Goal: Task Accomplishment & Management: Manage account settings

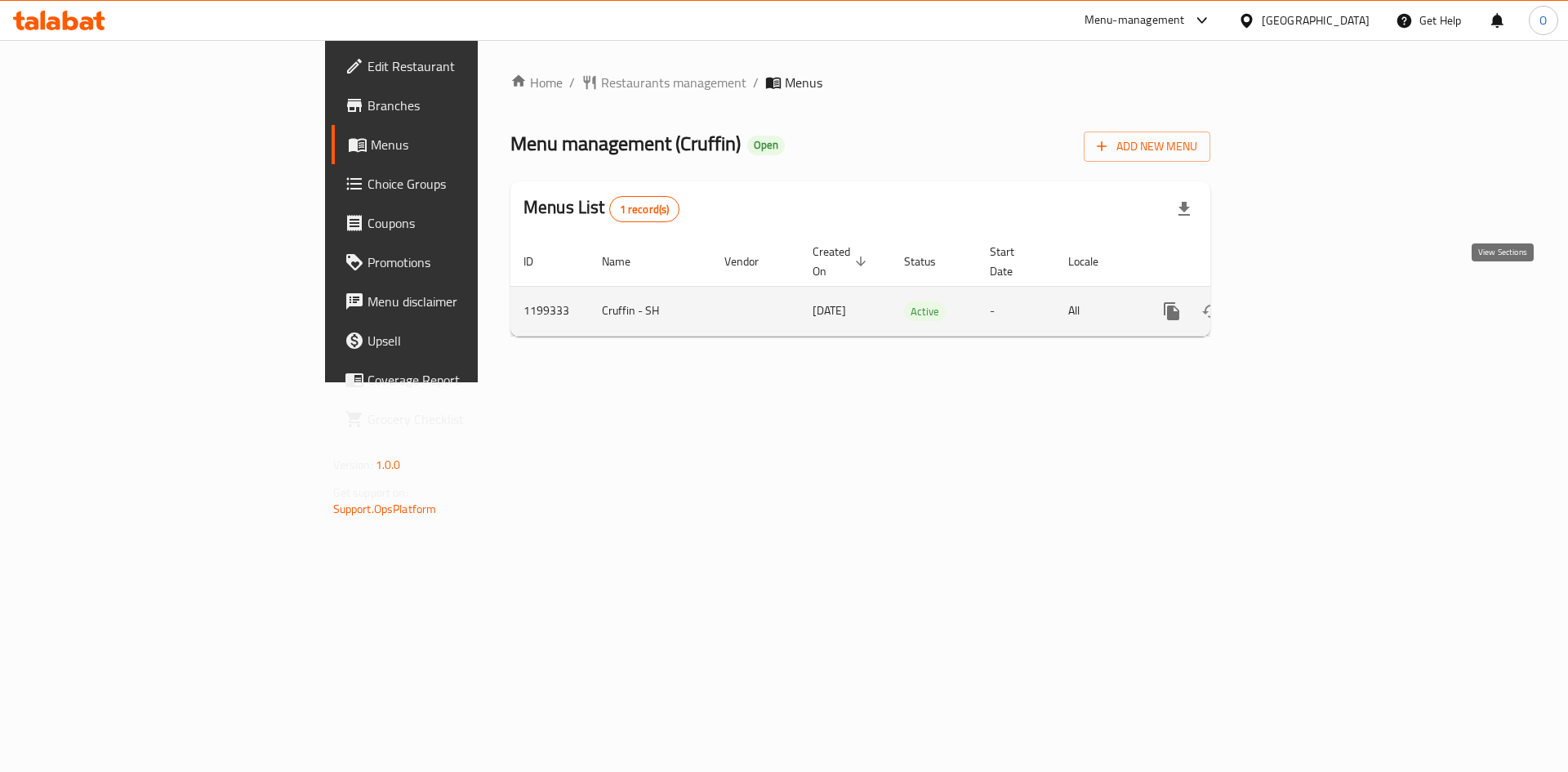
click at [1297, 304] on icon "enhanced table" at bounding box center [1289, 311] width 15 height 15
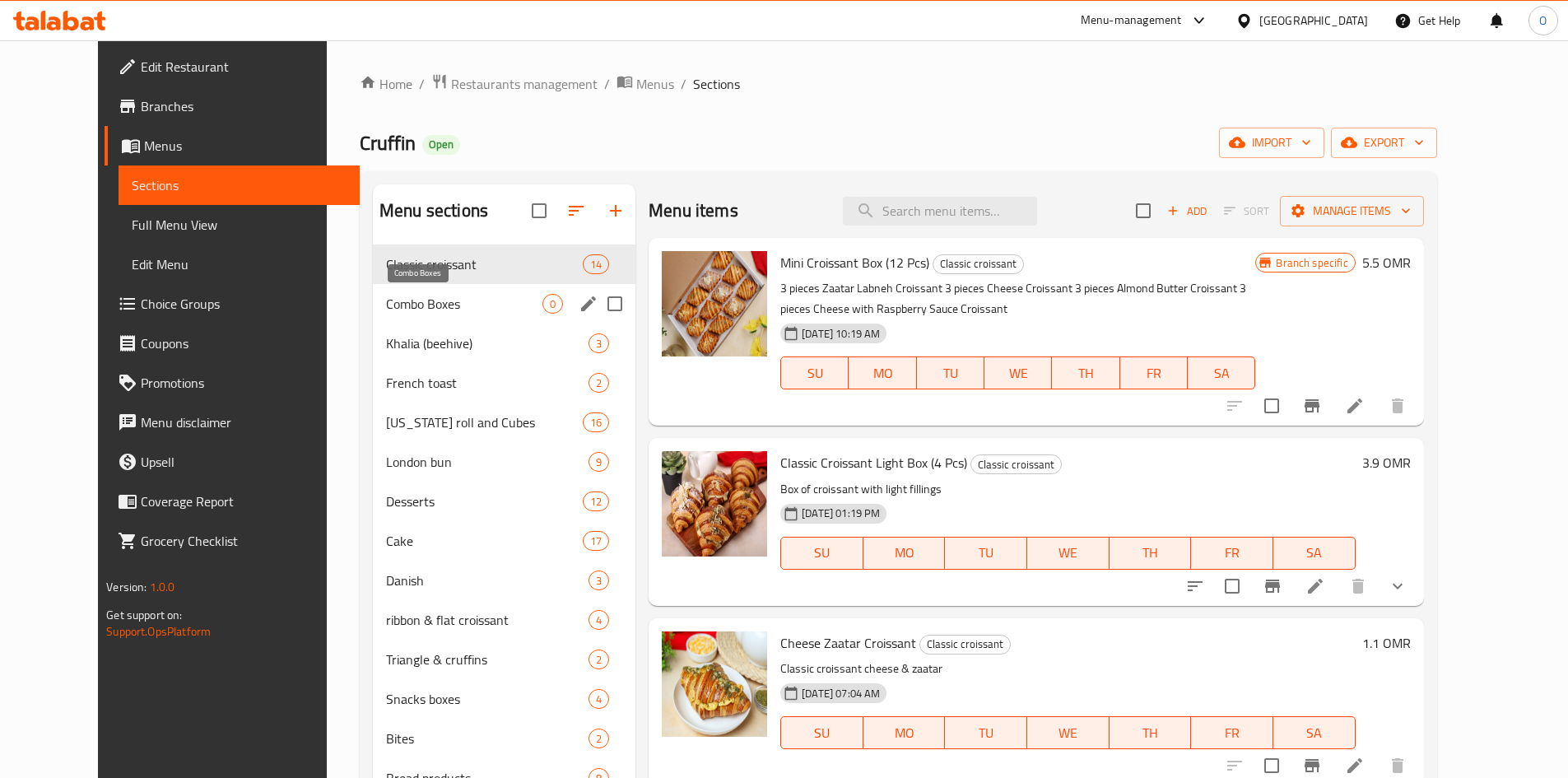
click at [386, 306] on span "Combo Boxes" at bounding box center [464, 304] width 157 height 20
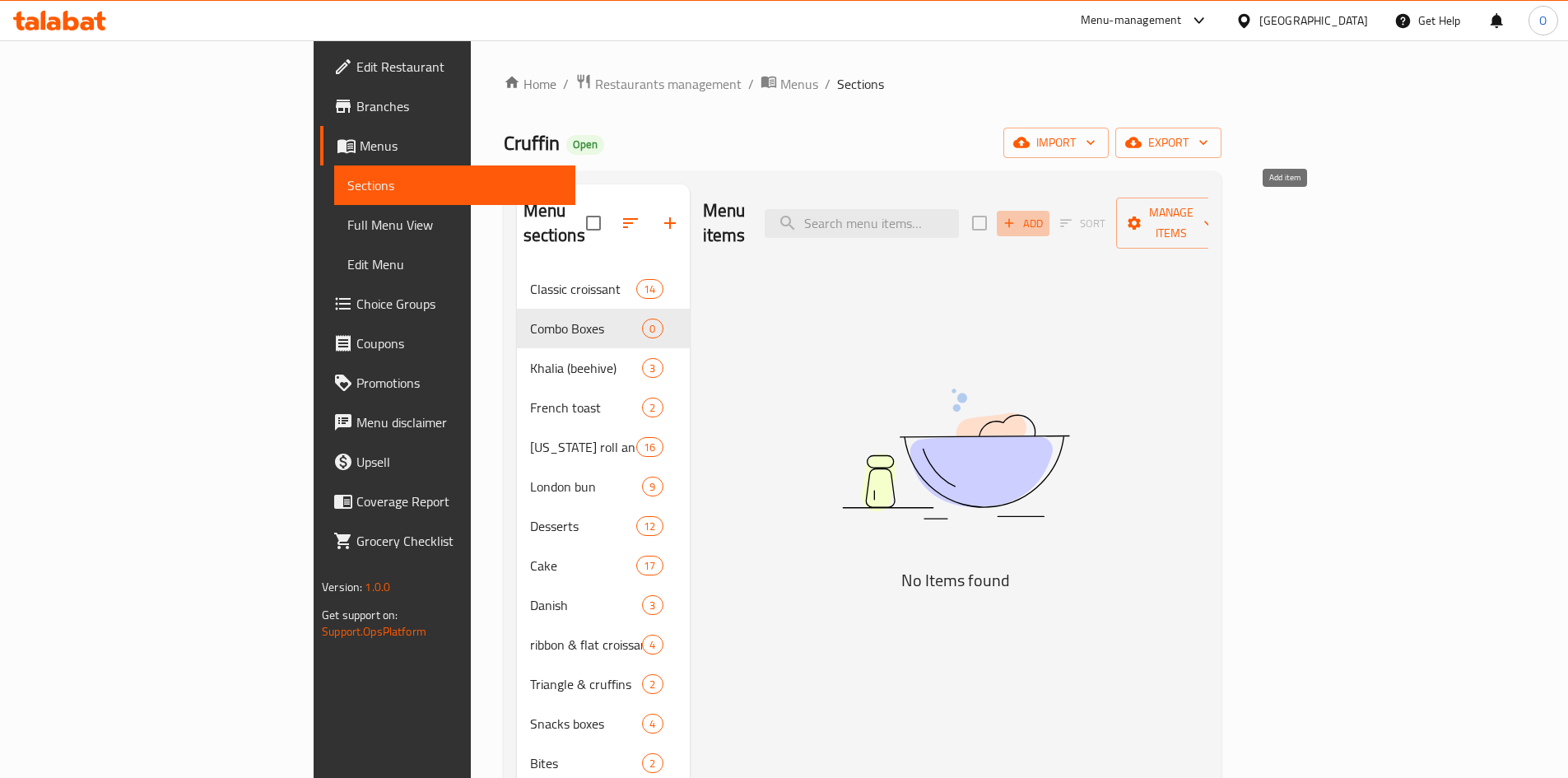
click at [1046, 214] on span "Add" at bounding box center [1023, 224] width 45 height 19
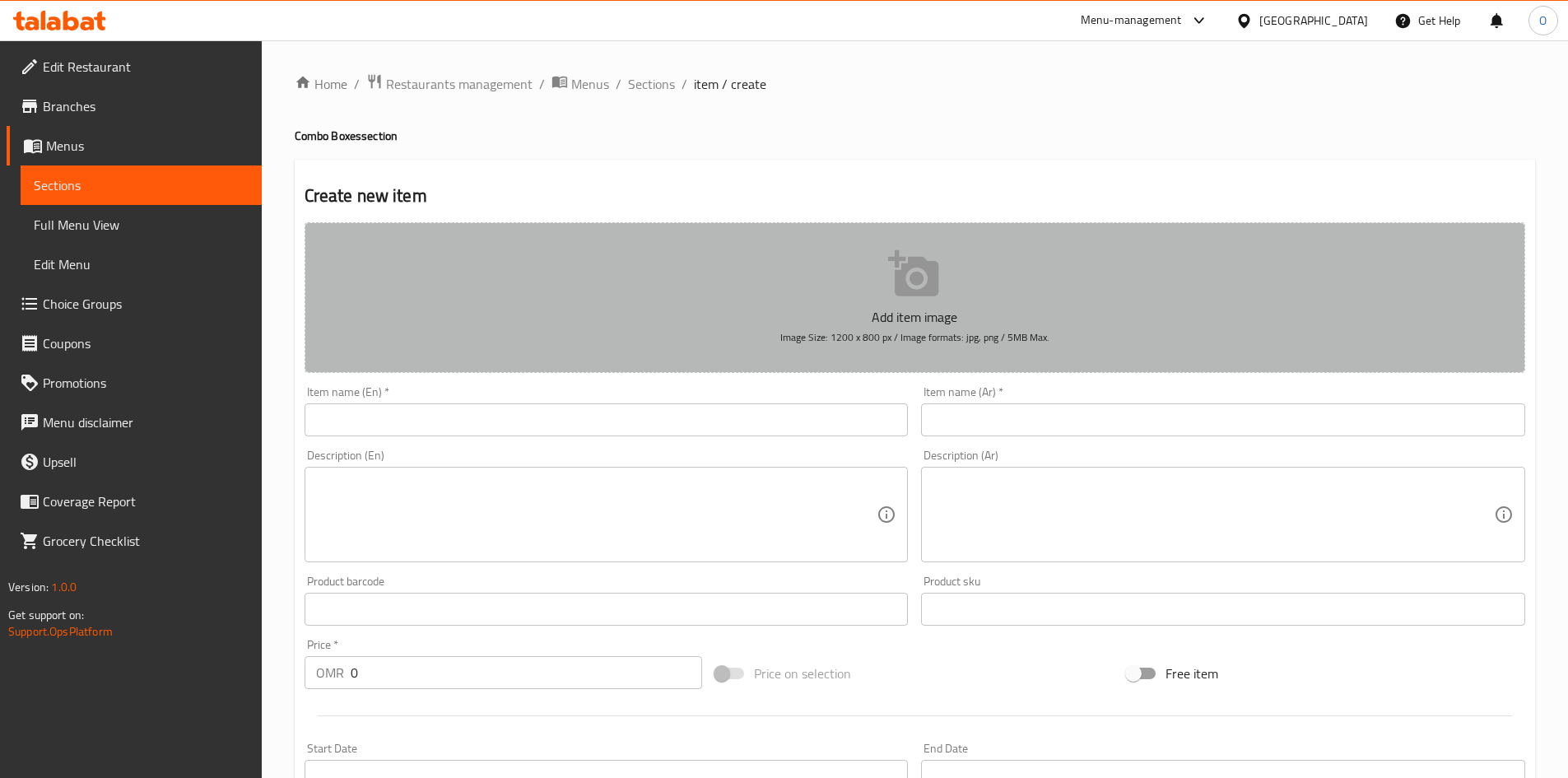
click at [894, 302] on button "Add item image Image Size: 1200 x 800 px / Image formats: jpg, png / 5MB Max." at bounding box center [914, 298] width 1221 height 151
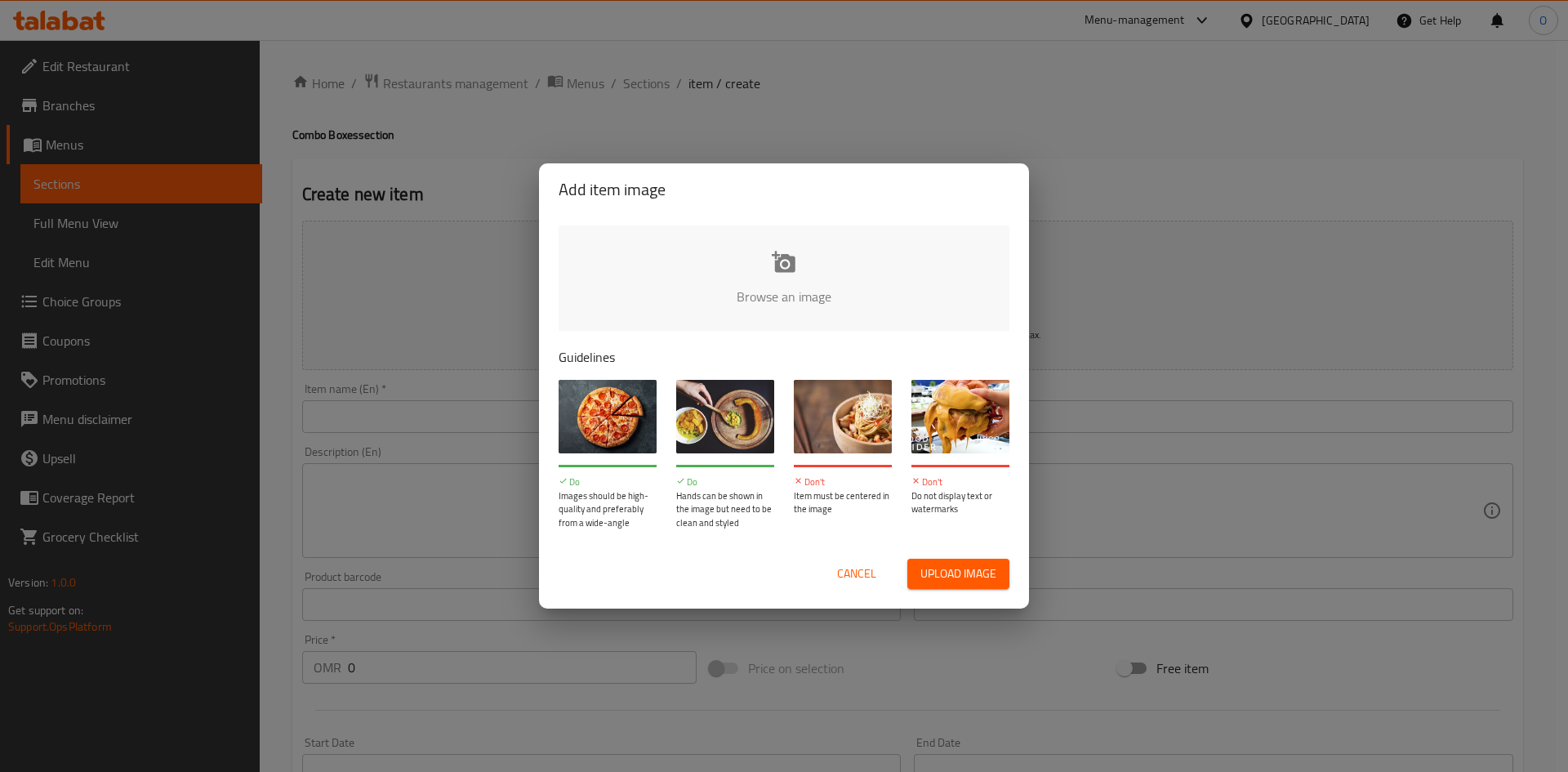
click at [984, 574] on span "Upload image" at bounding box center [958, 574] width 76 height 21
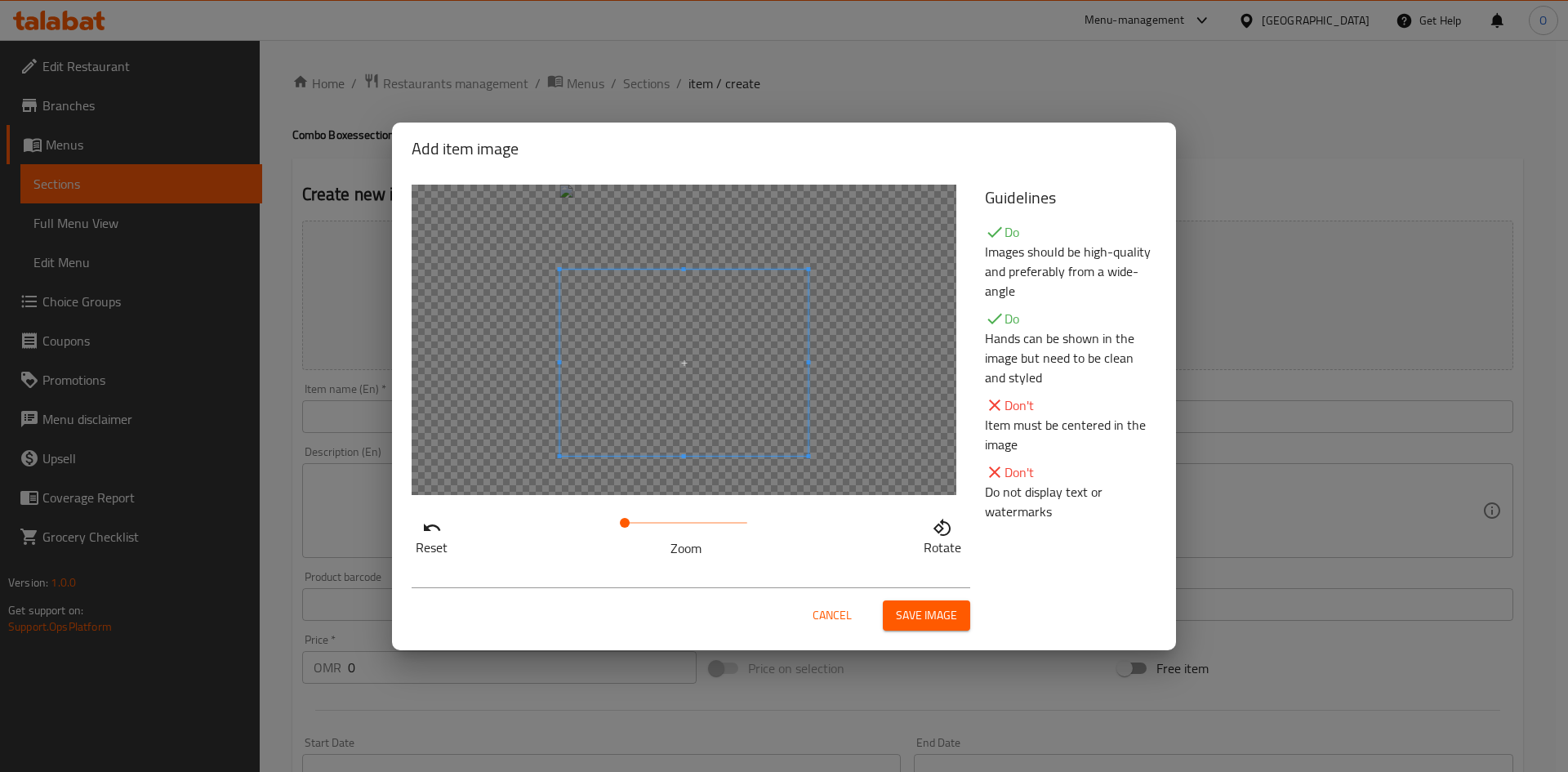
click at [773, 434] on span at bounding box center [684, 362] width 248 height 186
drag, startPoint x: 629, startPoint y: 520, endPoint x: 550, endPoint y: 531, distance: 79.8
click at [550, 531] on div "Reset Zoom Rotate" at bounding box center [688, 535] width 554 height 47
click at [688, 476] on div at bounding box center [683, 340] width 544 height 310
click at [708, 392] on span at bounding box center [687, 368] width 257 height 193
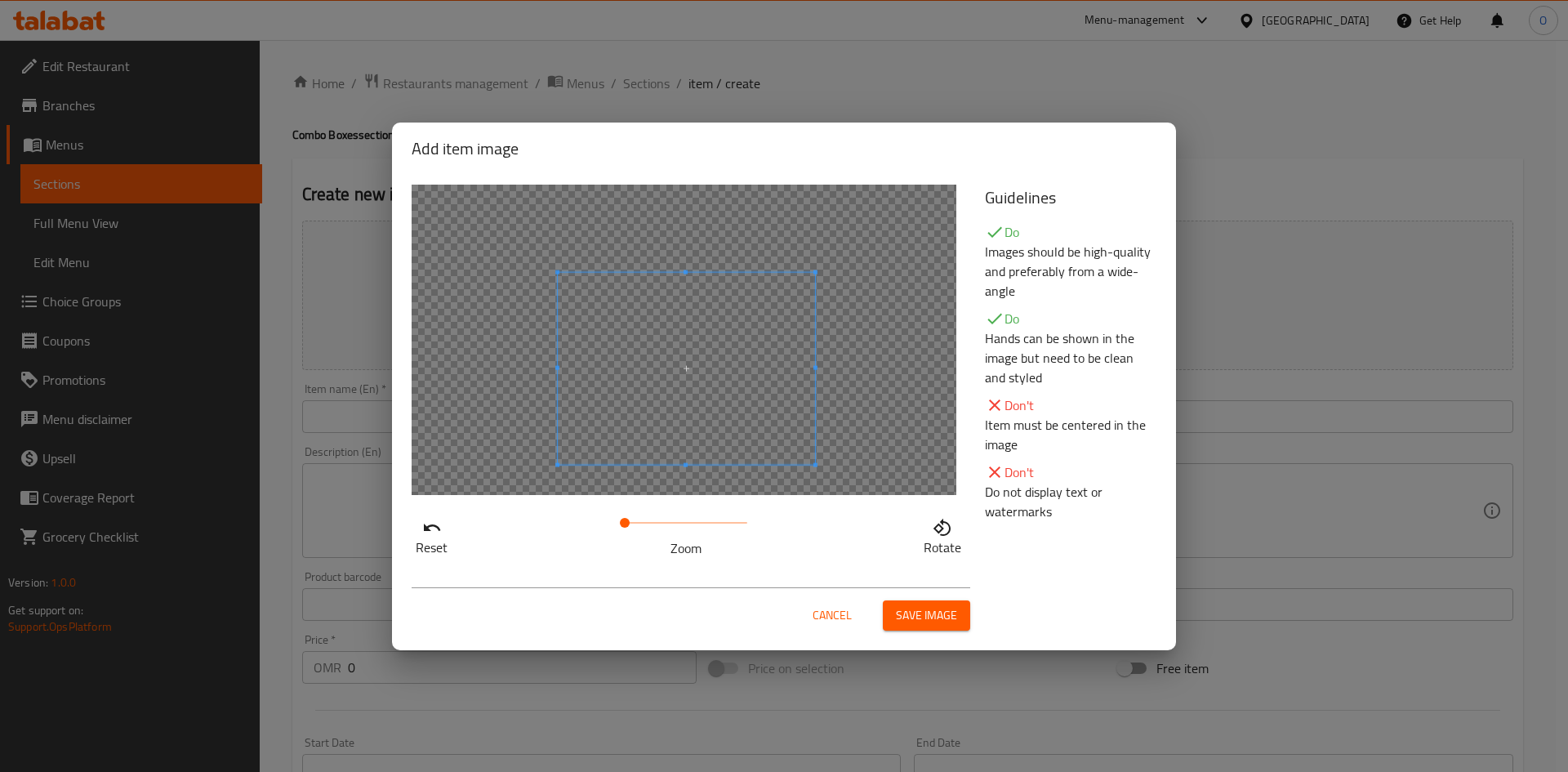
click at [755, 453] on span at bounding box center [687, 368] width 257 height 193
click at [682, 379] on span at bounding box center [687, 368] width 257 height 193
click at [721, 431] on span at bounding box center [687, 374] width 266 height 199
click at [735, 324] on span at bounding box center [687, 287] width 266 height 199
click at [744, 314] on span at bounding box center [687, 285] width 266 height 199
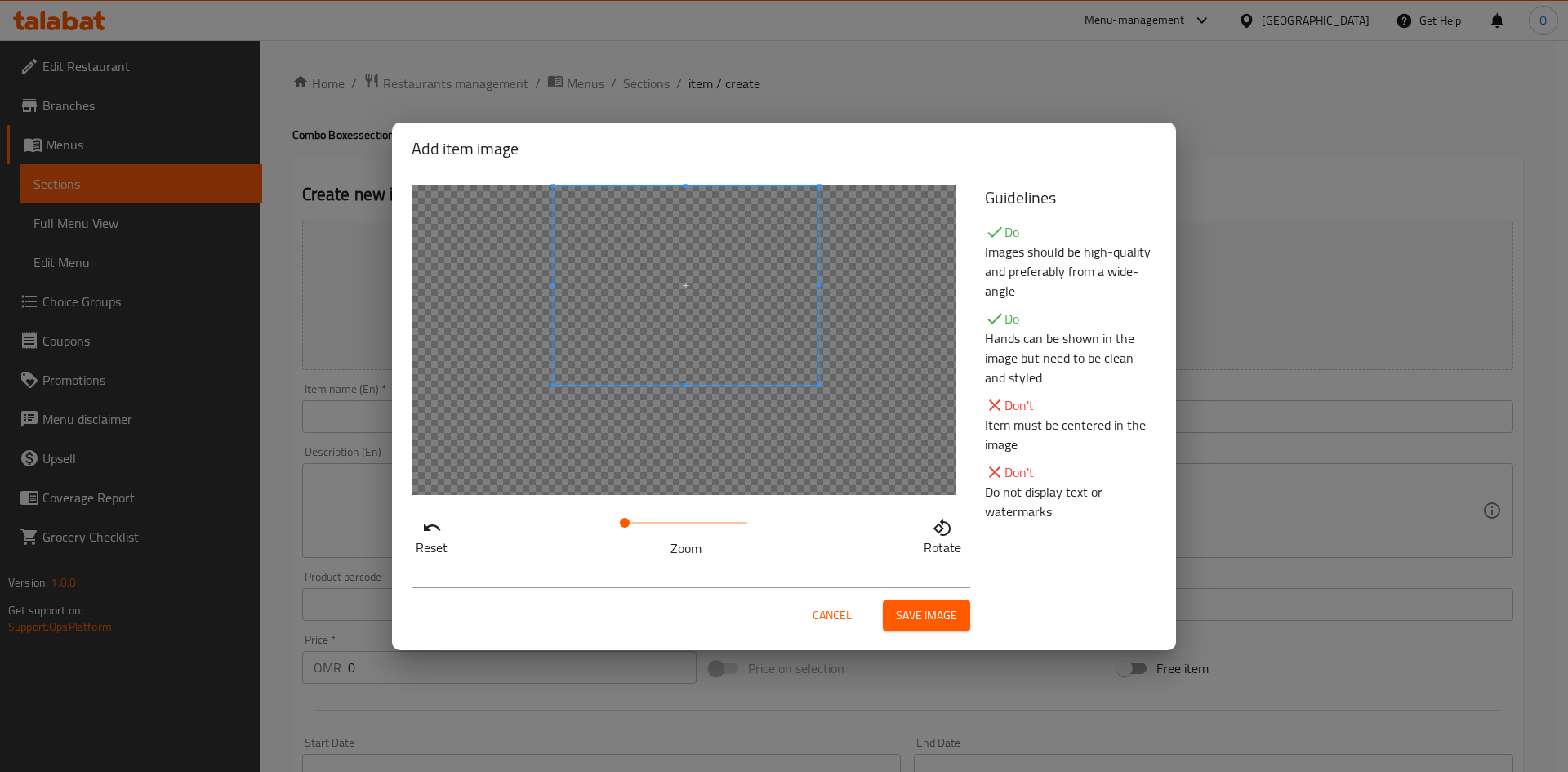
click at [932, 617] on span "Save image" at bounding box center [926, 616] width 62 height 21
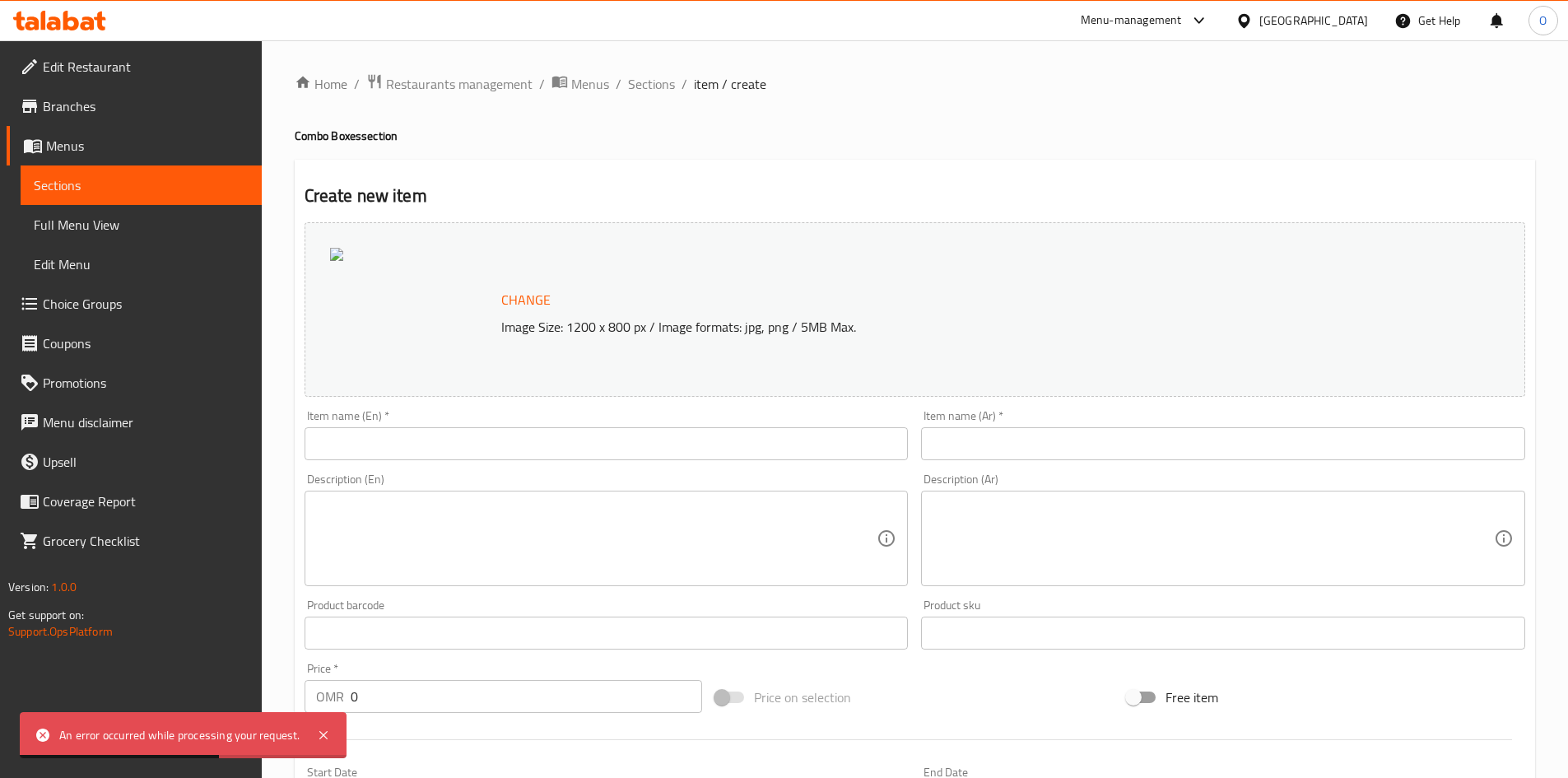
click at [465, 438] on input "text" at bounding box center [606, 444] width 605 height 33
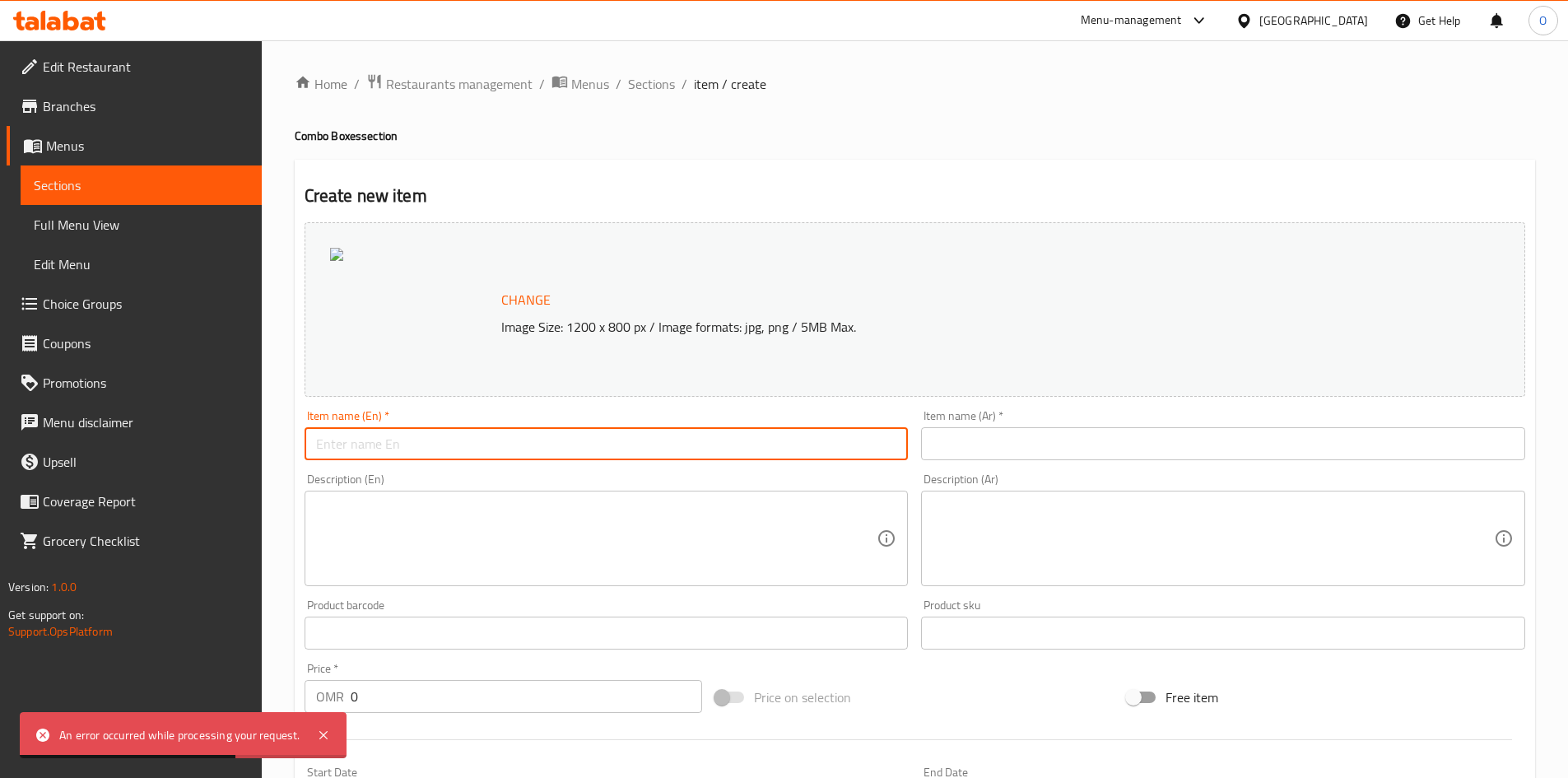
paste input "combo box- 3 box"
type input "combo box- 3 box"
click at [1034, 427] on input "text" at bounding box center [1223, 444] width 605 height 33
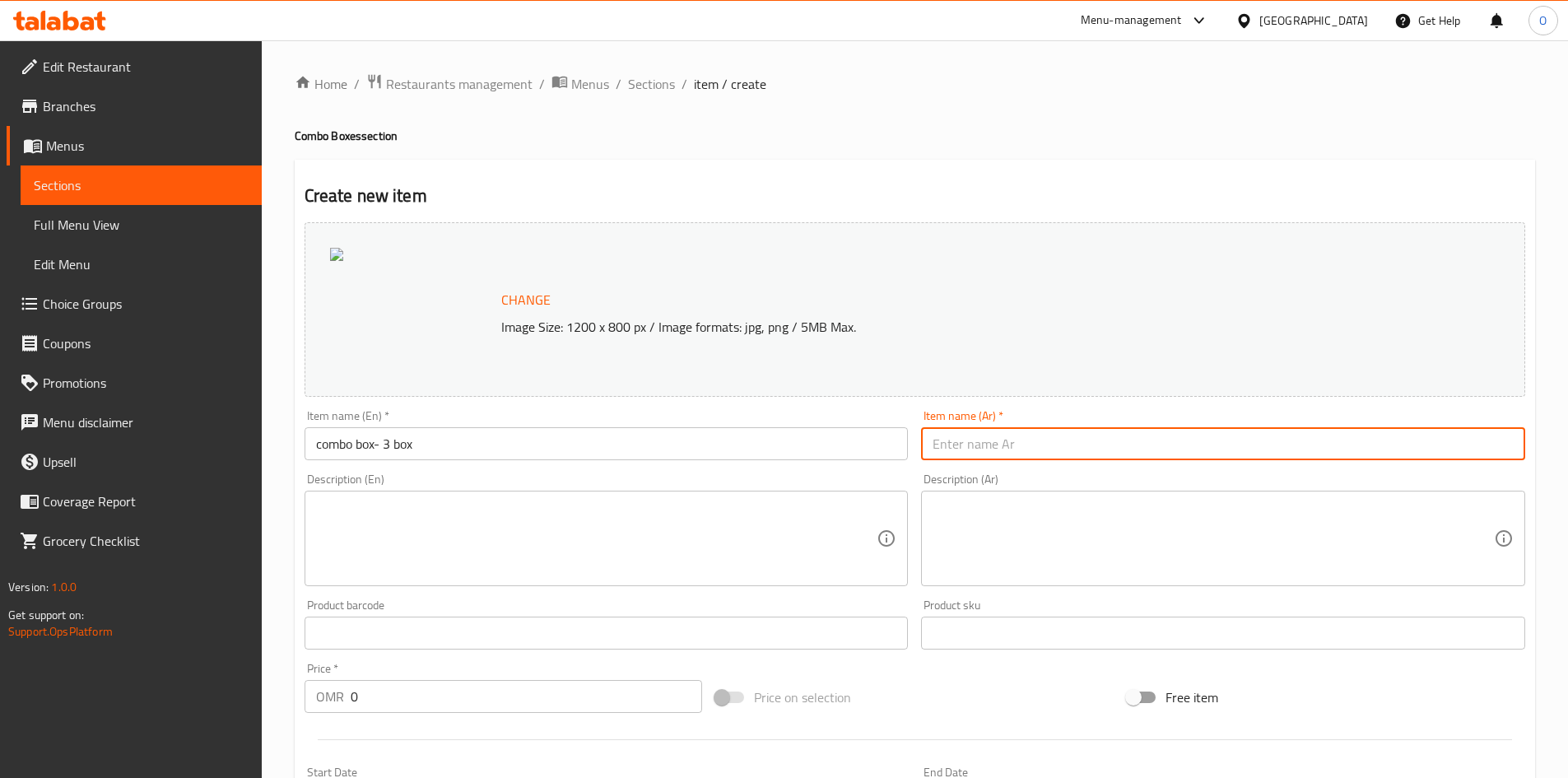
type input "ك"
type input "كومبو بوكس - 3 بوكس"
click at [578, 537] on textarea at bounding box center [597, 538] width 562 height 78
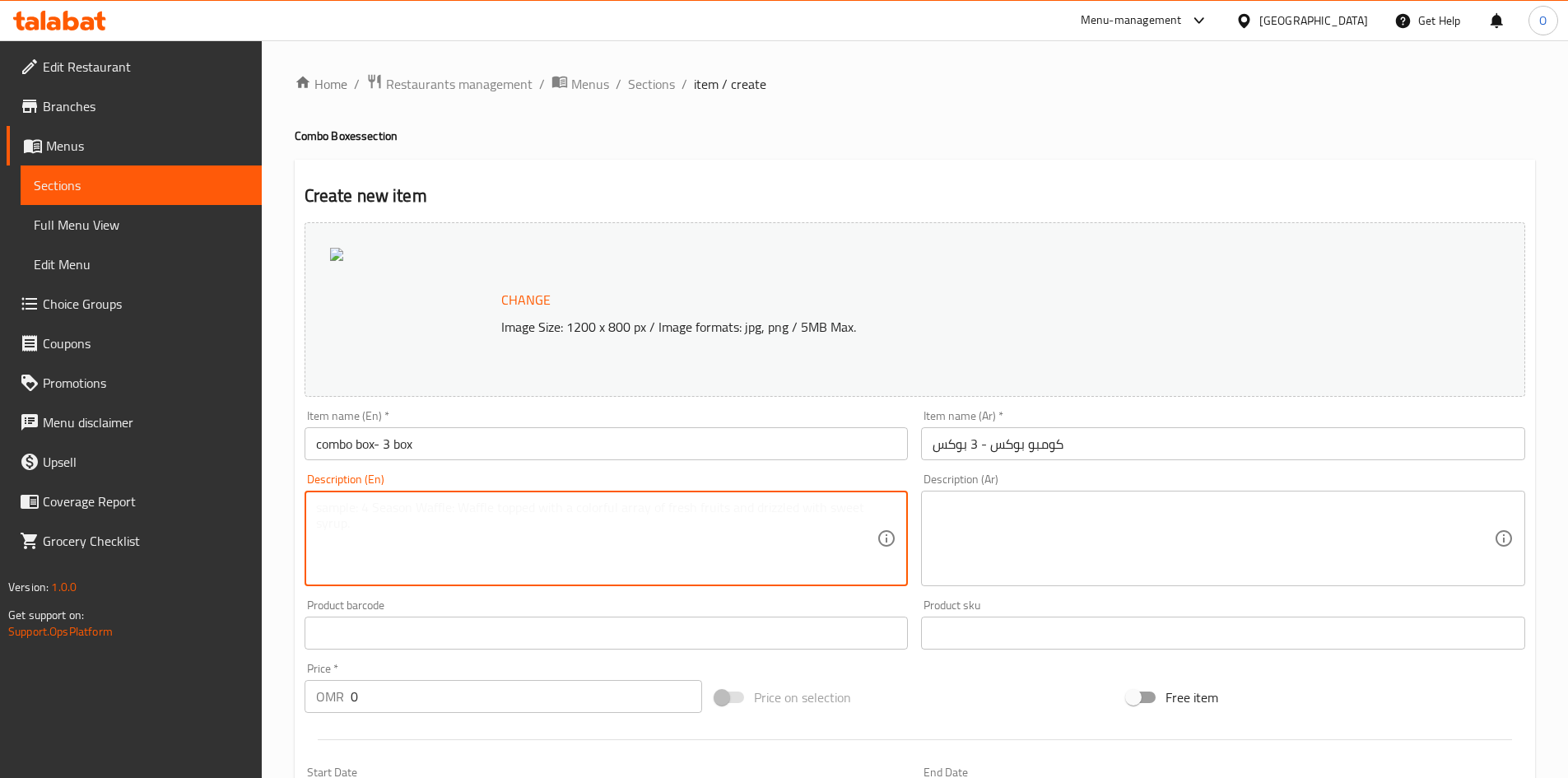
paste textarea "Create your perfect meal with our Combo Box featuring any three boxes of your c…"
type textarea "Create your perfect meal with our Combo Box featuring any three boxes of your c…"
click at [1017, 548] on textarea at bounding box center [1214, 538] width 562 height 78
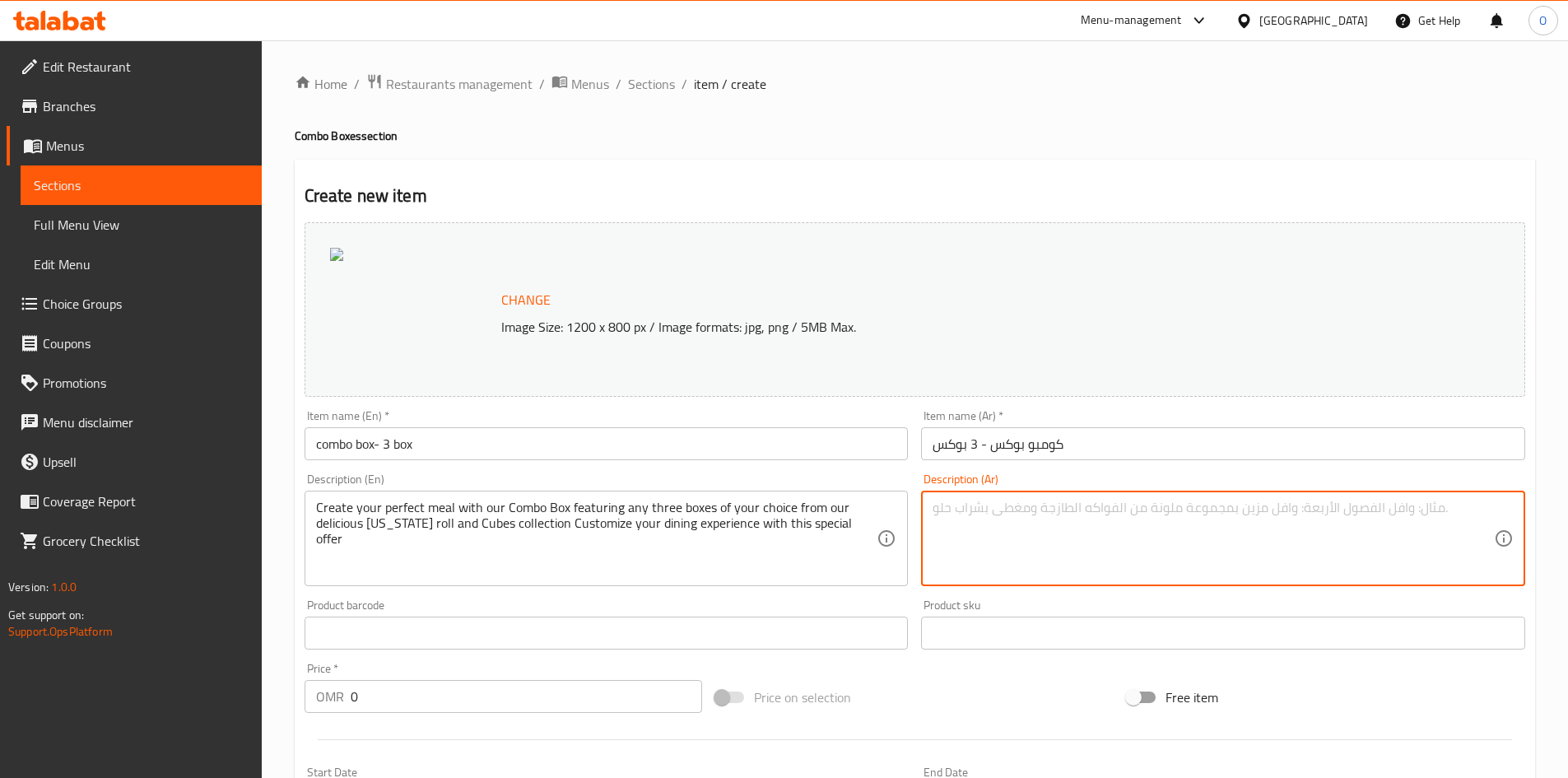
paste textarea "اصنع وجبتك المثالية مع صندوق الكومبو الخاص بنا الذي يضم أي ثلاثة صناديق من اختي…"
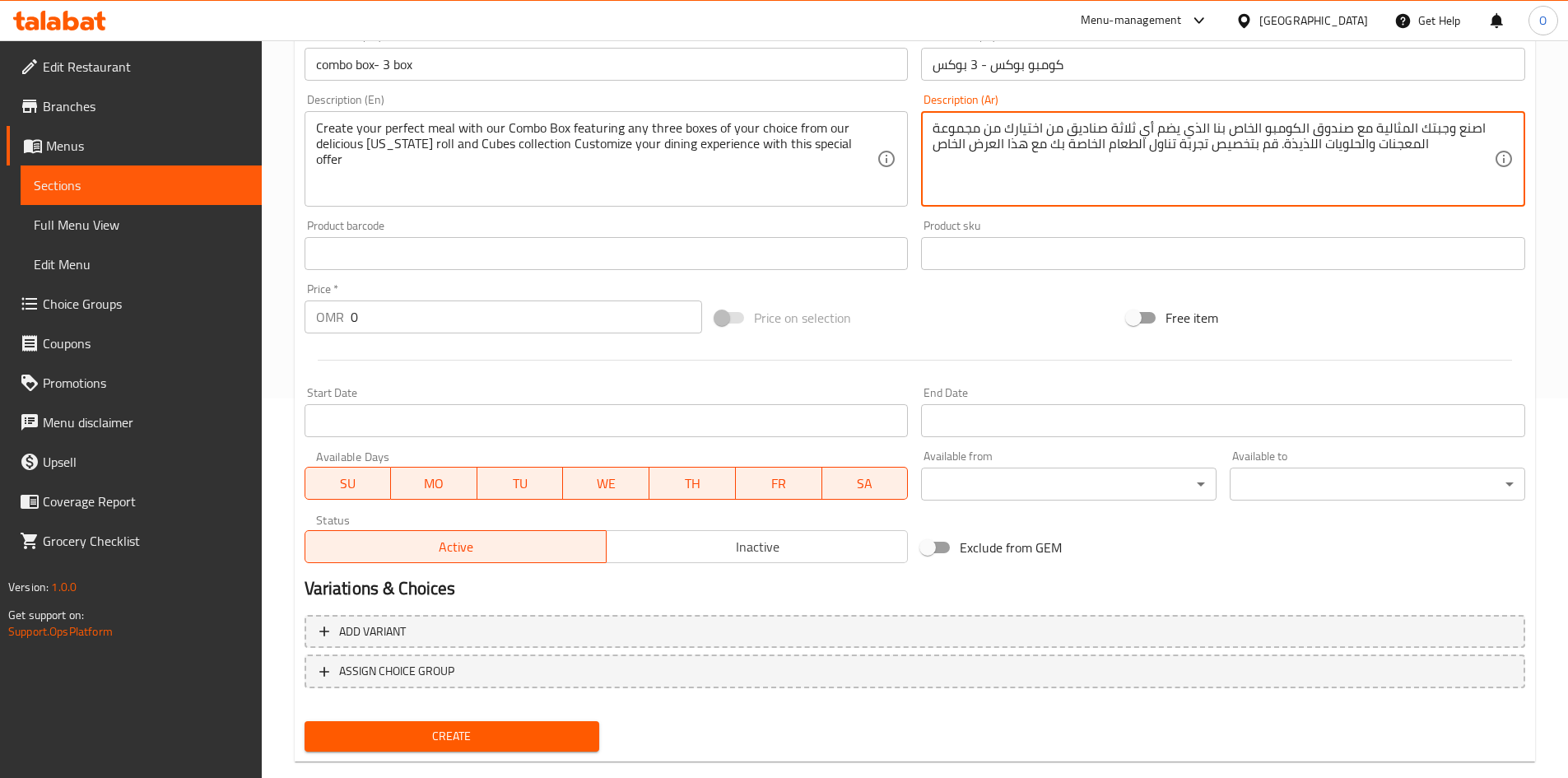
scroll to position [410, 0]
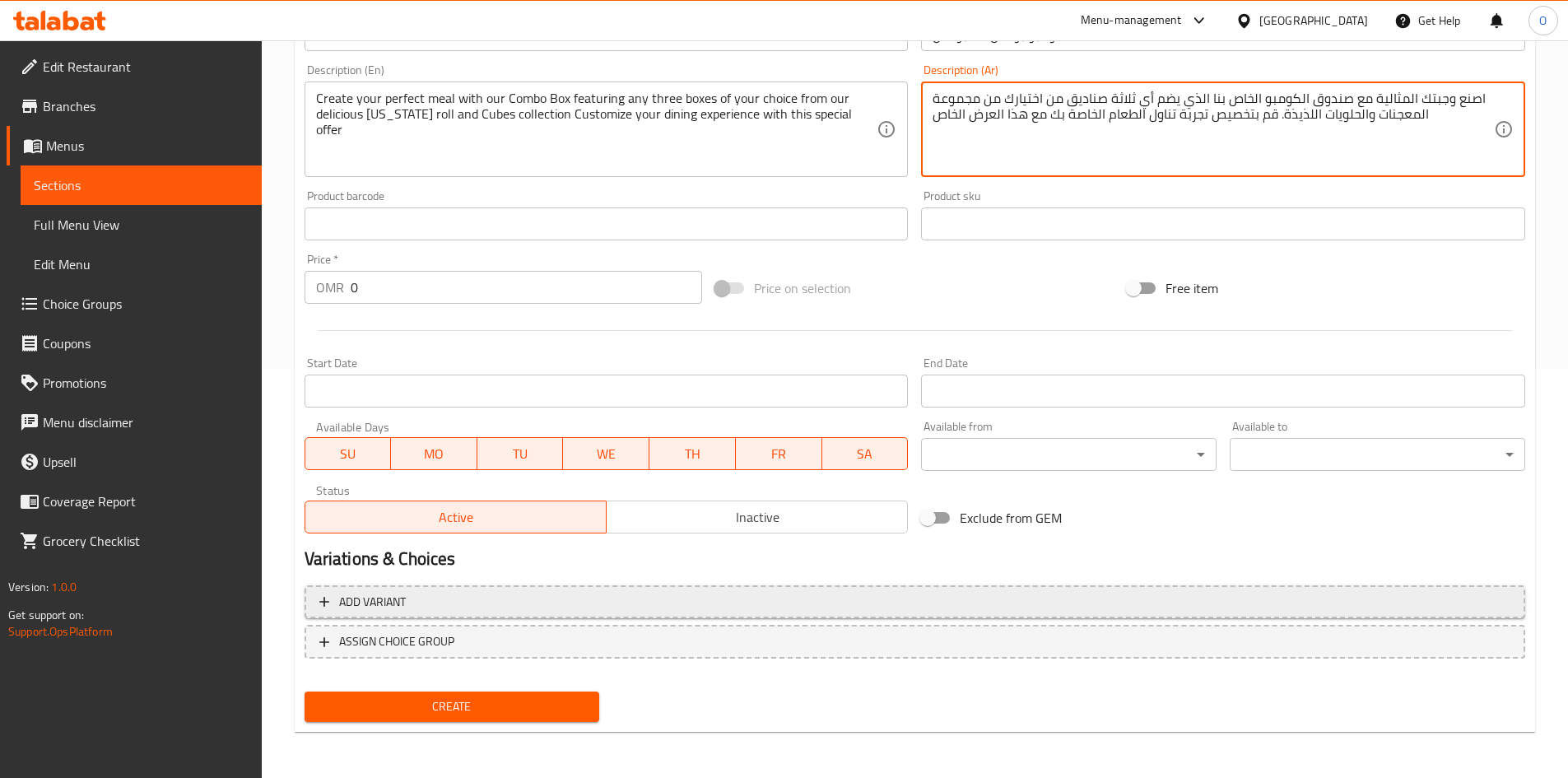
type textarea "اصنع وجبتك المثالية مع صندوق الكومبو الخاص بنا الذي يضم أي ثلاثة صناديق من اختي…"
click at [424, 606] on span "Add variant" at bounding box center [914, 602] width 1191 height 21
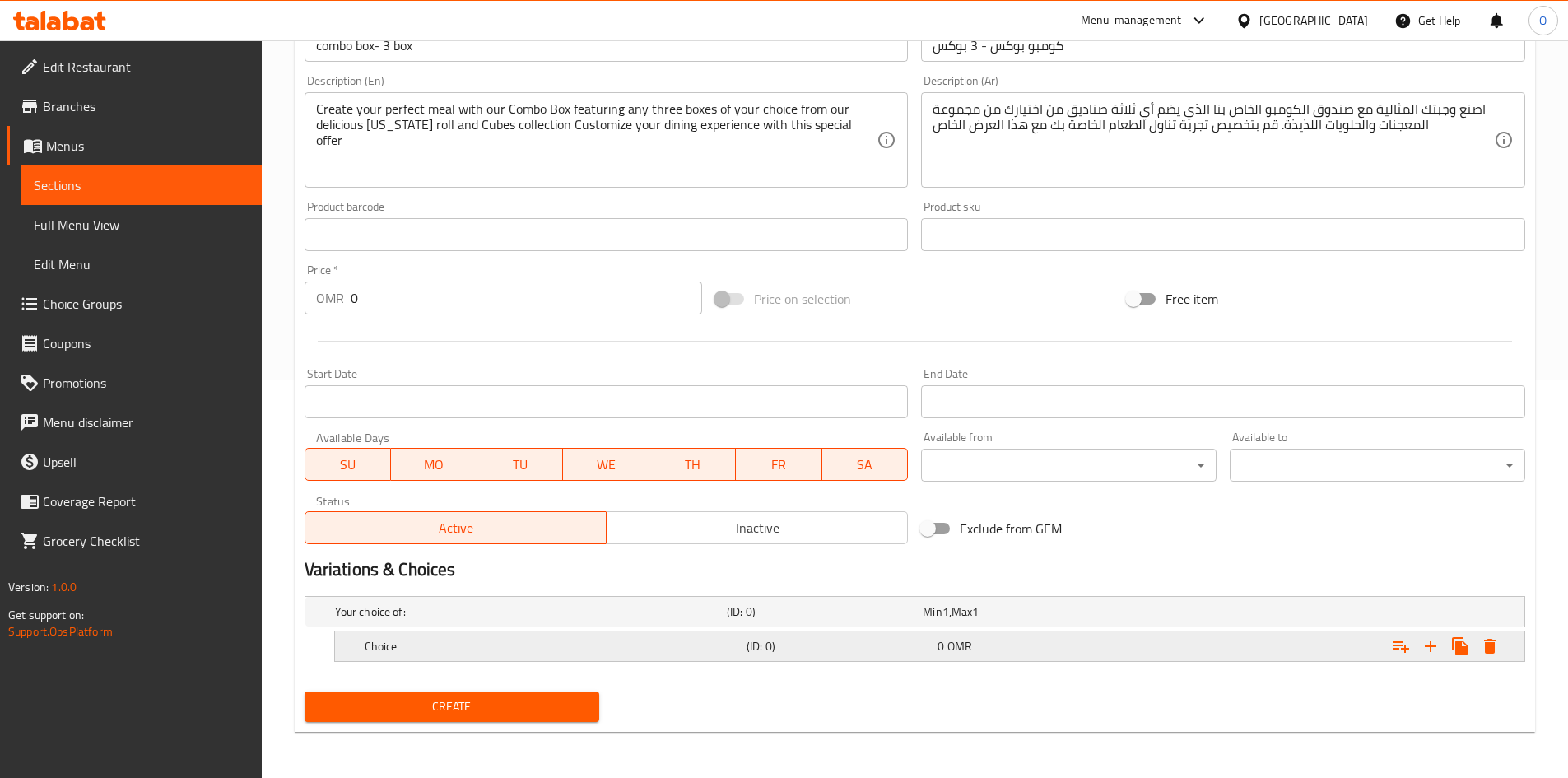
scroll to position [398, 0]
click at [608, 655] on div "Choice" at bounding box center [552, 646] width 382 height 23
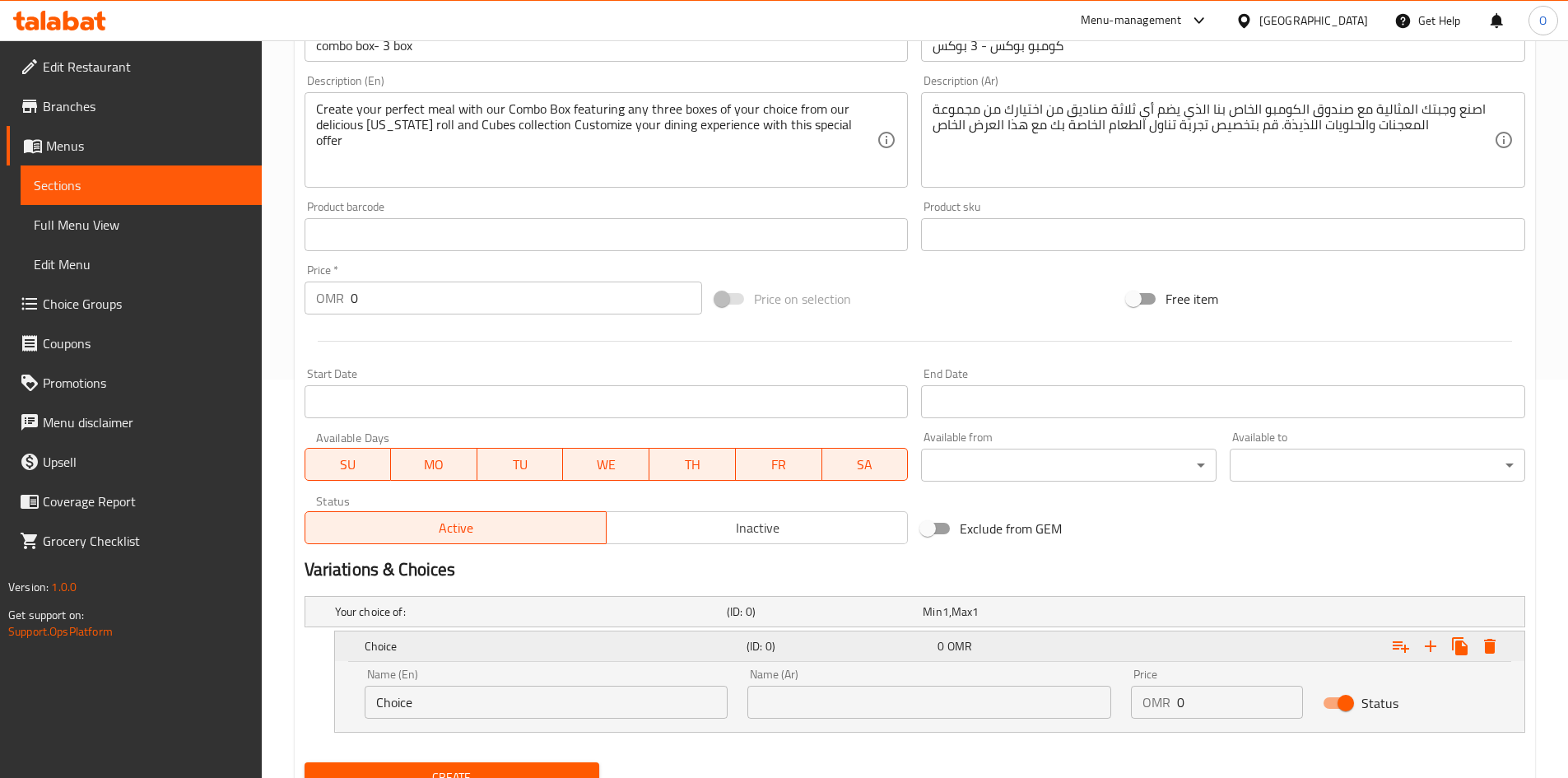
scroll to position [469, 0]
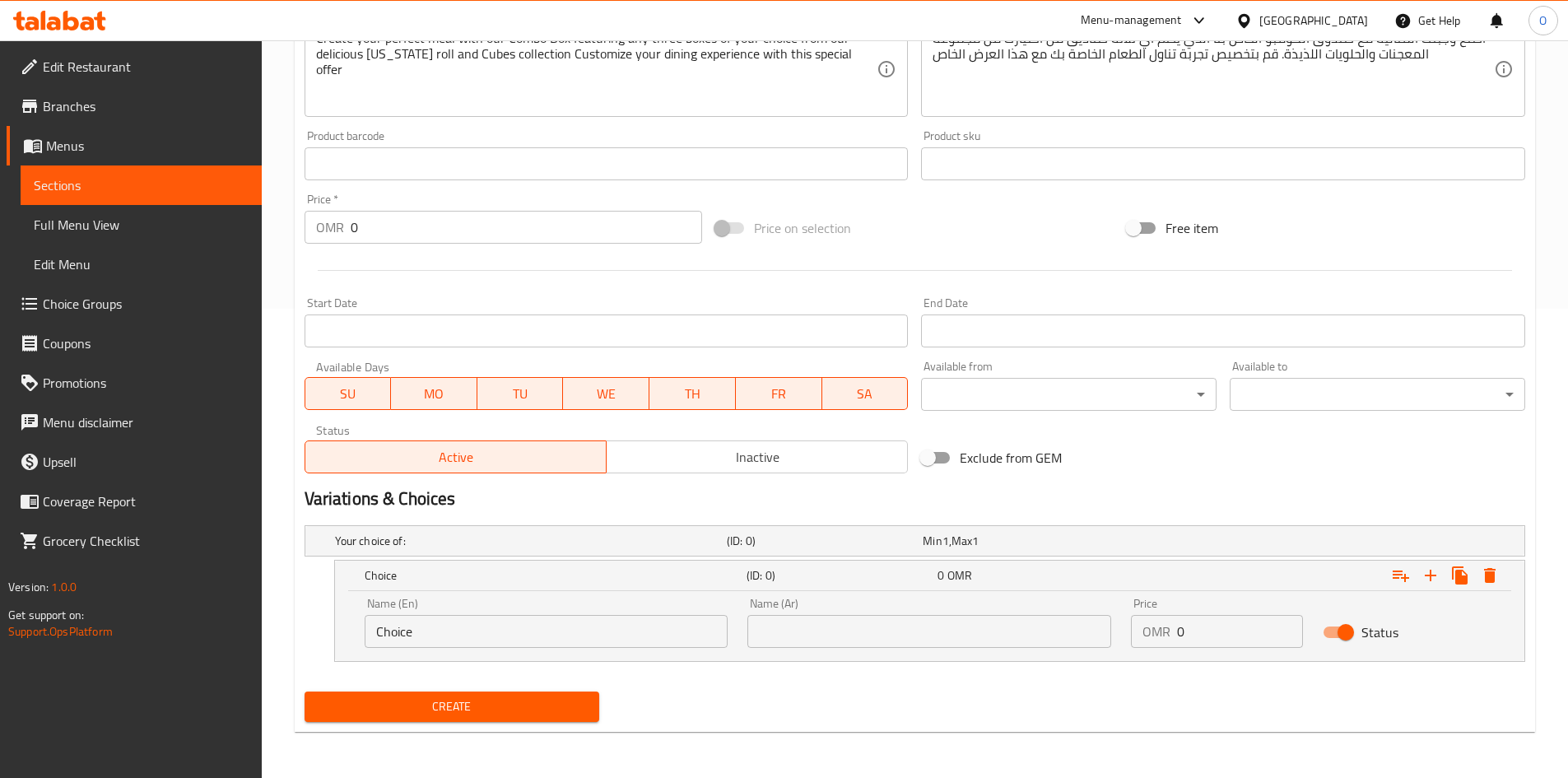
click at [480, 631] on input "Choice" at bounding box center [547, 632] width 364 height 33
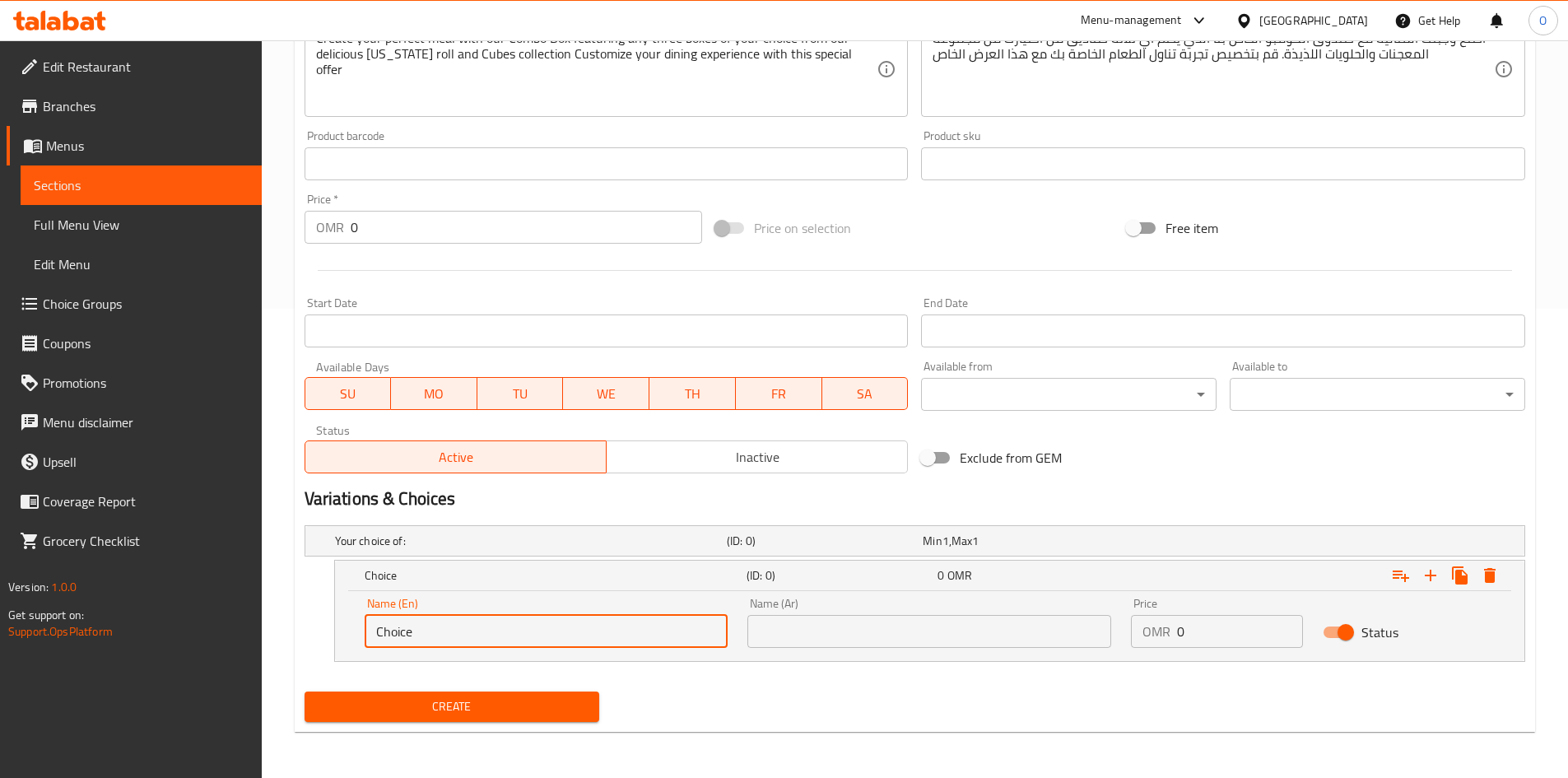
paste input "Your choice of box 1"
click at [480, 632] on input "ChoiceYour choice of box 1" at bounding box center [547, 632] width 364 height 33
paste input "text"
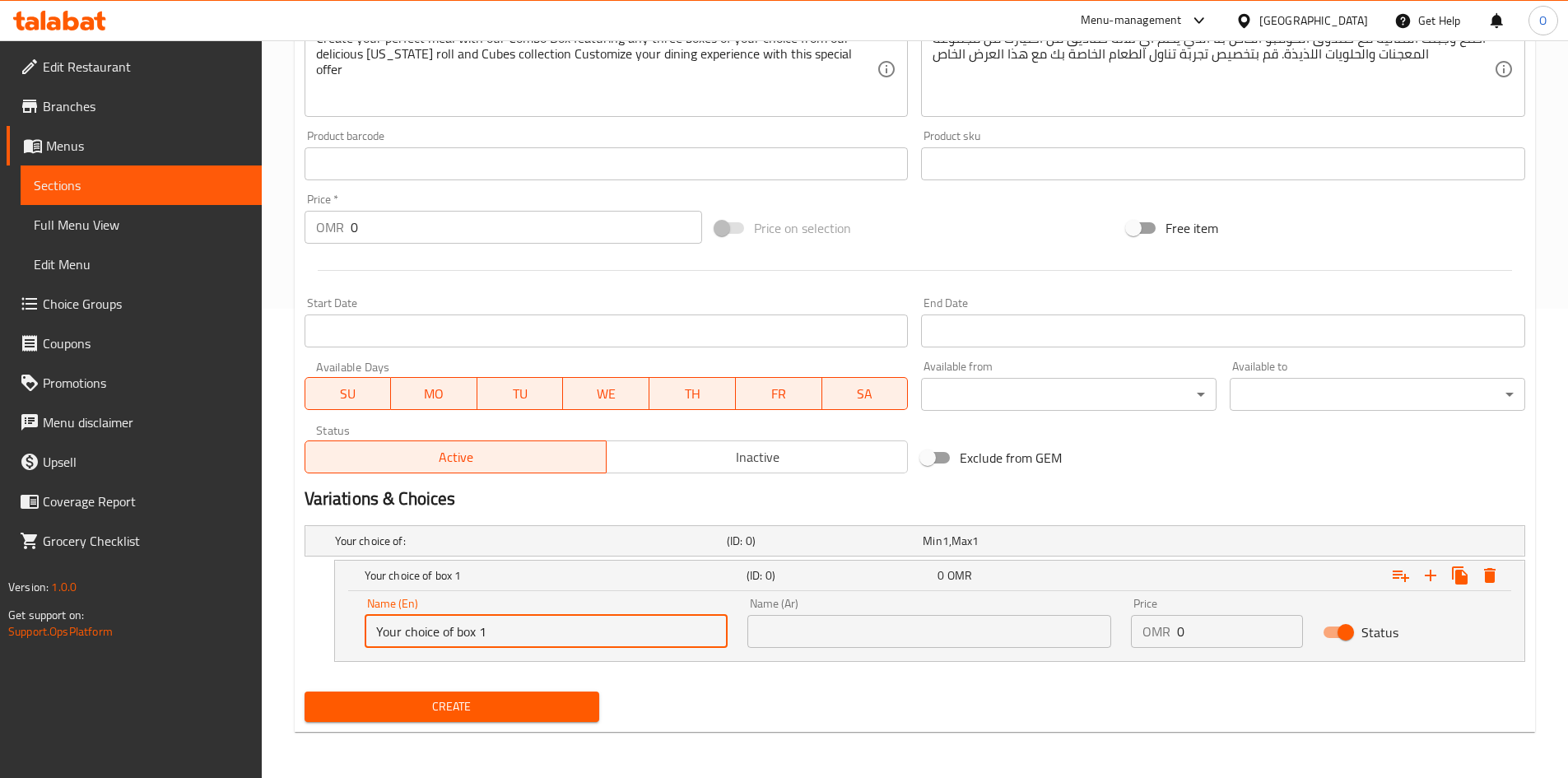
type input "Your choice of box 1"
click at [938, 628] on input "text" at bounding box center [929, 632] width 364 height 33
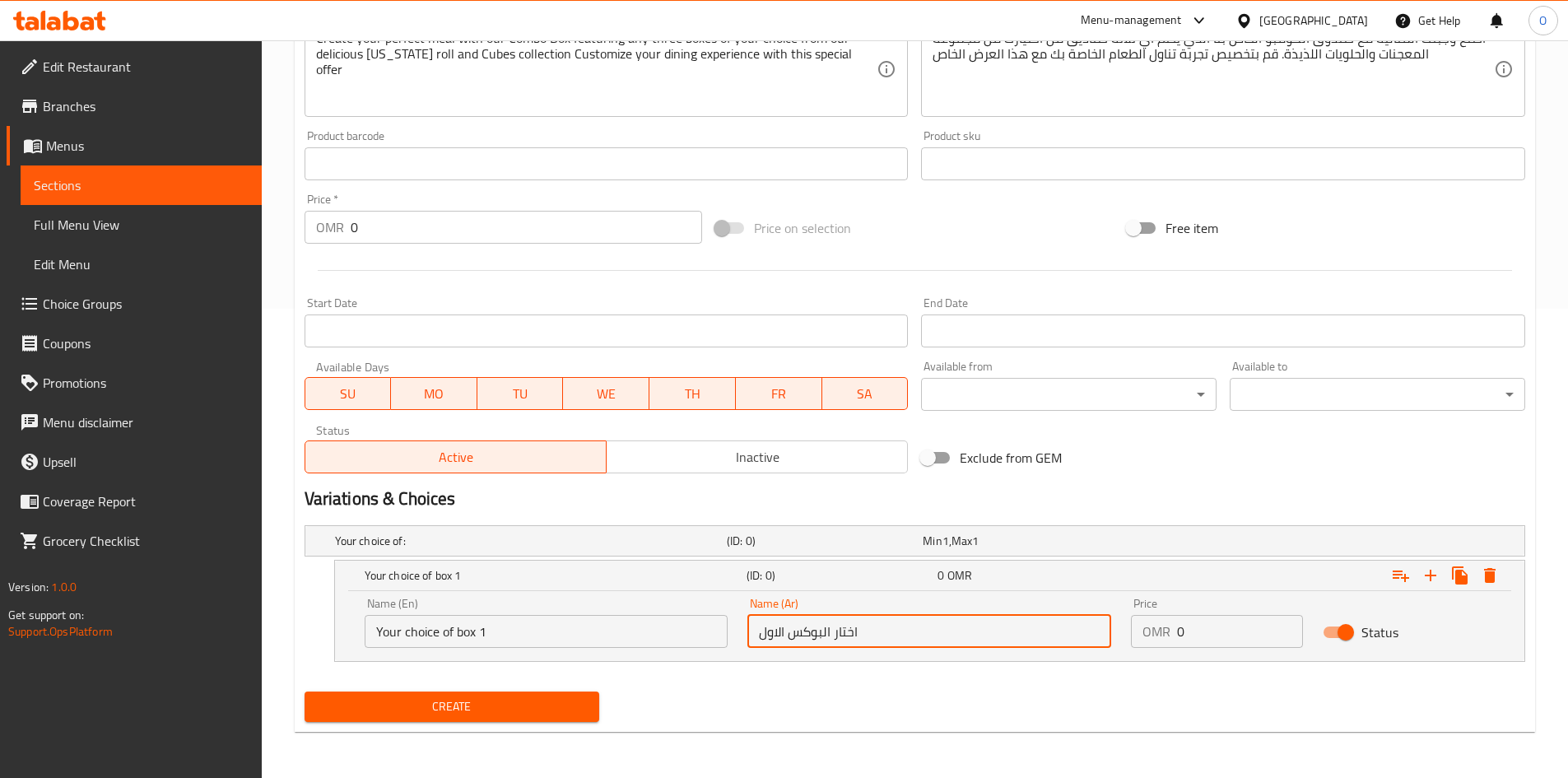
type input "اختار البوكس الاول"
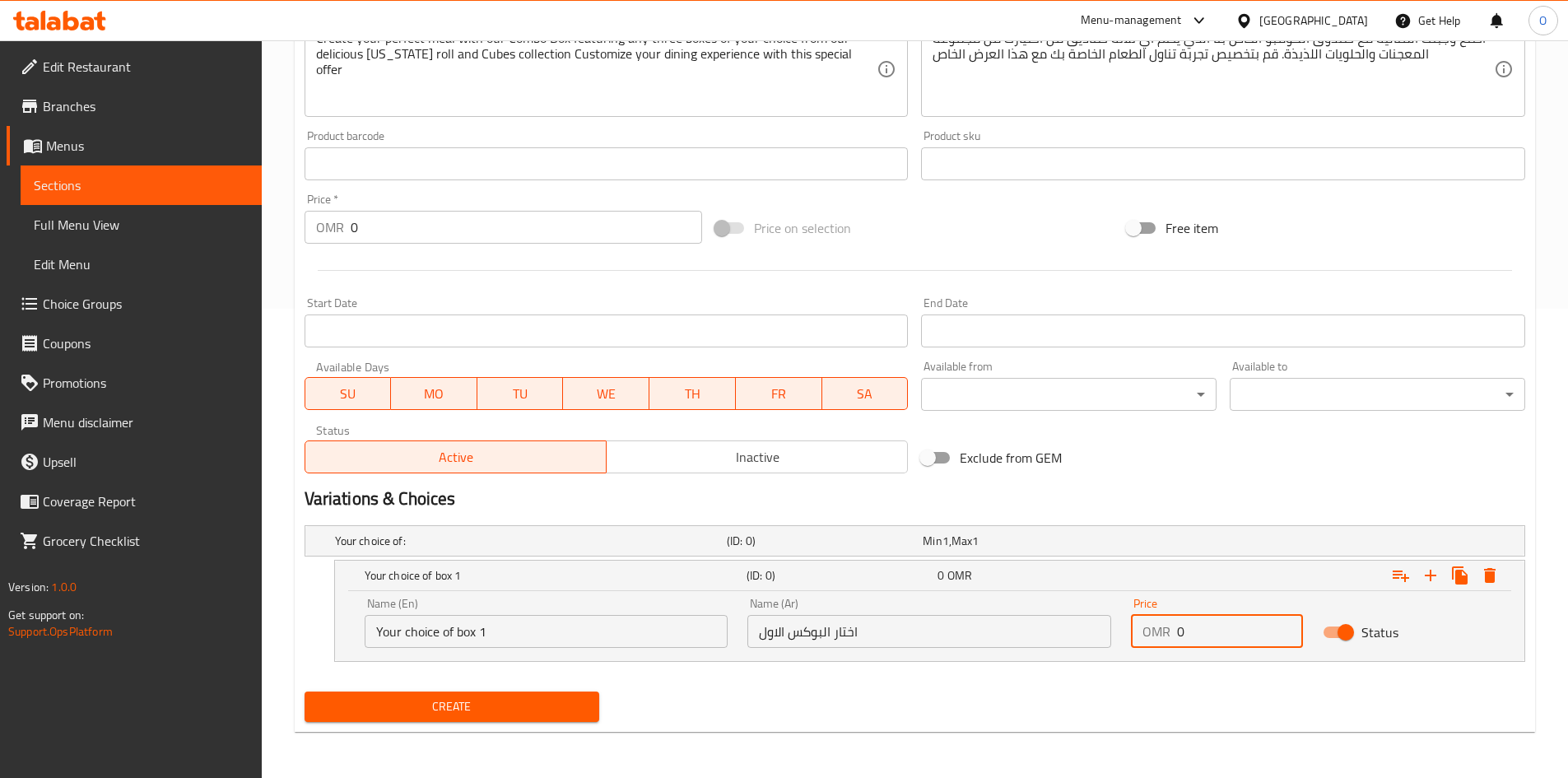
drag, startPoint x: 1174, startPoint y: 630, endPoint x: 1190, endPoint y: 630, distance: 16.0
click at [1190, 630] on div "OMR 0 Price" at bounding box center [1217, 632] width 172 height 33
type input "0.100"
click at [1461, 578] on icon "Expand" at bounding box center [1460, 575] width 16 height 18
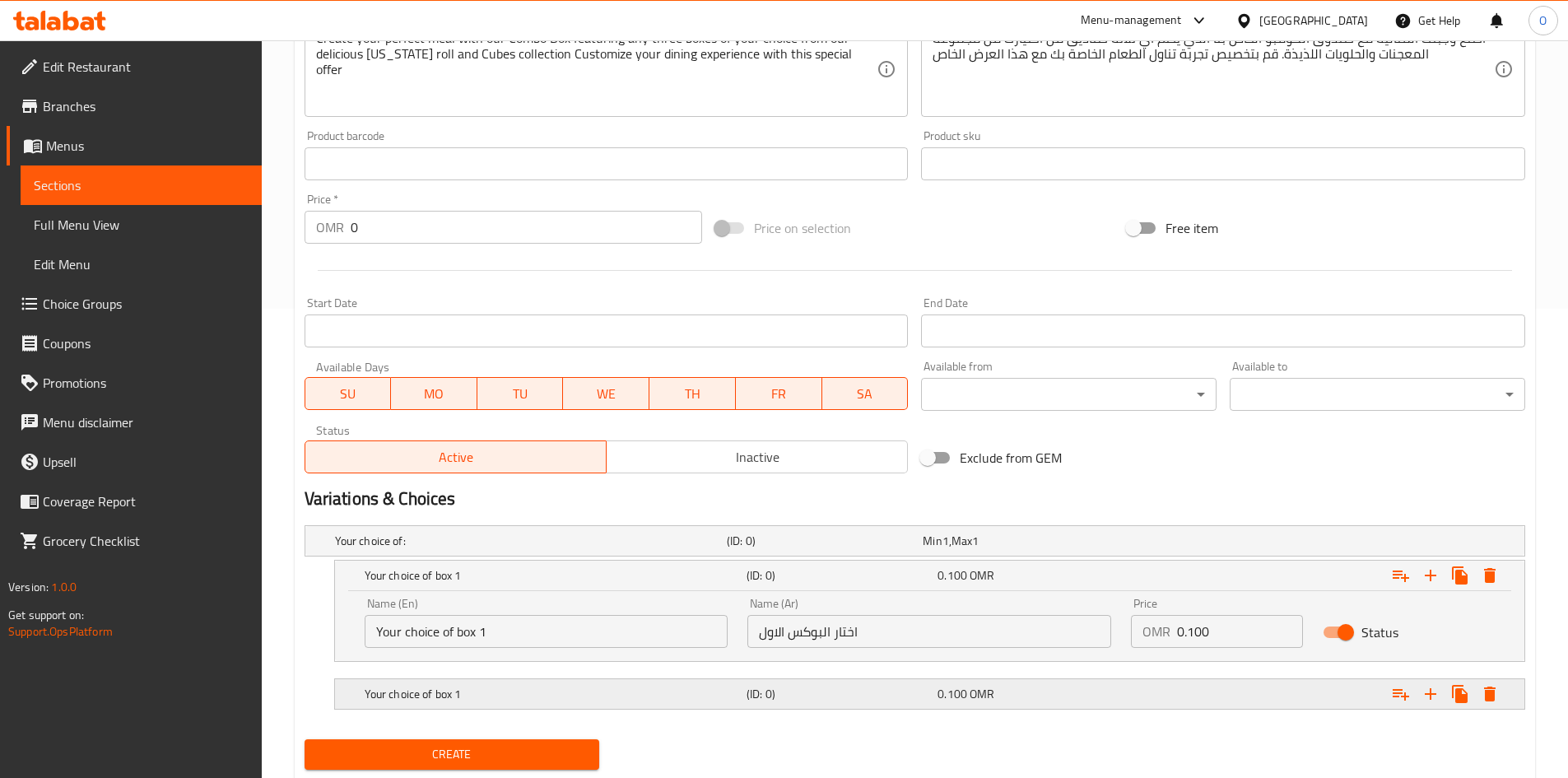
click at [521, 690] on h5 "Your choice of box 1" at bounding box center [552, 694] width 375 height 17
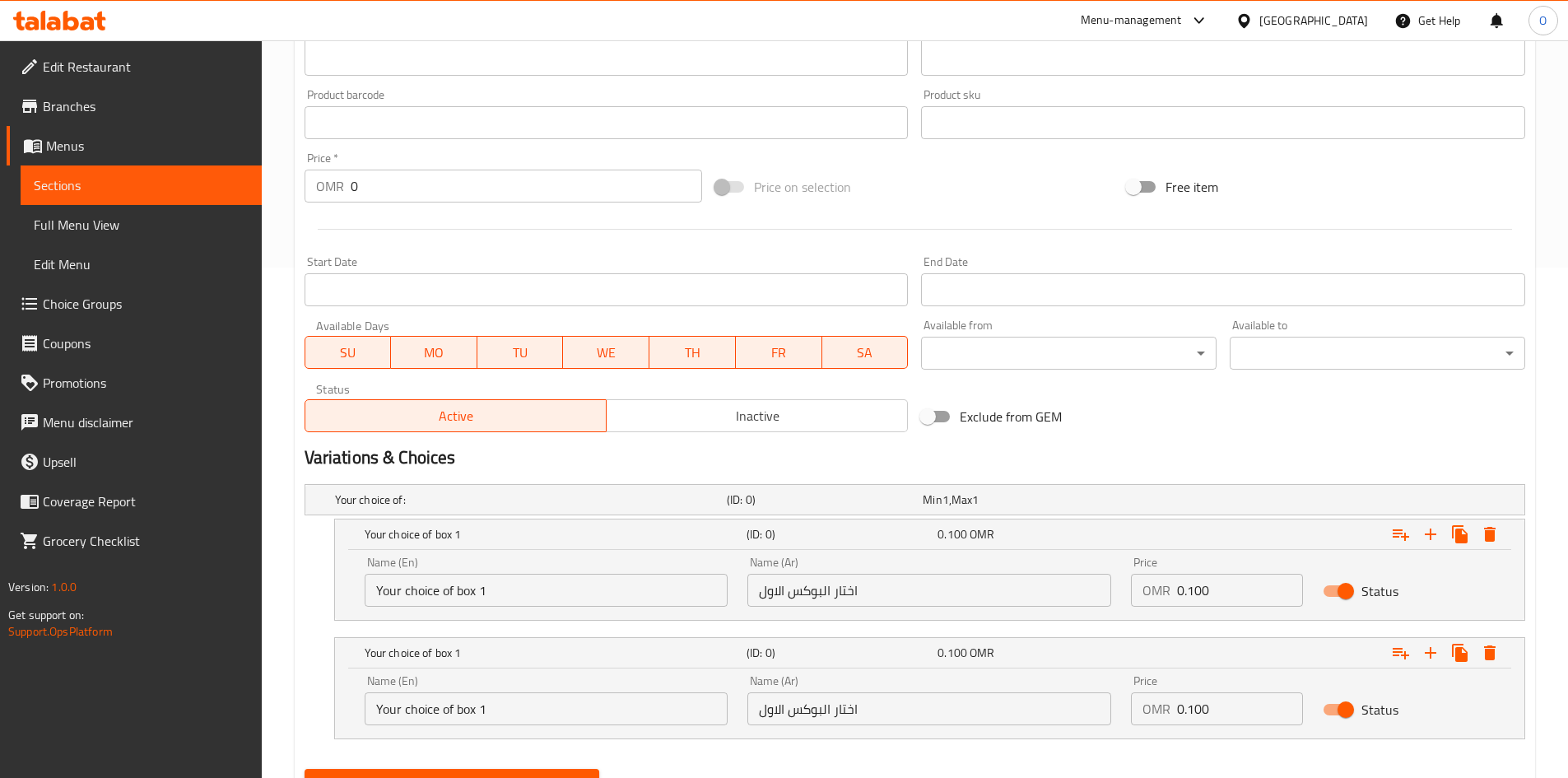
scroll to position [588, 0]
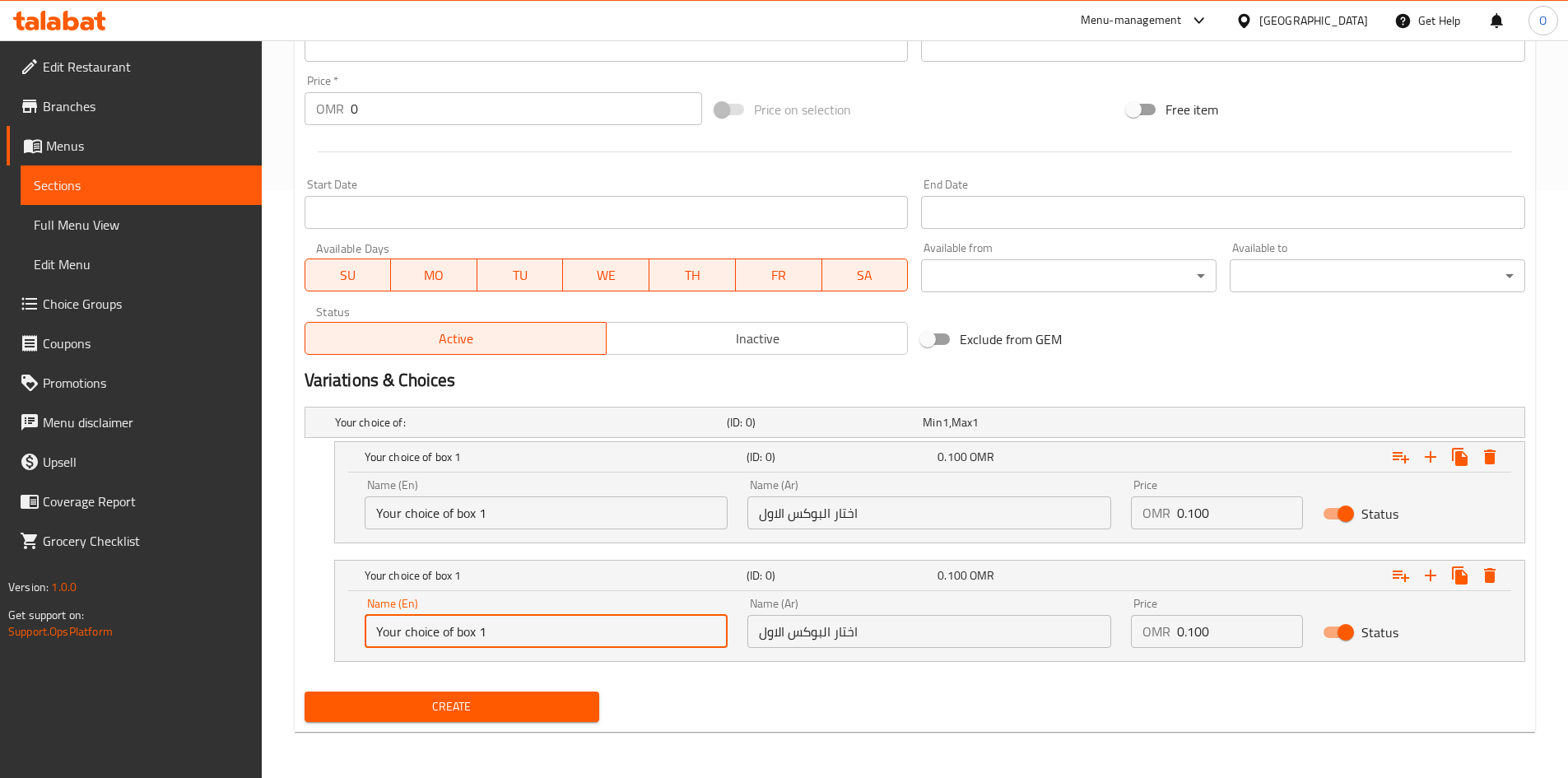
drag, startPoint x: 478, startPoint y: 633, endPoint x: 494, endPoint y: 633, distance: 16.0
click at [494, 633] on input "Your choice of box 1" at bounding box center [547, 632] width 364 height 33
type input "Your choice of box 2"
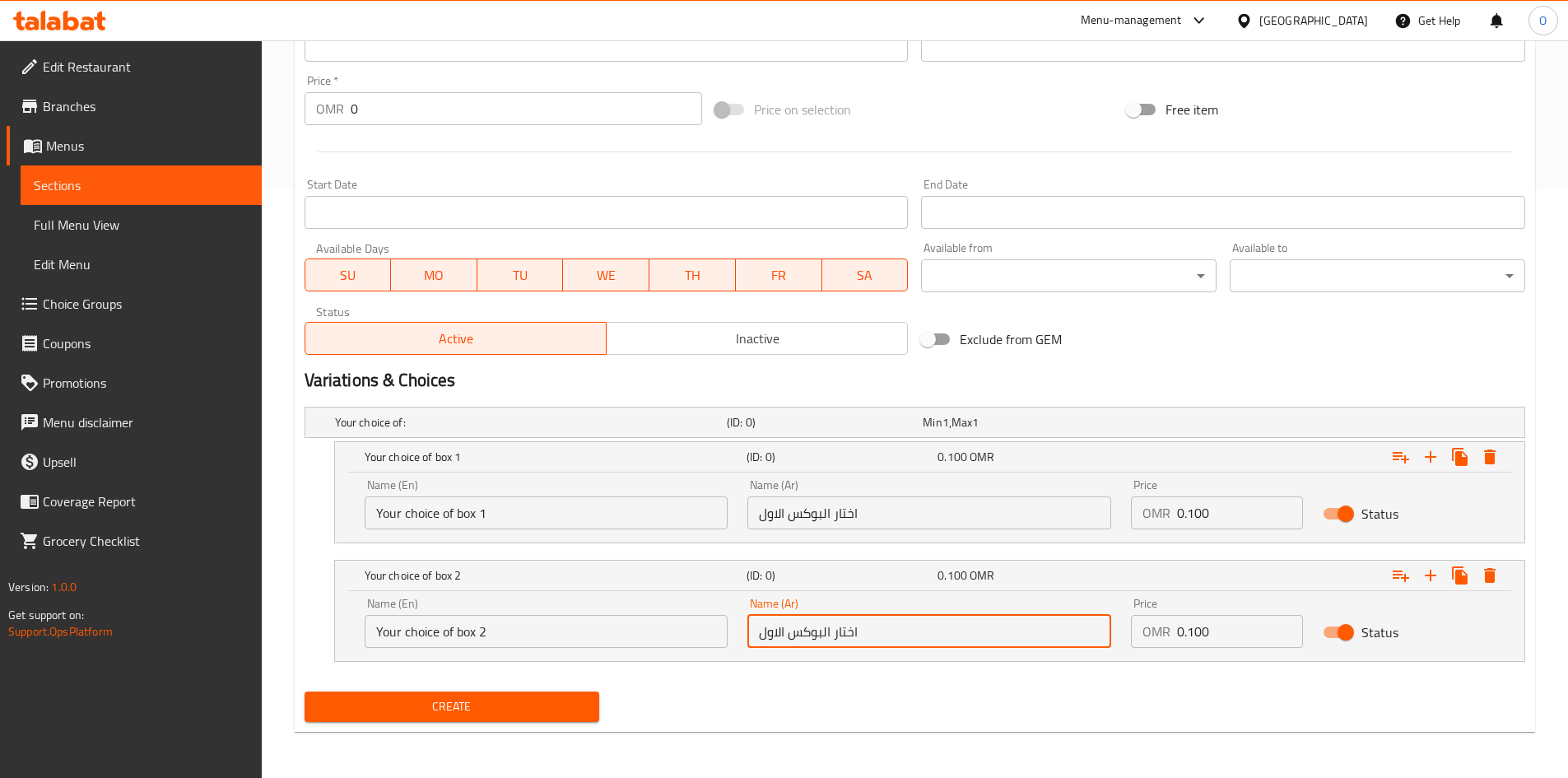
drag, startPoint x: 759, startPoint y: 635, endPoint x: 779, endPoint y: 635, distance: 20.0
click at [779, 635] on input "اختار البوكس الاول" at bounding box center [929, 632] width 364 height 33
type input "اختار البوكس الثاني"
click at [1460, 572] on icon "Expand" at bounding box center [1460, 575] width 16 height 18
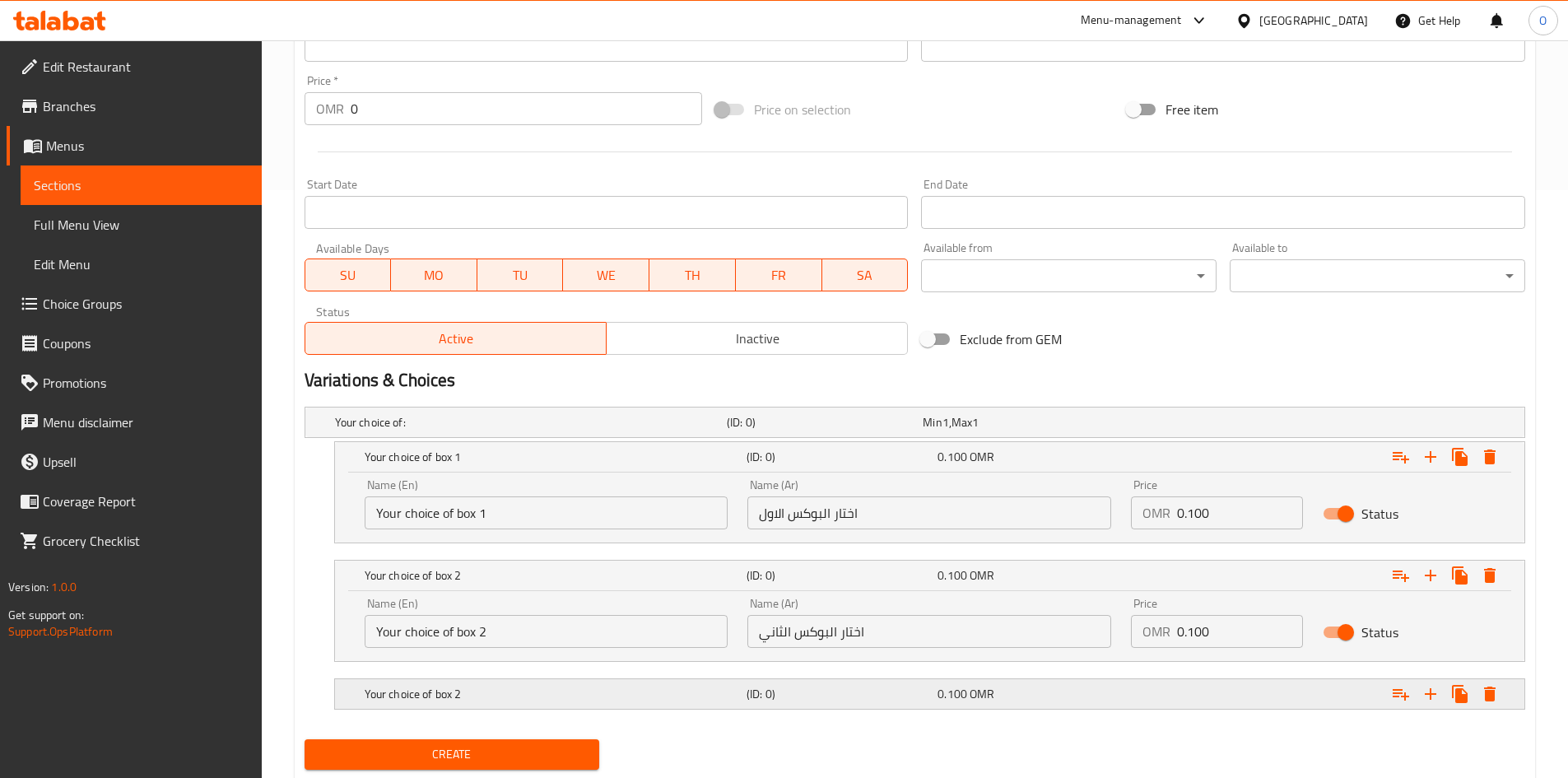
click at [458, 698] on h5 "Your choice of box 2" at bounding box center [552, 694] width 375 height 17
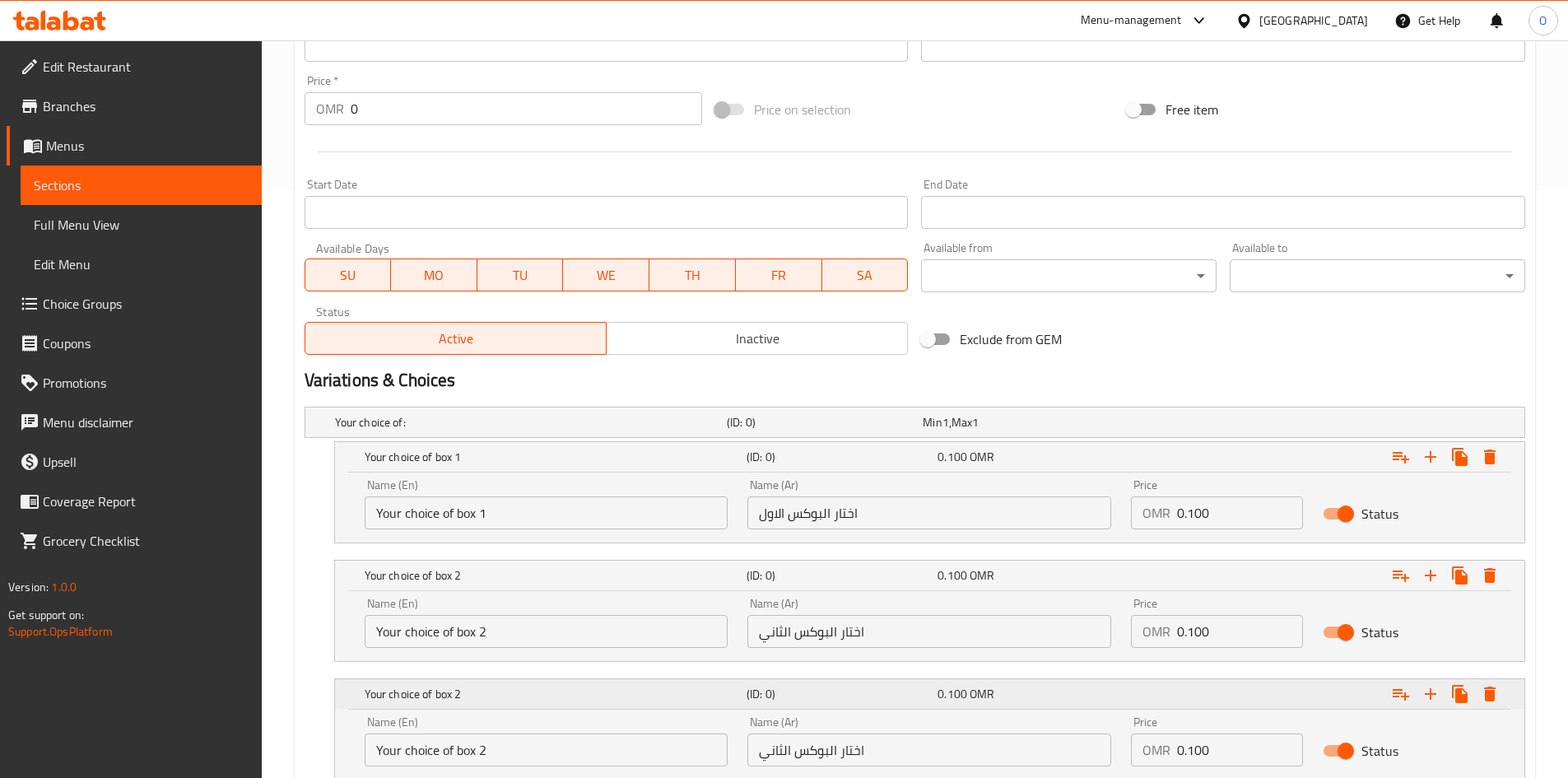
scroll to position [670, 0]
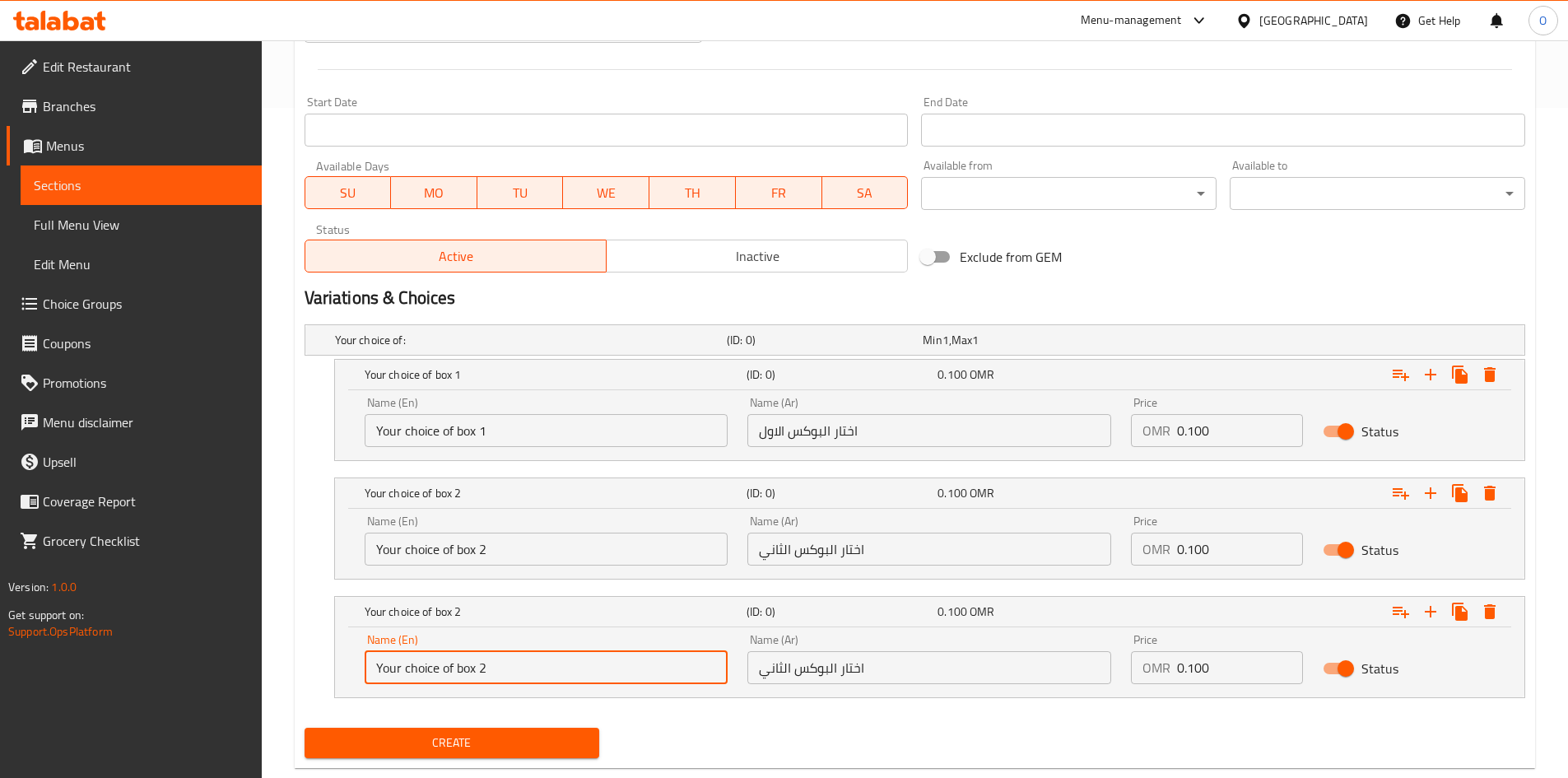
drag, startPoint x: 480, startPoint y: 663, endPoint x: 500, endPoint y: 663, distance: 20.0
click at [500, 663] on input "Your choice of box 2" at bounding box center [547, 668] width 364 height 33
type input "Your choice of box 3"
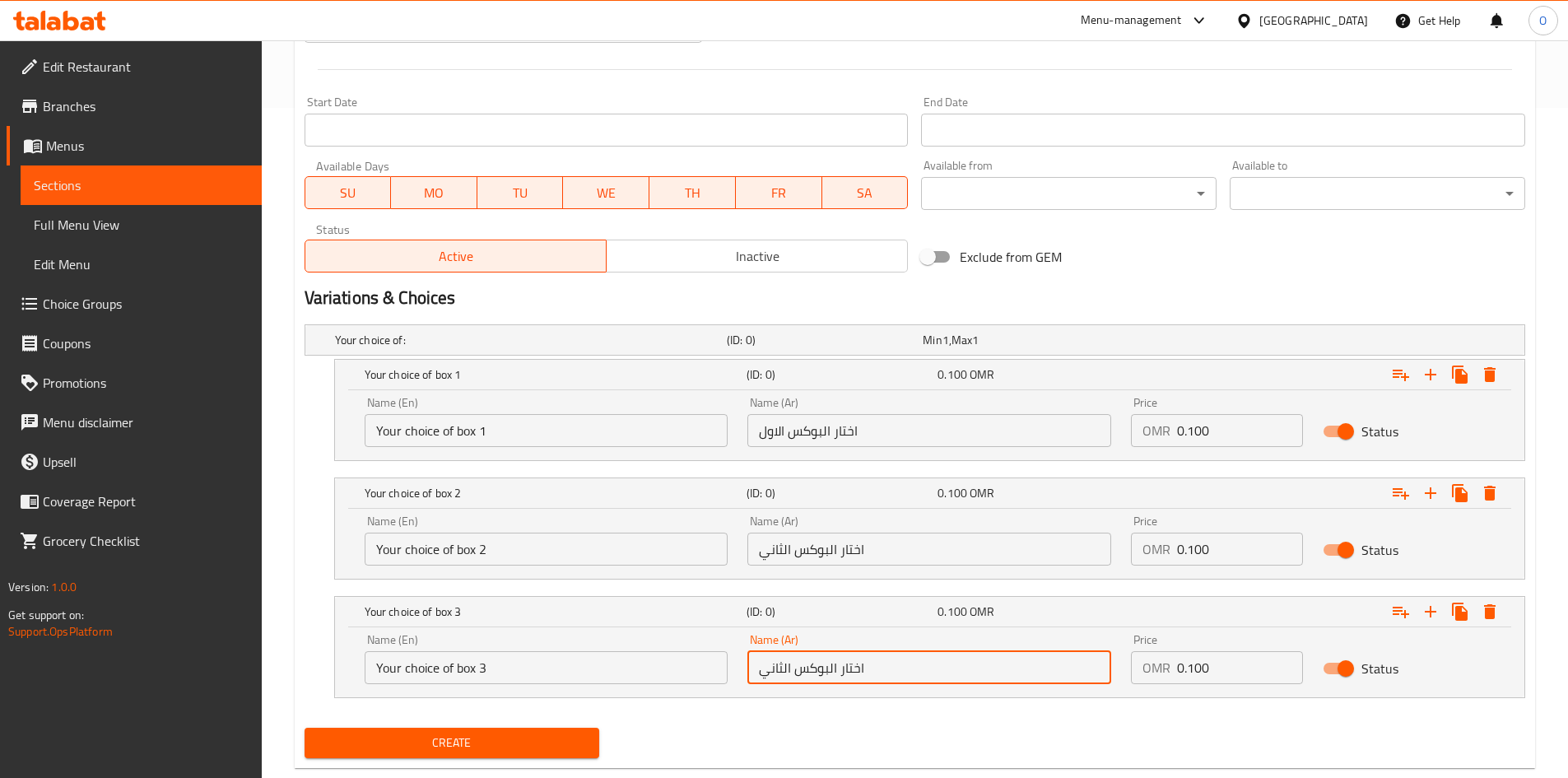
drag, startPoint x: 760, startPoint y: 671, endPoint x: 776, endPoint y: 670, distance: 16.0
click at [776, 670] on input "اختار البوكس الثاني" at bounding box center [929, 668] width 364 height 33
type input "اختار [PERSON_NAME]"
click at [763, 714] on nav at bounding box center [914, 708] width 1221 height 13
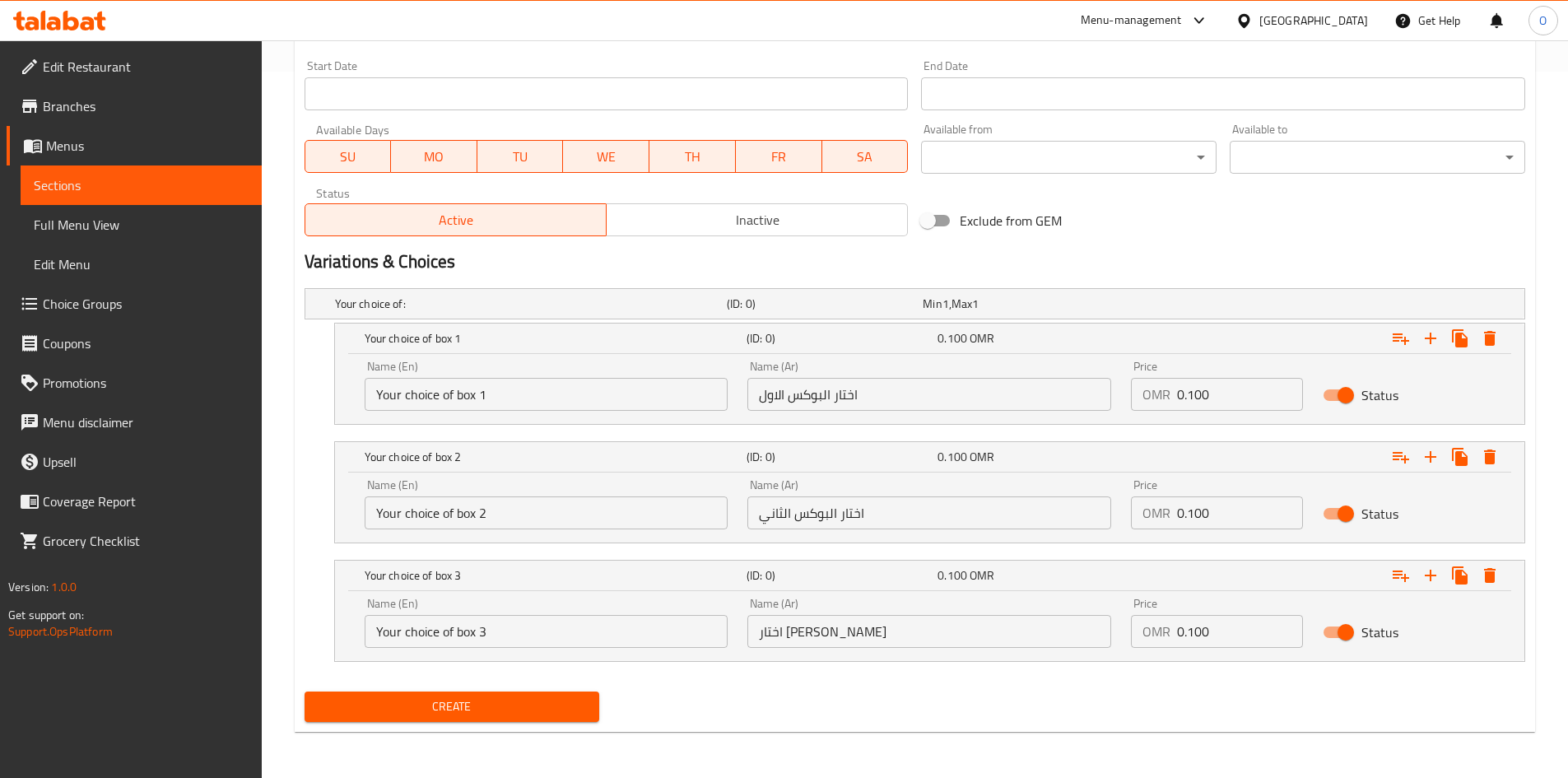
click at [516, 703] on span "Create" at bounding box center [452, 707] width 270 height 21
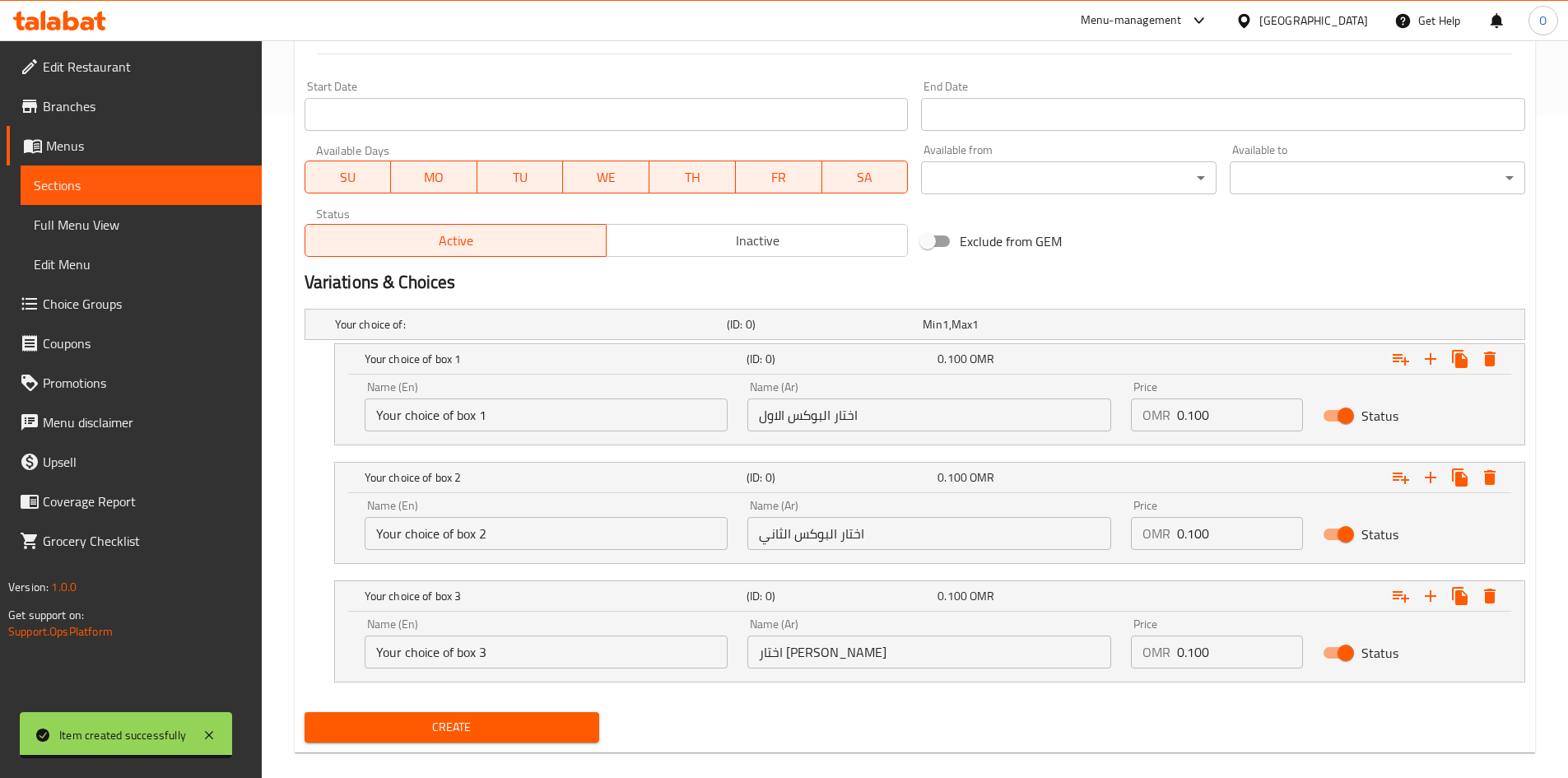
scroll to position [683, 0]
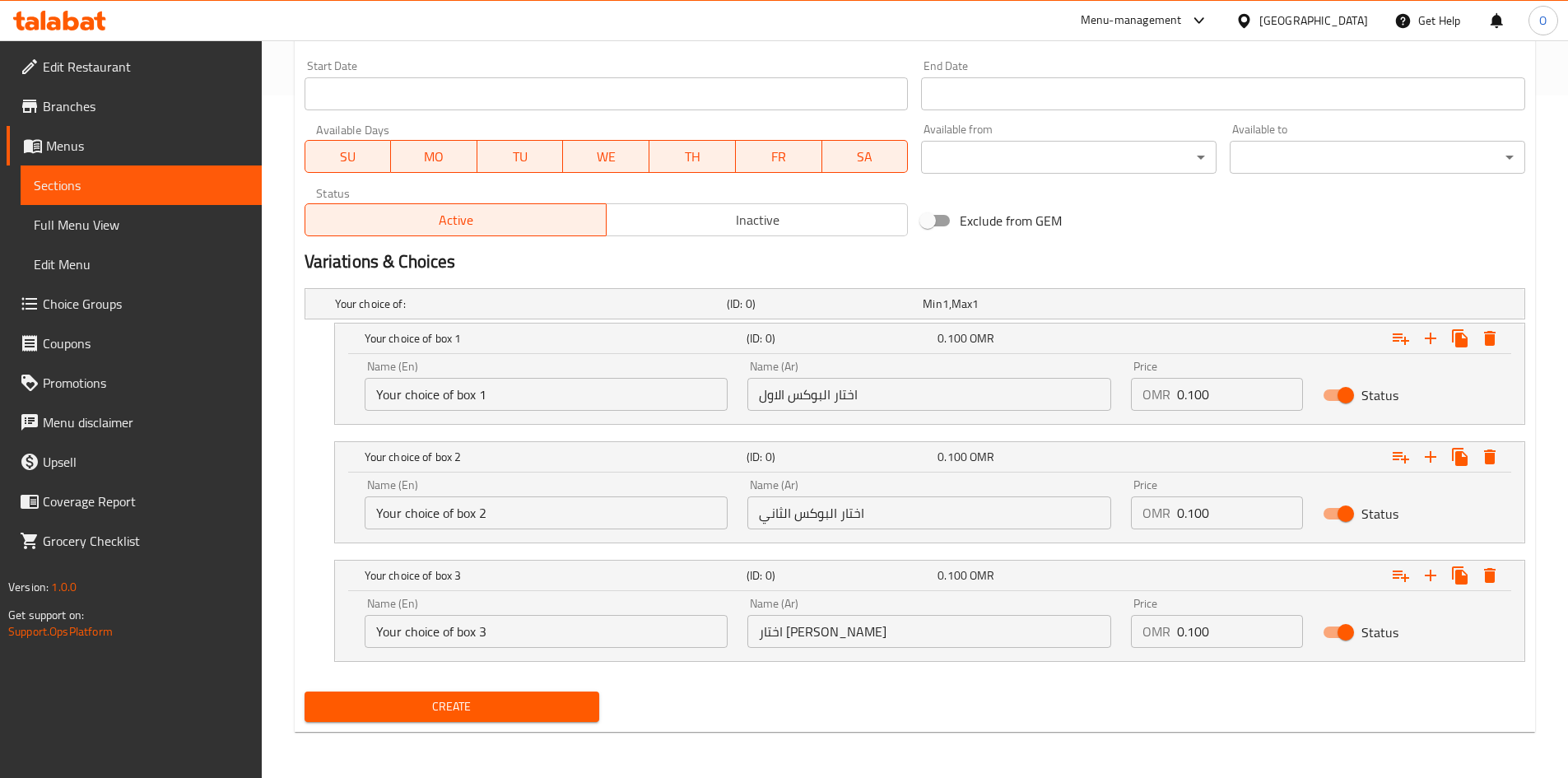
click at [438, 515] on input "Your choice of box 2" at bounding box center [547, 513] width 364 height 33
type input "Your choice of box 1"
click at [410, 403] on input "Your choice of box 1" at bounding box center [547, 395] width 364 height 33
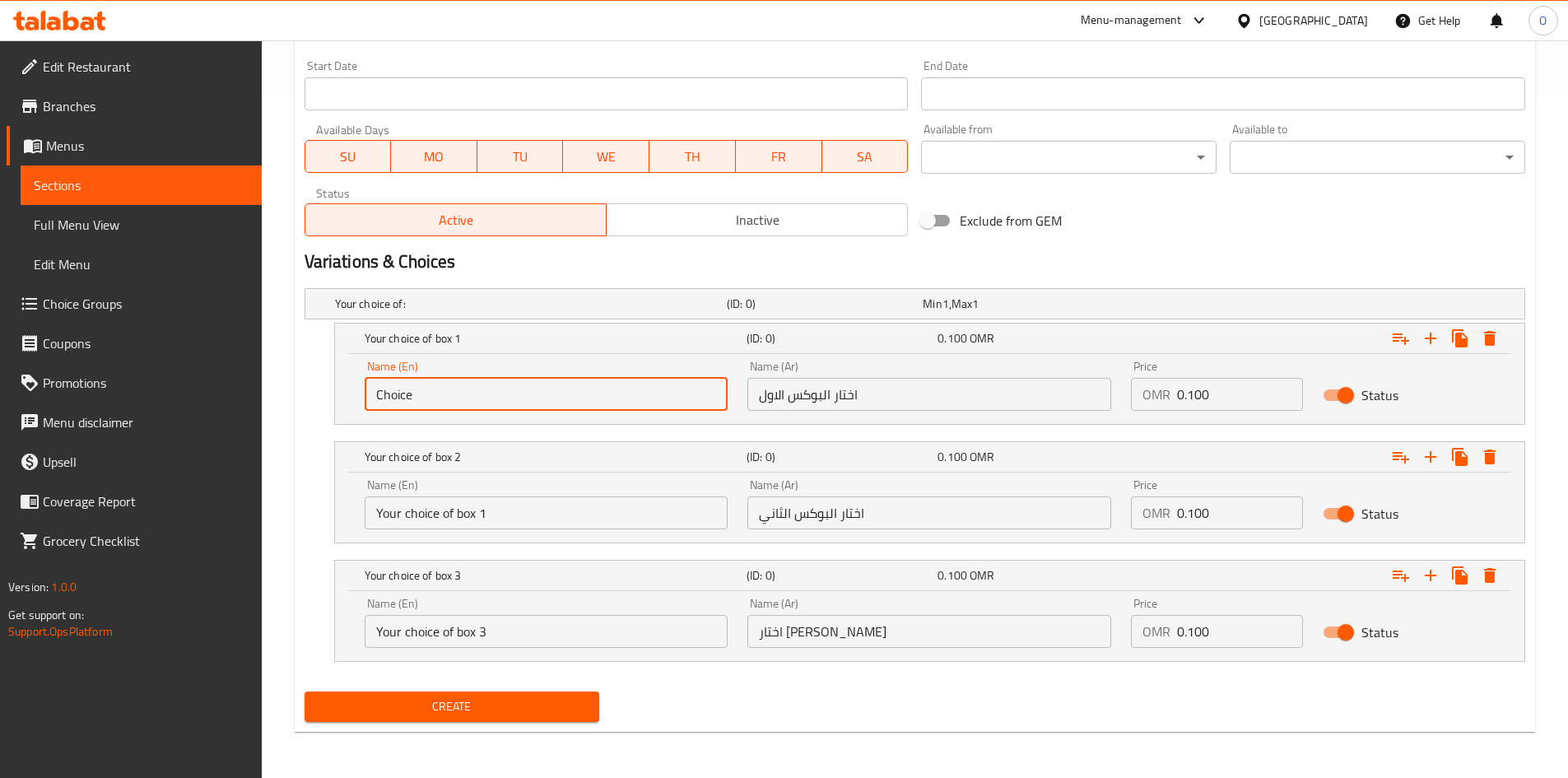
paste input "Your choice of box 1"
click at [416, 395] on input "ChoiceYour choice of box 1" at bounding box center [547, 395] width 364 height 33
paste input "text"
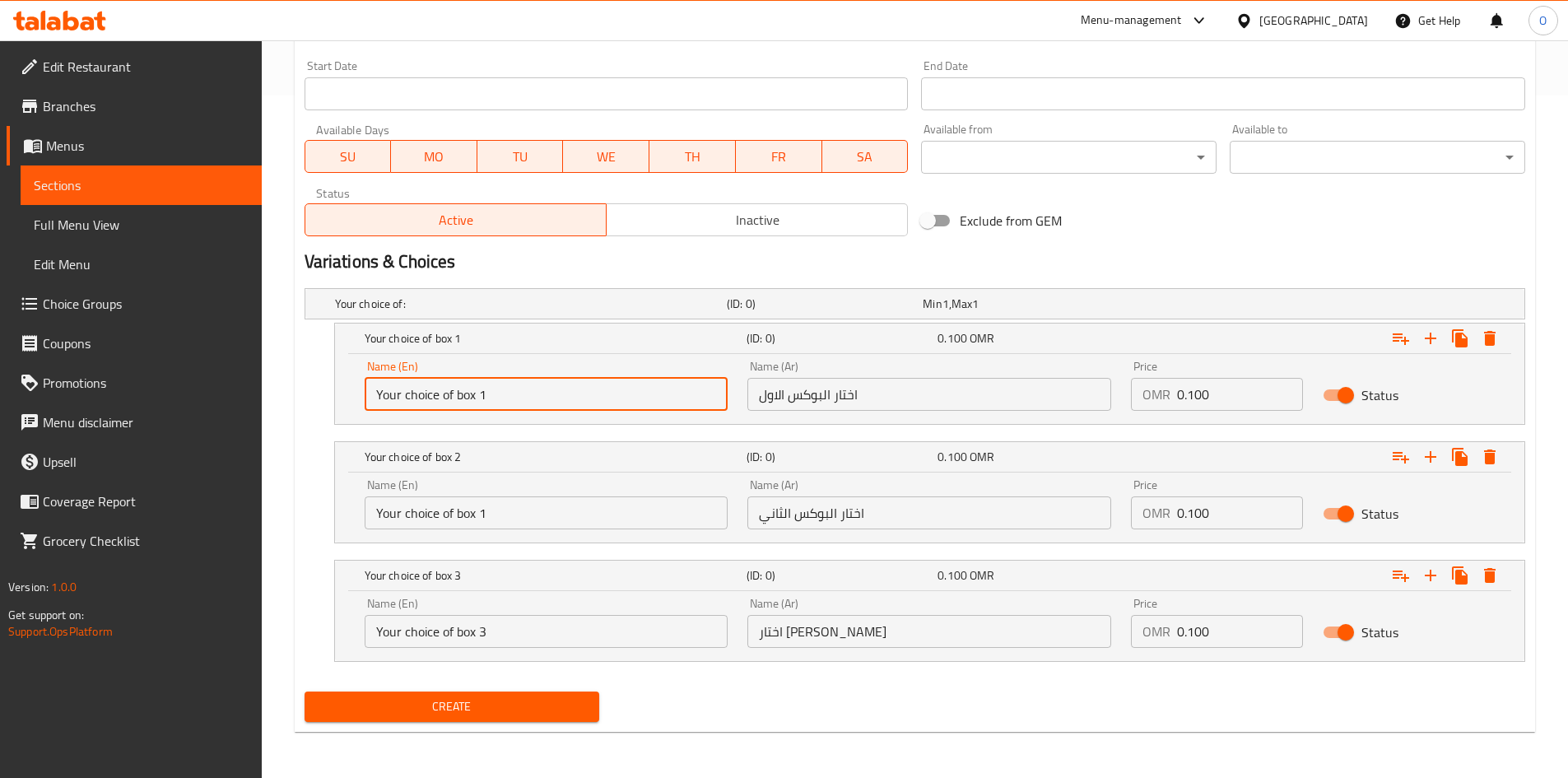
type input "Your choice of box 1"
click at [821, 517] on input "اختار البوكس الثاني" at bounding box center [929, 513] width 364 height 33
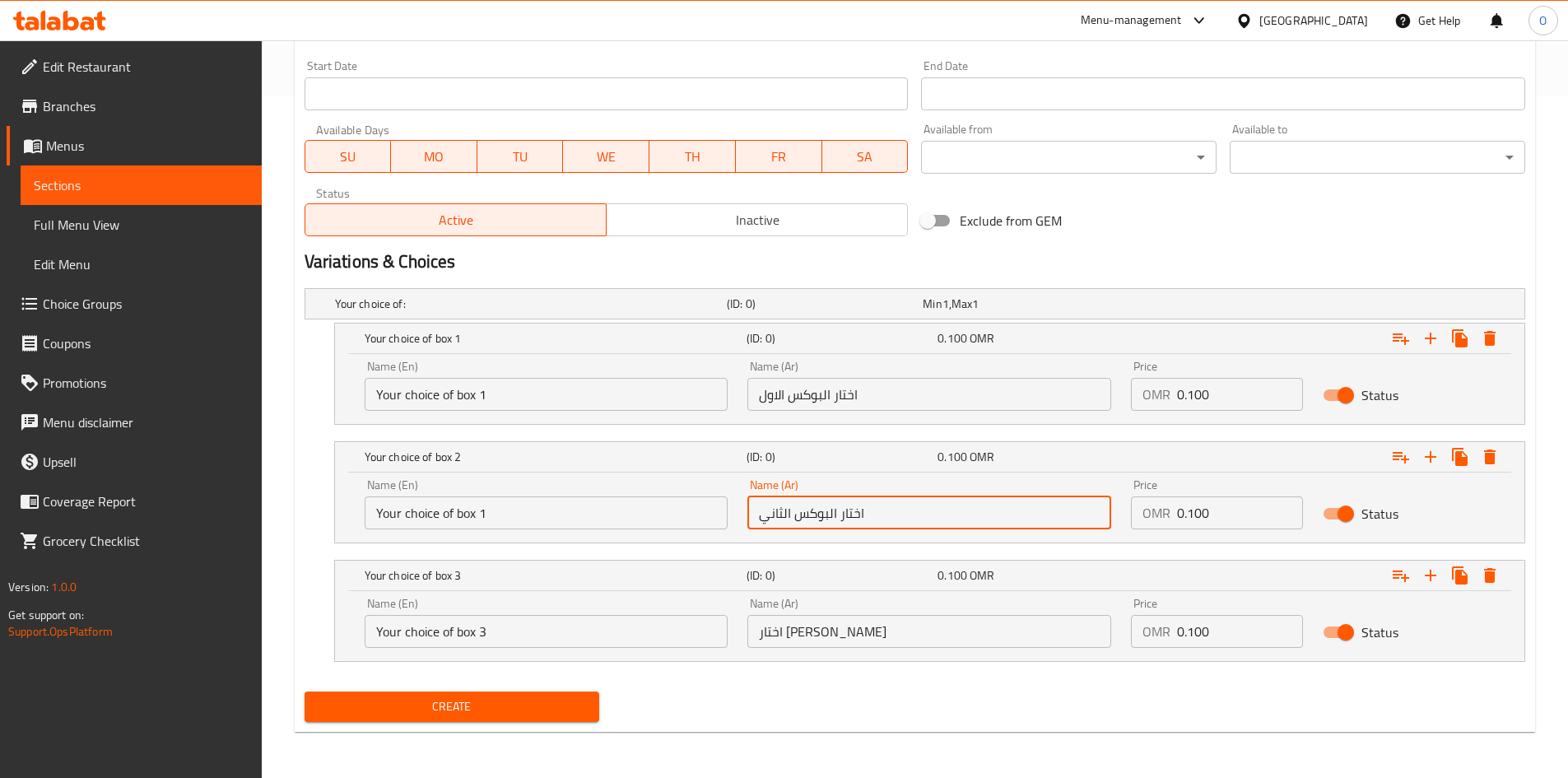
click at [821, 517] on input "اختار البوكس الثاني" at bounding box center [929, 513] width 364 height 33
type input "اختار البوكس الاول"
click at [821, 517] on input "اختار البوكس الاول" at bounding box center [929, 513] width 364 height 33
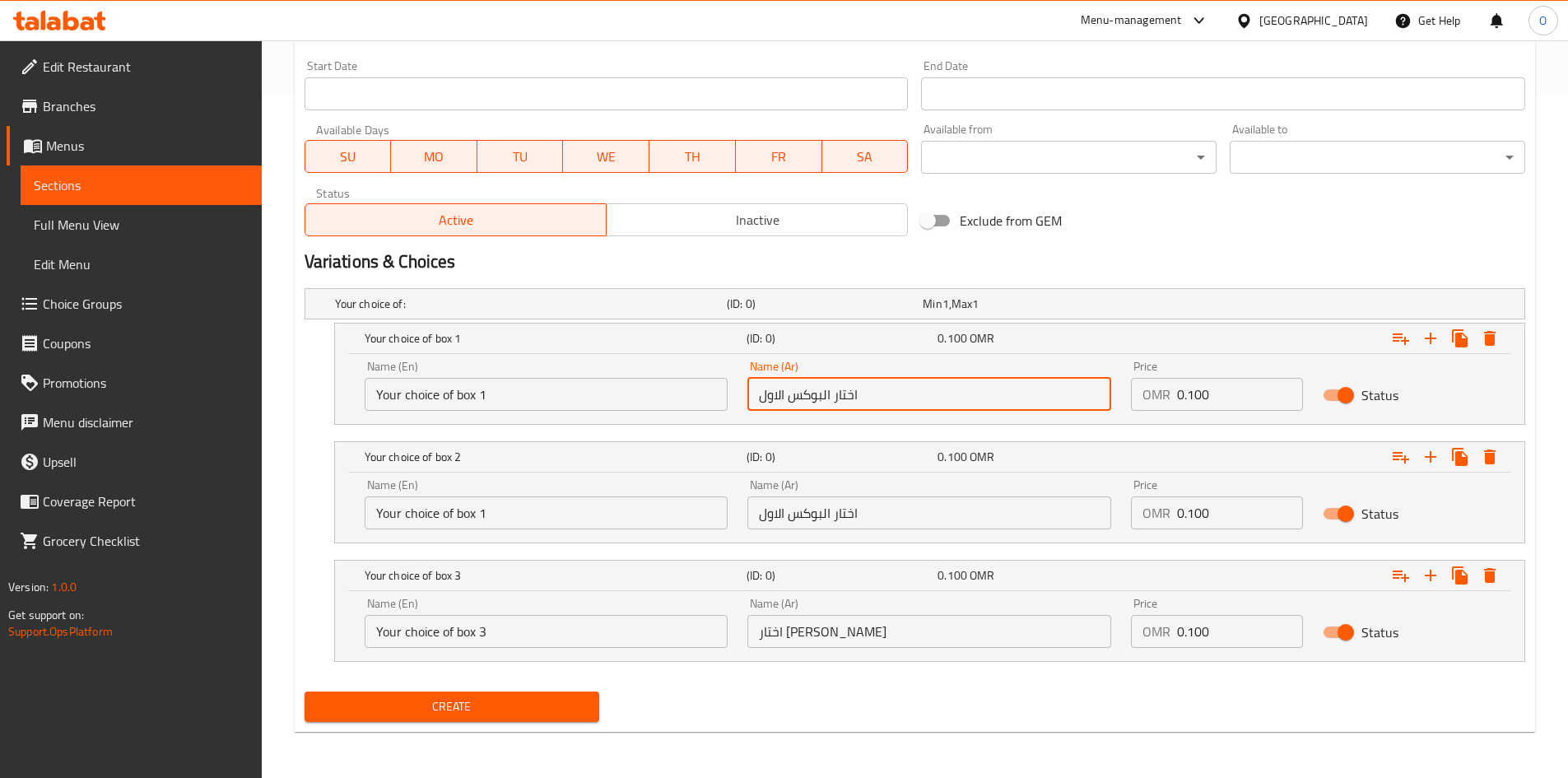
click at [828, 388] on input "اختار البوكس الاول" at bounding box center [929, 395] width 364 height 33
paste input "اختار البوكس الاول"
type input "اختار البوكس الاول"
click at [444, 631] on input "Your choice of box 3" at bounding box center [547, 632] width 364 height 33
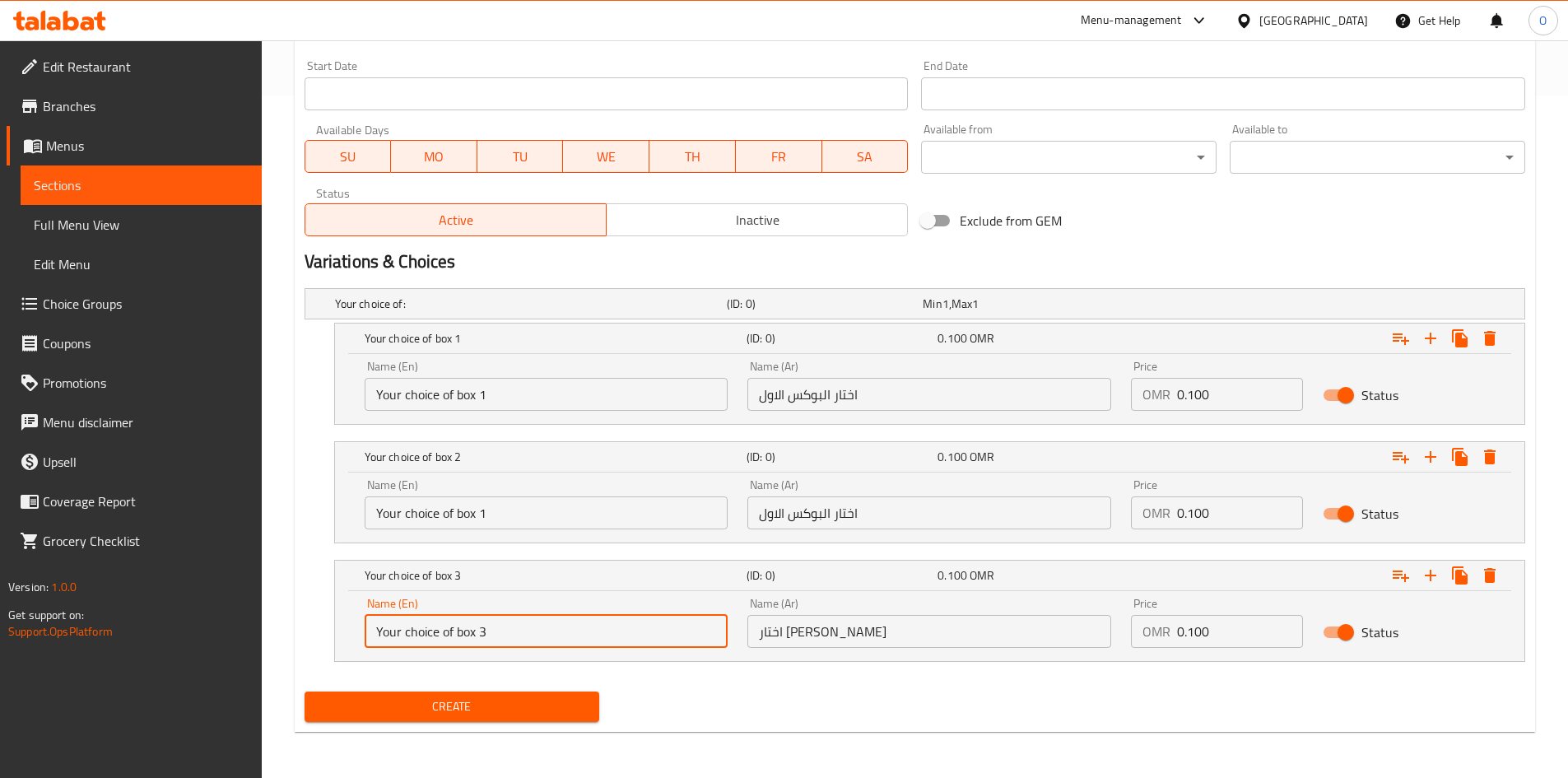
click at [444, 631] on input "Your choice of box 3" at bounding box center [547, 632] width 364 height 33
type input "Your choice of box 2"
click at [444, 631] on input "Your choice of box 2" at bounding box center [547, 632] width 364 height 33
click at [424, 507] on input "Your choice of box 1" at bounding box center [547, 513] width 364 height 33
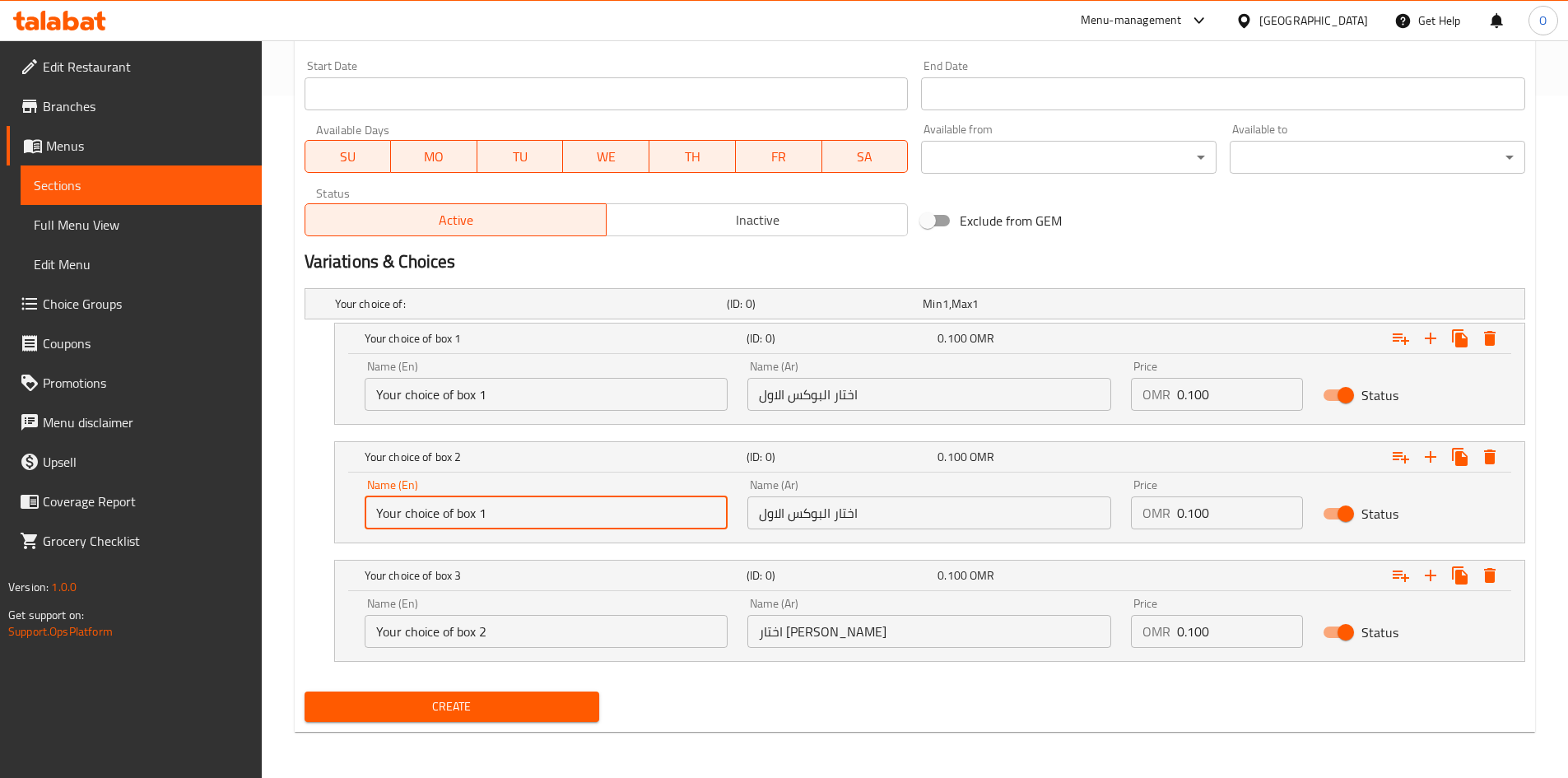
click at [424, 507] on input "Your choice of box 1" at bounding box center [547, 513] width 364 height 33
paste input "2"
type input "Your choice of box 2"
click at [825, 627] on input "اختار [PERSON_NAME]" at bounding box center [929, 632] width 364 height 33
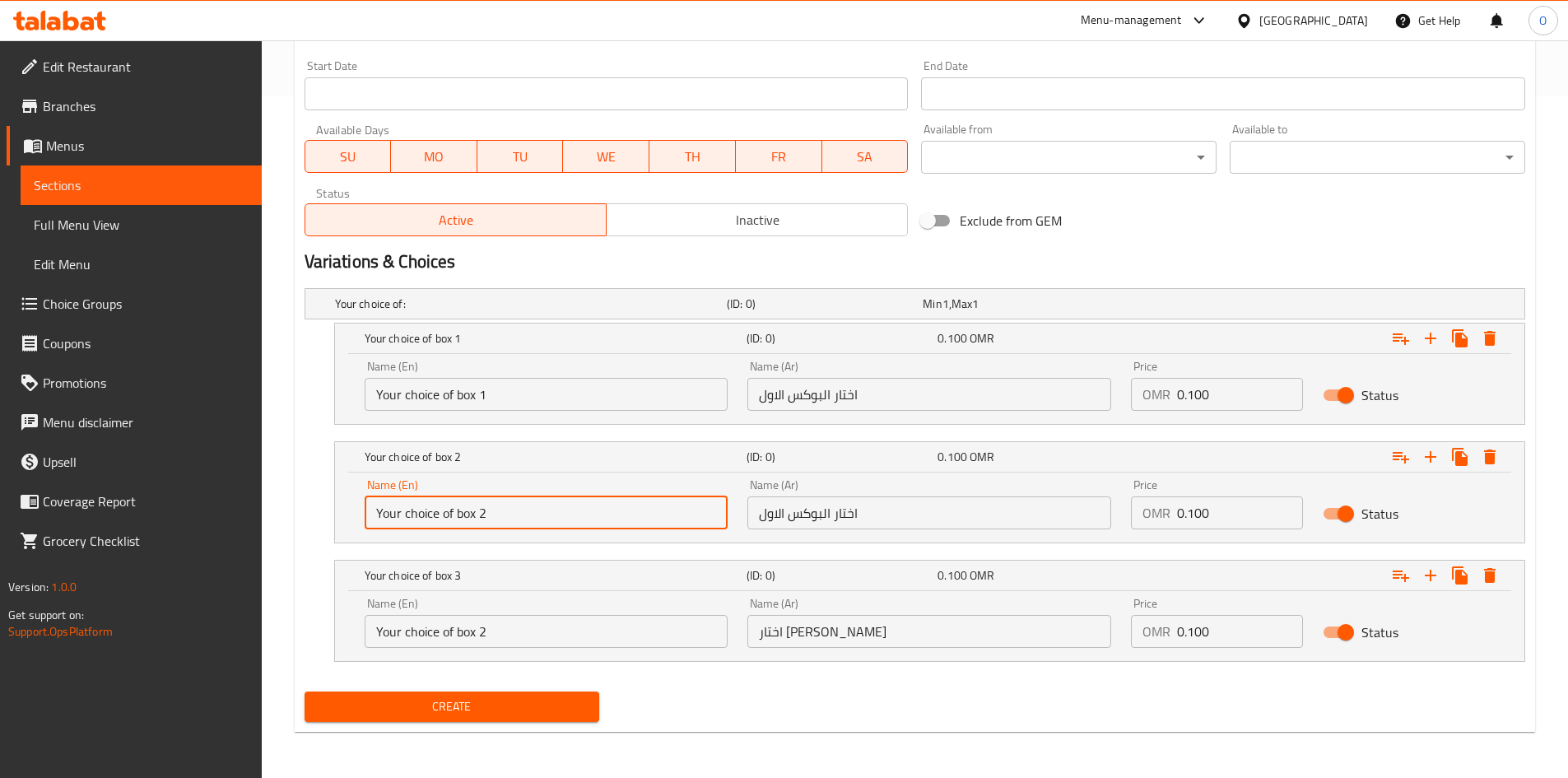
click at [825, 627] on input "اختار [PERSON_NAME]" at bounding box center [929, 632] width 364 height 33
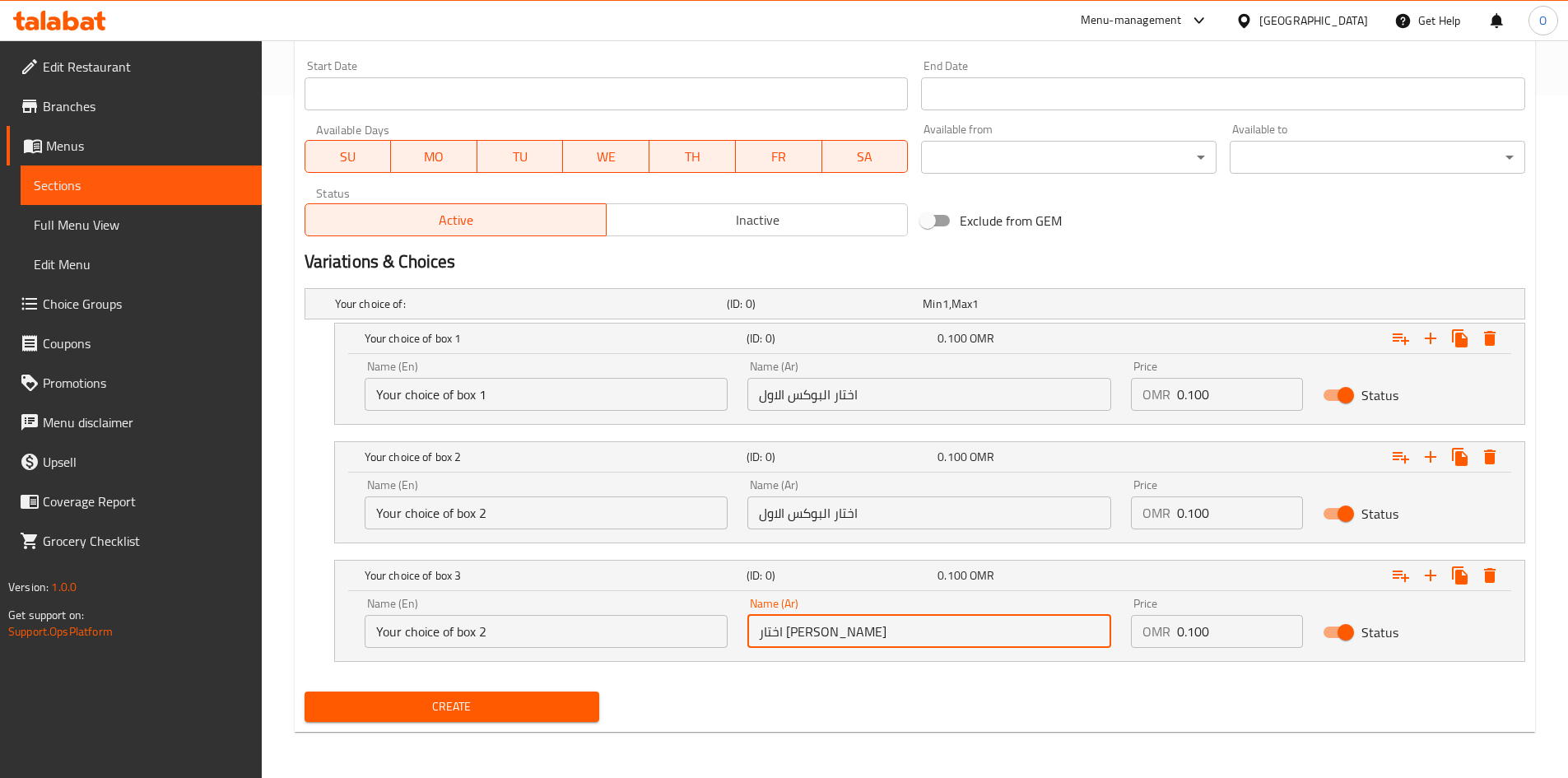
click at [825, 627] on input "اختار [PERSON_NAME]" at bounding box center [929, 632] width 364 height 33
paste input "Your choice of box 2"
type input "اختار البوكس الثاني"
click at [816, 632] on input "اختار البوكس الثاني" at bounding box center [929, 632] width 364 height 33
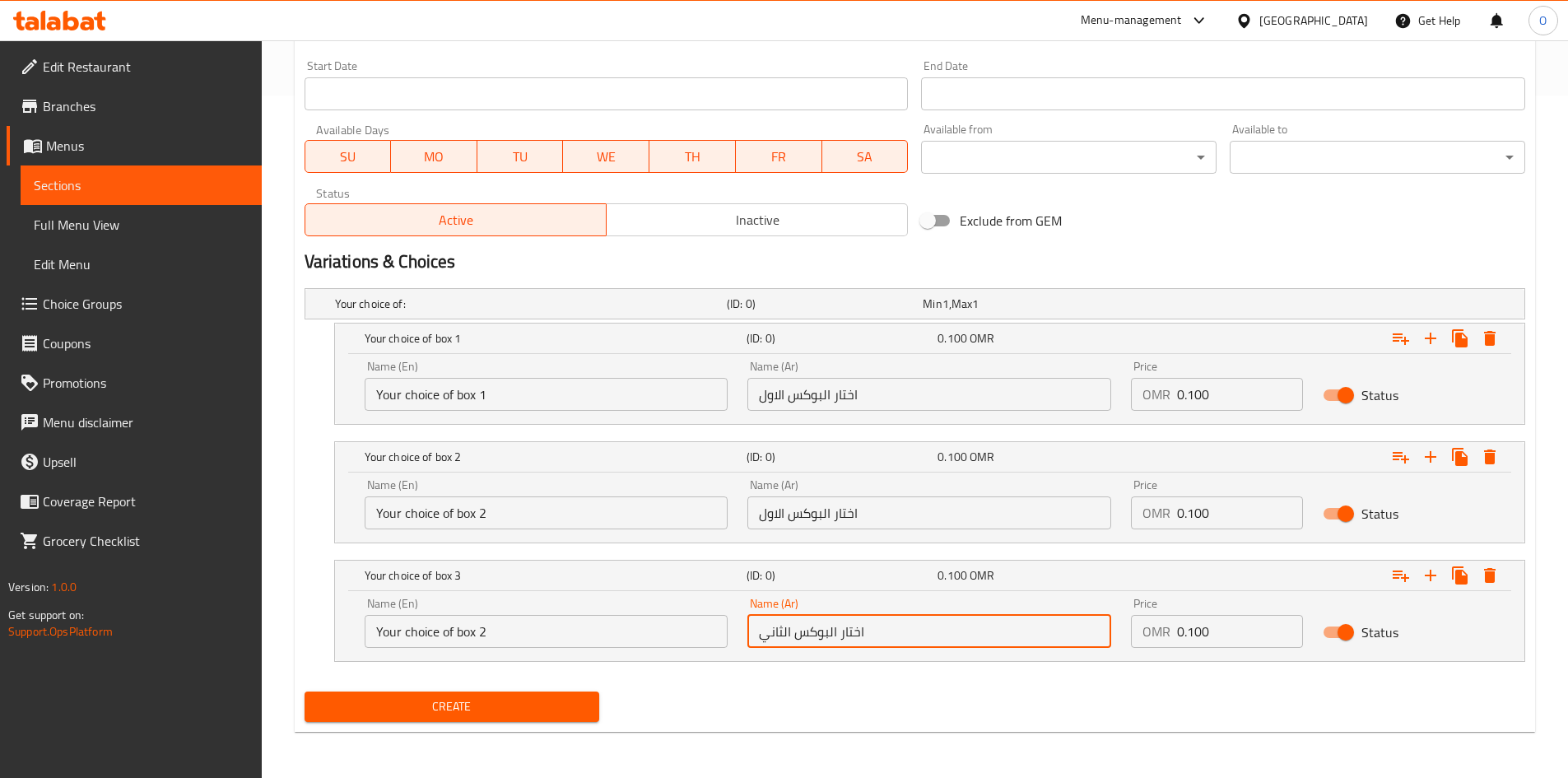
click at [816, 632] on input "اختار البوكس الثاني" at bounding box center [929, 632] width 364 height 33
click at [813, 512] on input "اختار البوكس الاول" at bounding box center [929, 513] width 364 height 33
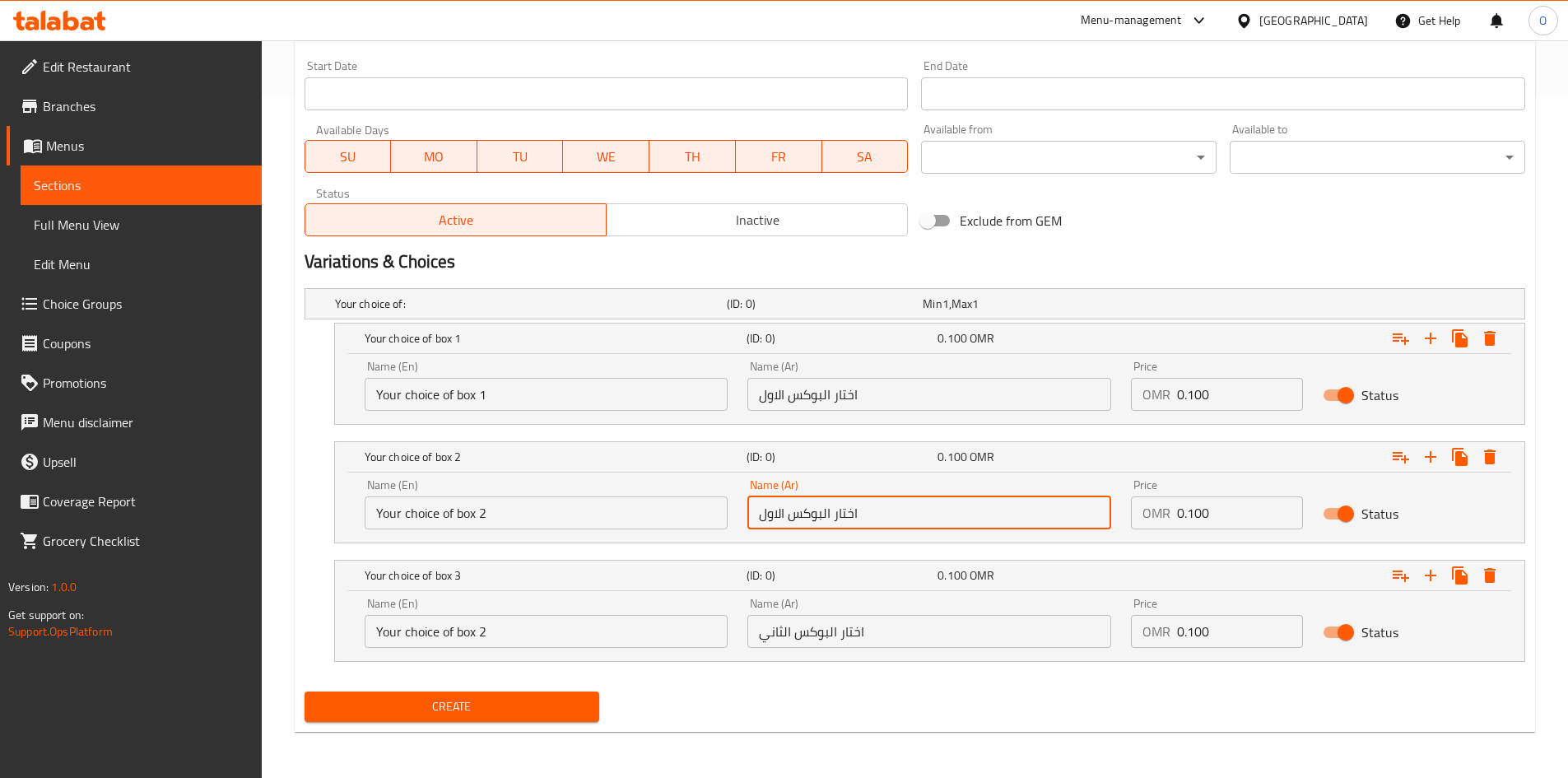
click at [813, 512] on input "اختار البوكس الاول" at bounding box center [929, 513] width 364 height 33
paste input "اني"
type input "اختار البوكس الثاني"
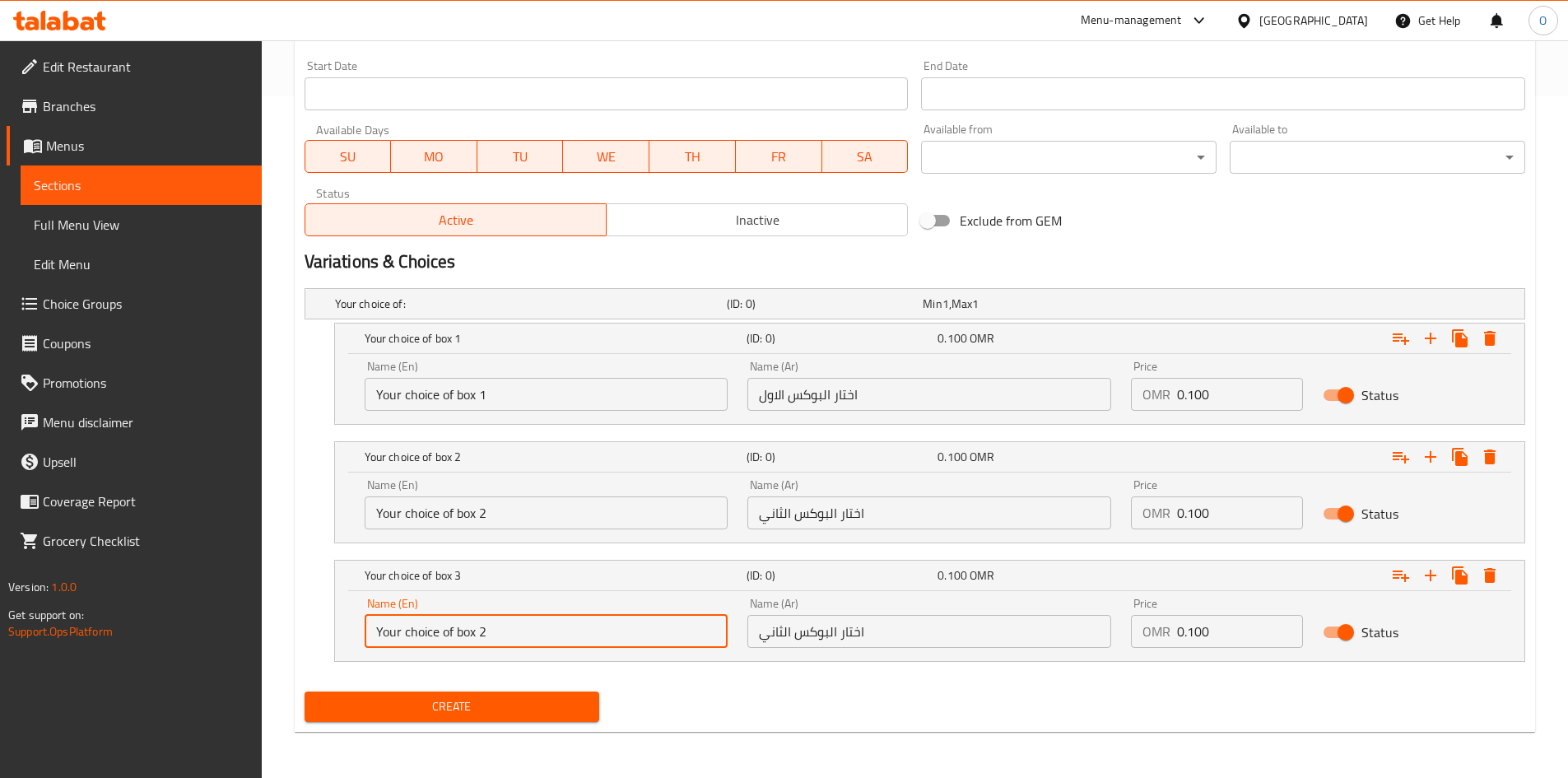
drag, startPoint x: 479, startPoint y: 631, endPoint x: 490, endPoint y: 631, distance: 11.0
click at [490, 631] on input "Your choice of box 2" at bounding box center [547, 632] width 364 height 33
type input "Your choice of box 3"
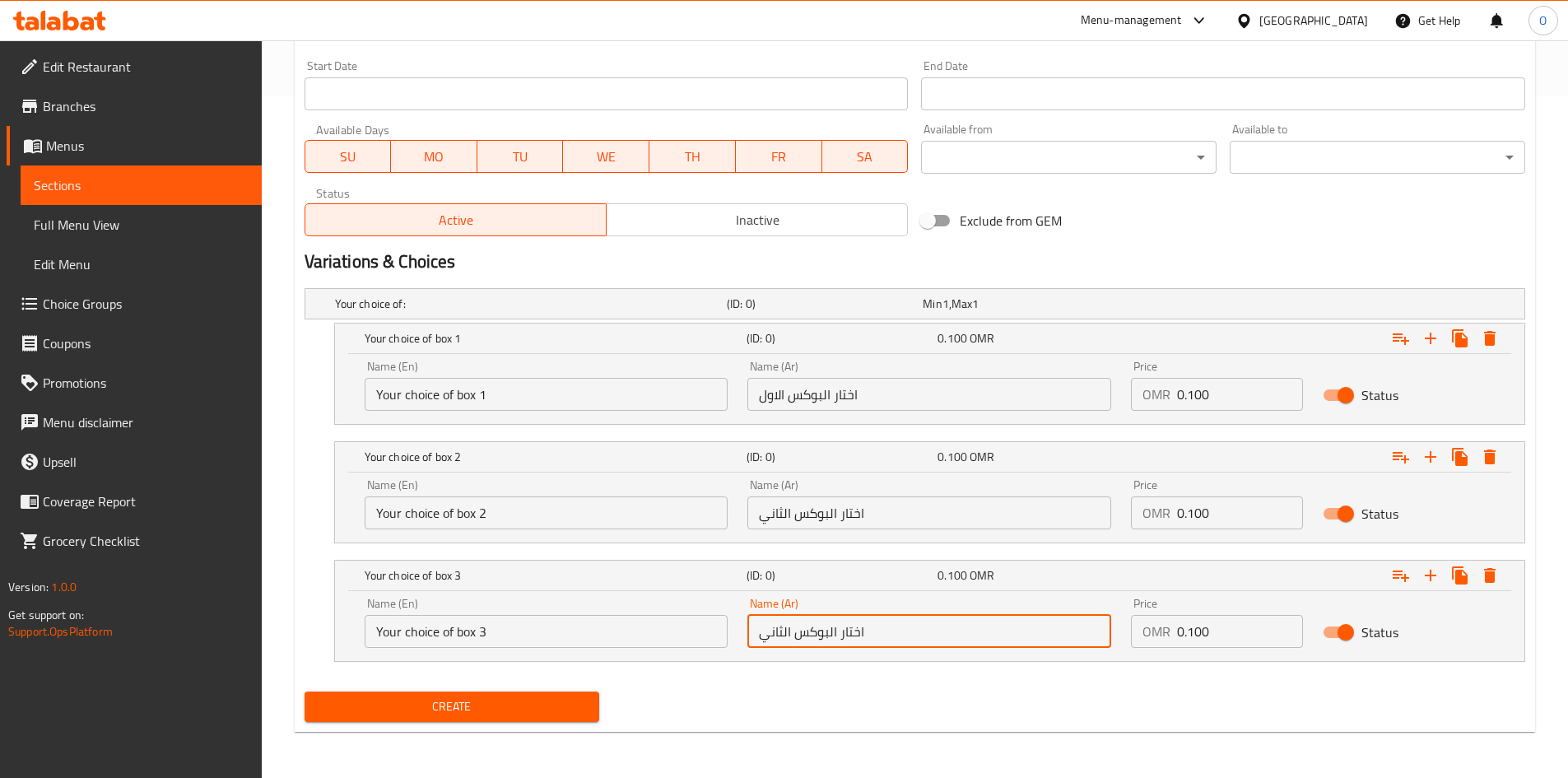
drag, startPoint x: 763, startPoint y: 631, endPoint x: 775, endPoint y: 633, distance: 12.2
click at [775, 633] on input "اختار البوكس الثاني" at bounding box center [929, 632] width 364 height 33
type input "اختار [PERSON_NAME]"
click at [494, 701] on span "Create" at bounding box center [452, 707] width 270 height 21
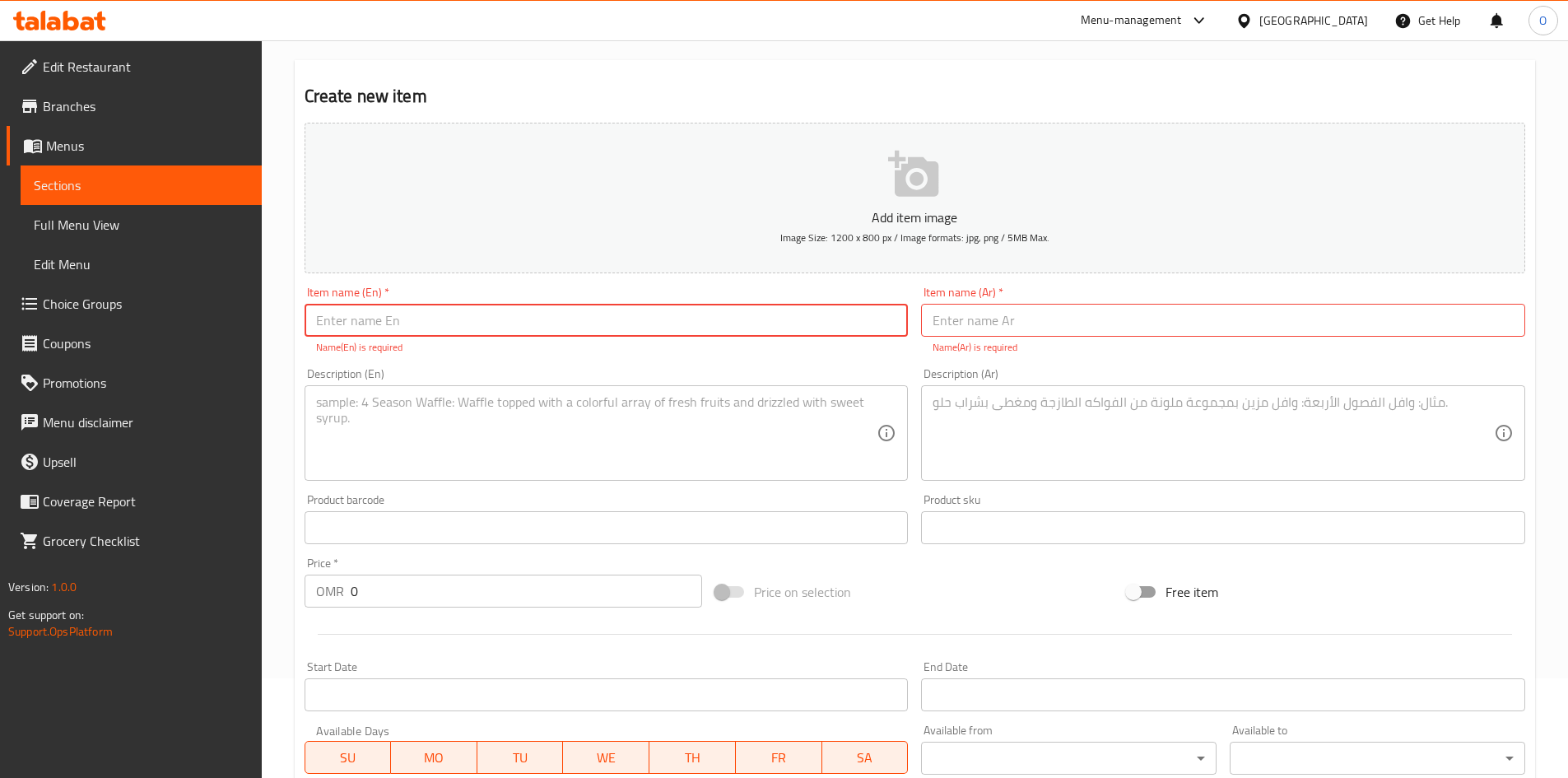
scroll to position [0, 0]
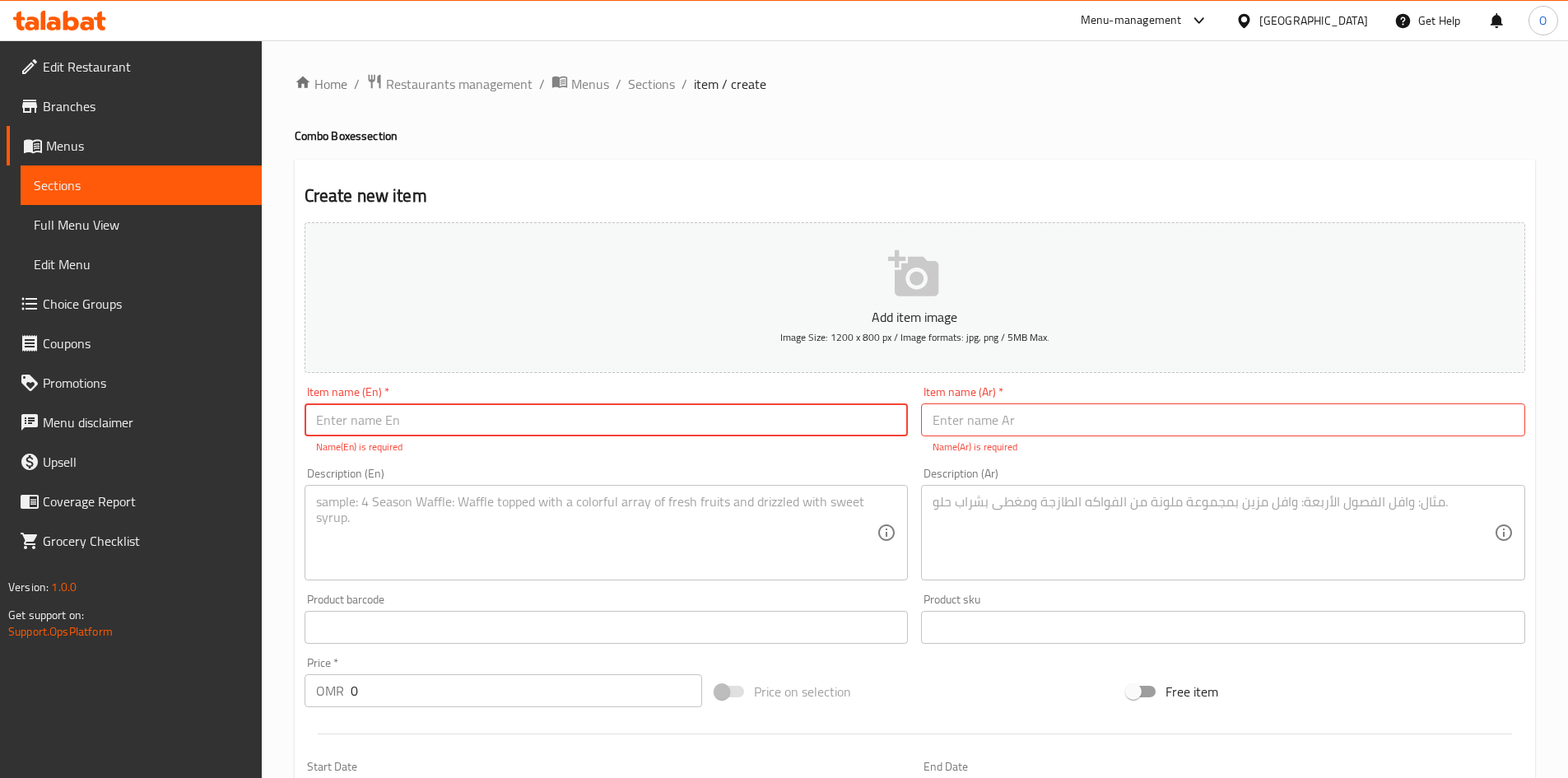
click at [460, 420] on input "text" at bounding box center [606, 420] width 605 height 33
click at [551, 470] on div "Description (En) Description (En)" at bounding box center [606, 523] width 605 height 113
click at [75, 142] on span "Menus" at bounding box center [147, 145] width 202 height 20
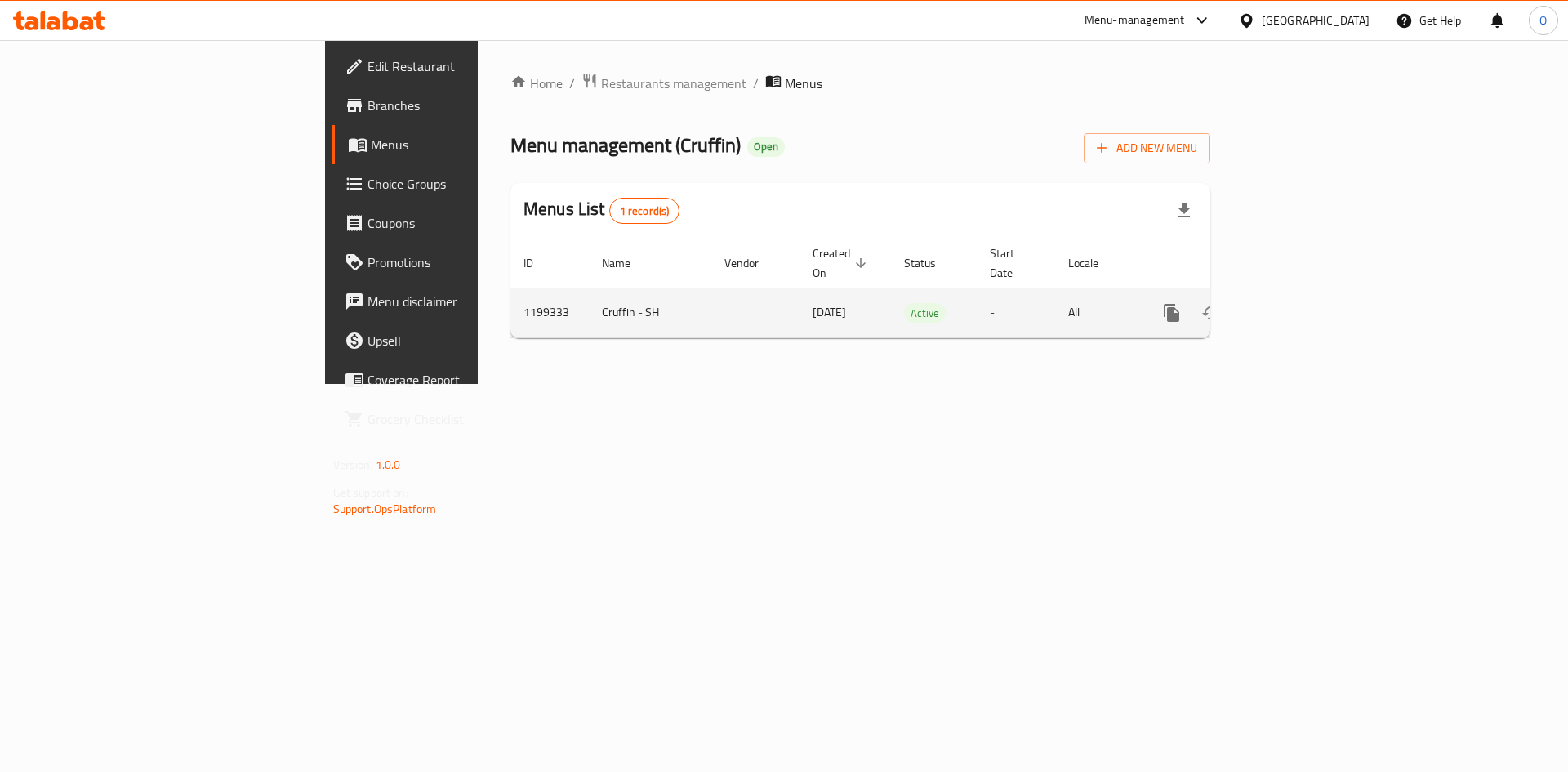
click at [1300, 303] on icon "enhanced table" at bounding box center [1289, 313] width 20 height 20
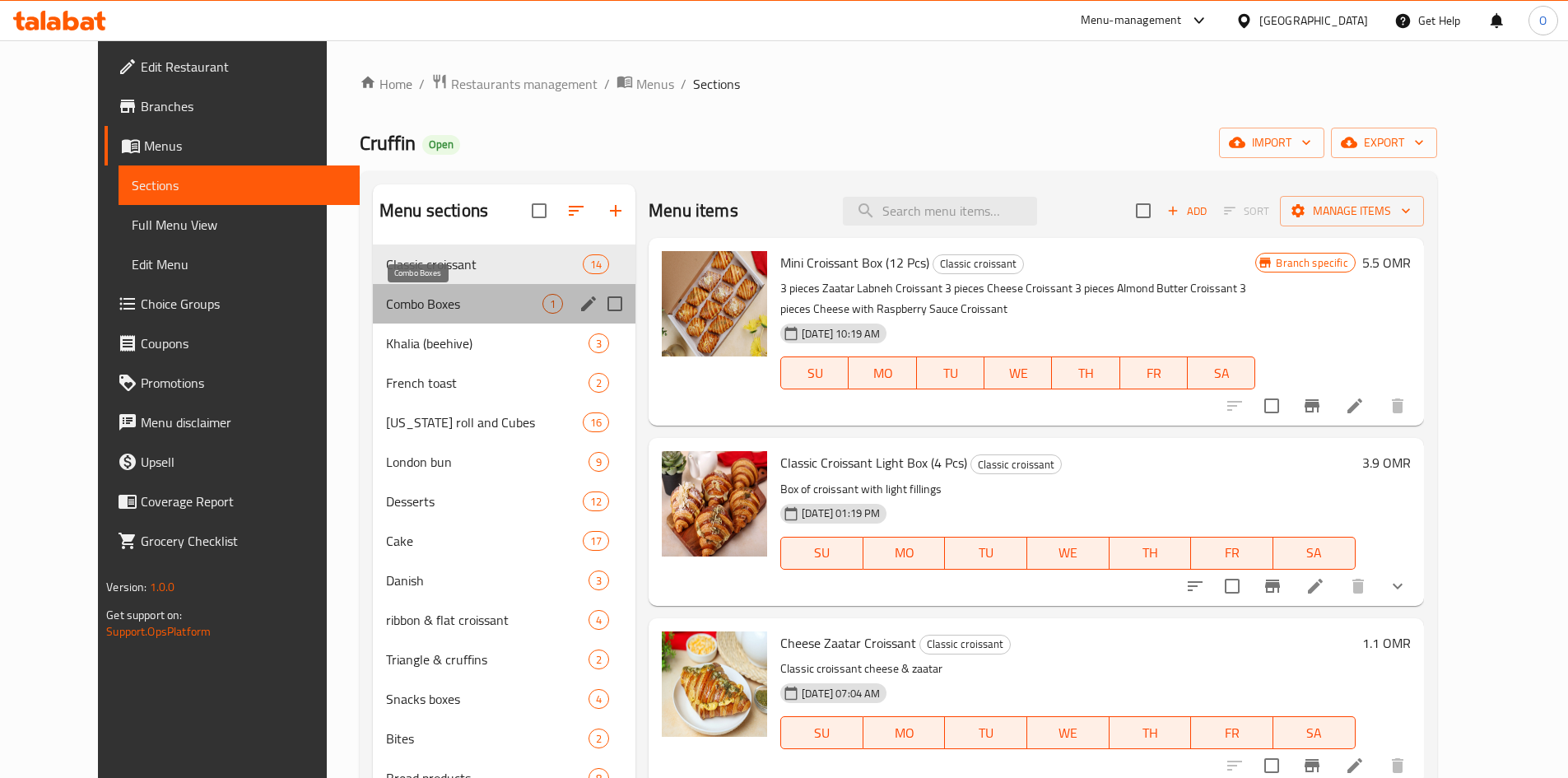
click at [422, 311] on span "Combo Boxes" at bounding box center [464, 304] width 157 height 20
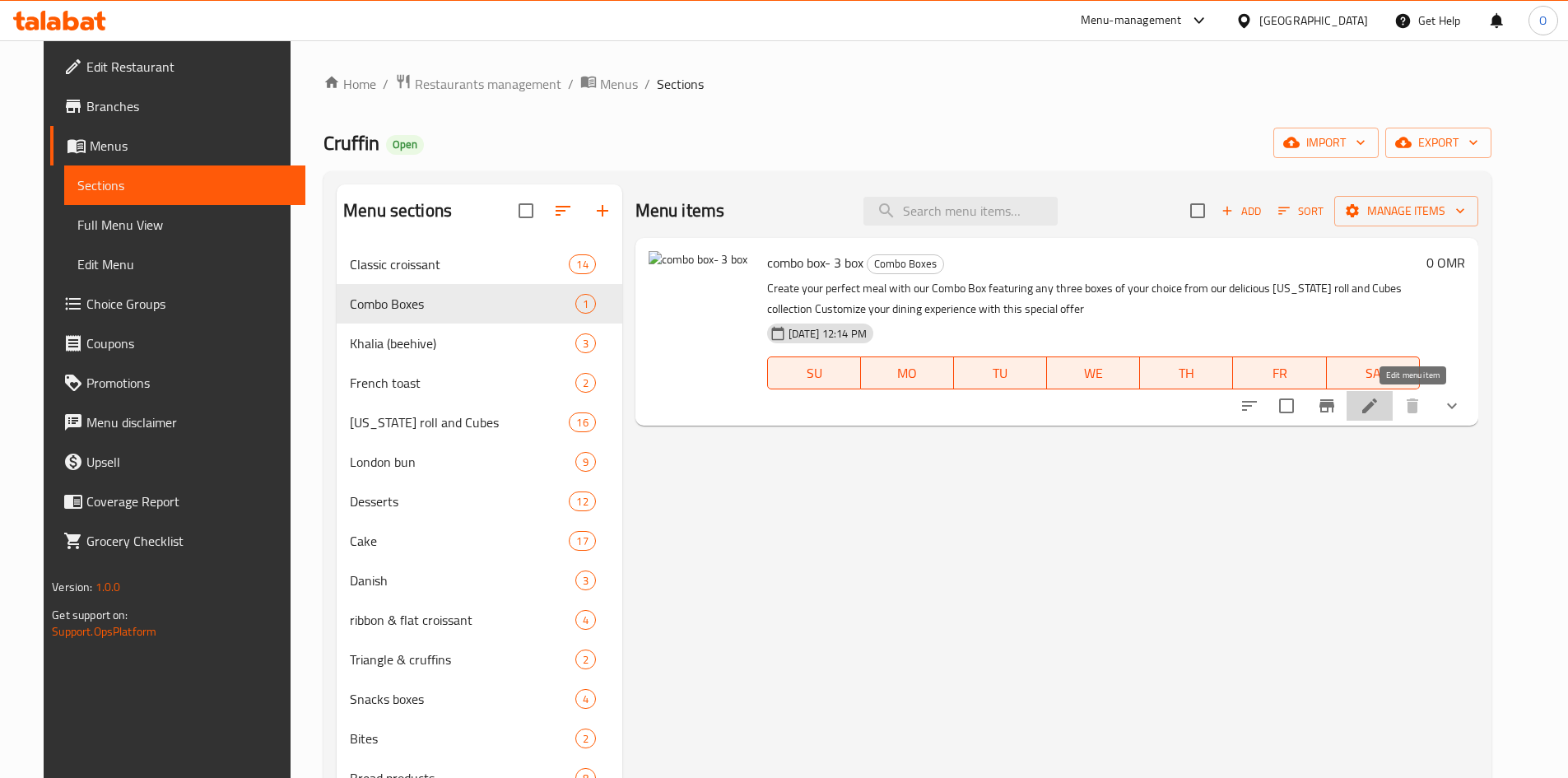
click at [1380, 401] on icon at bounding box center [1369, 405] width 20 height 20
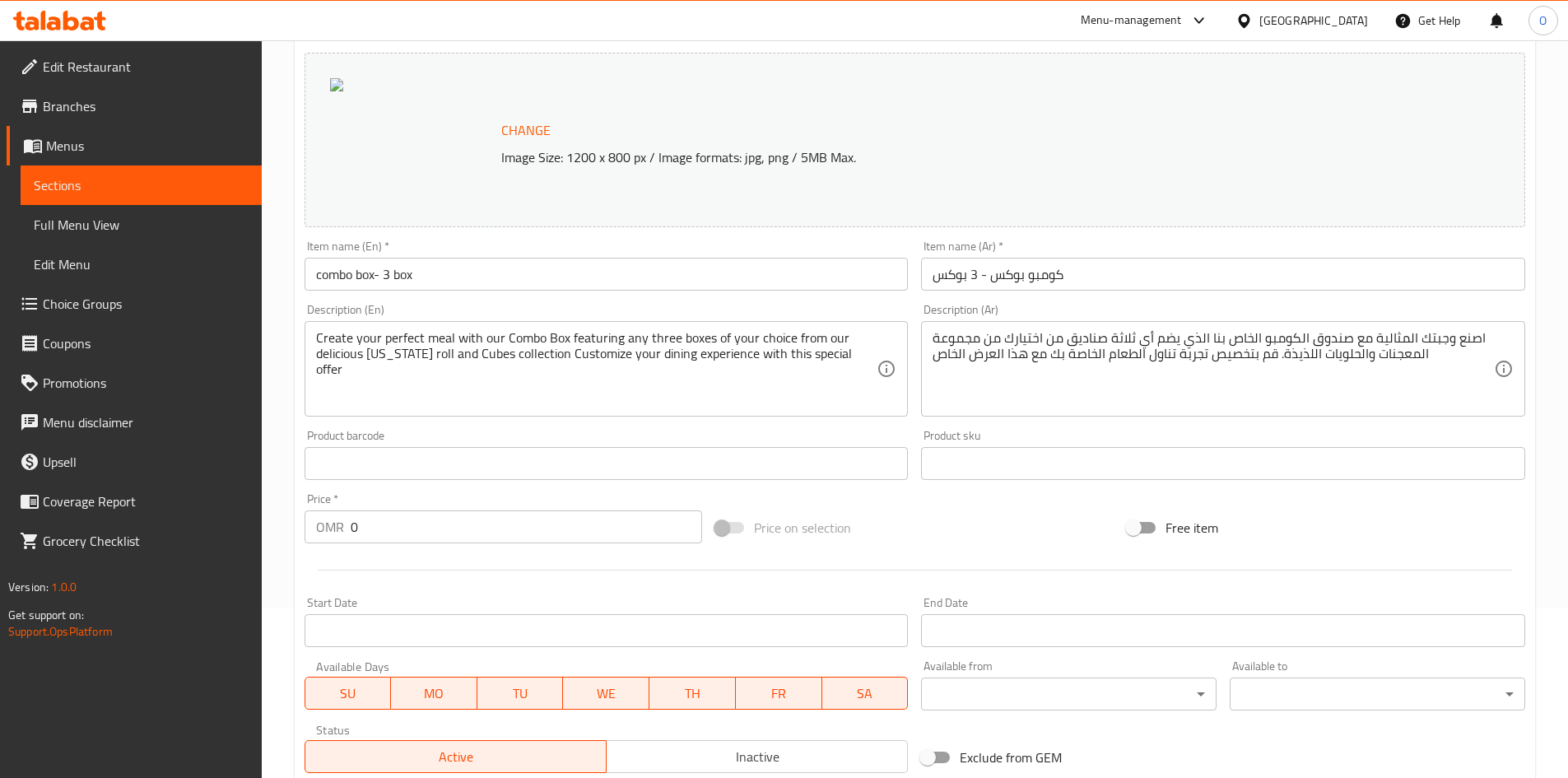
scroll to position [494, 0]
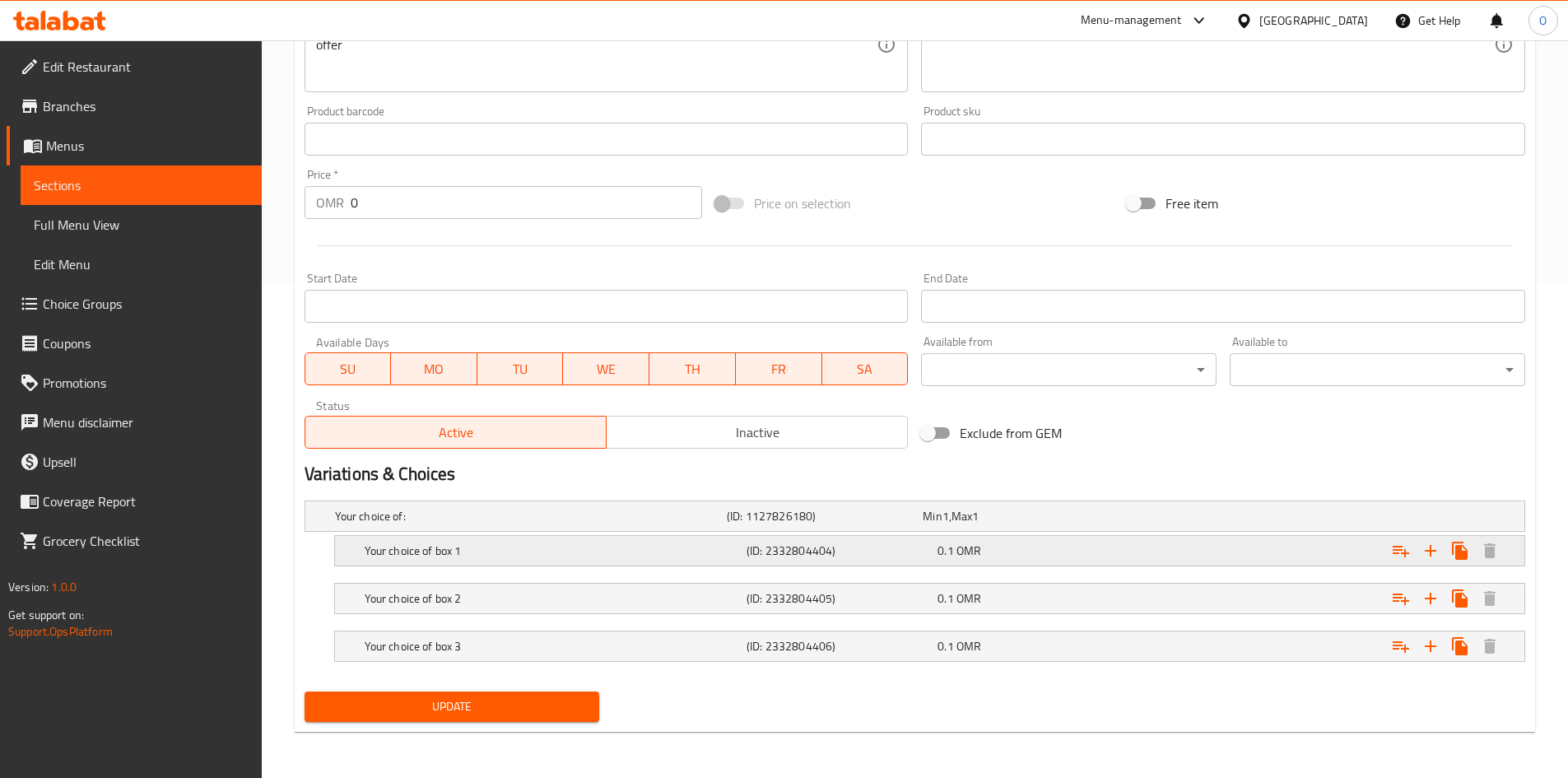
click at [563, 556] on h5 "Your choice of box 1" at bounding box center [552, 550] width 375 height 17
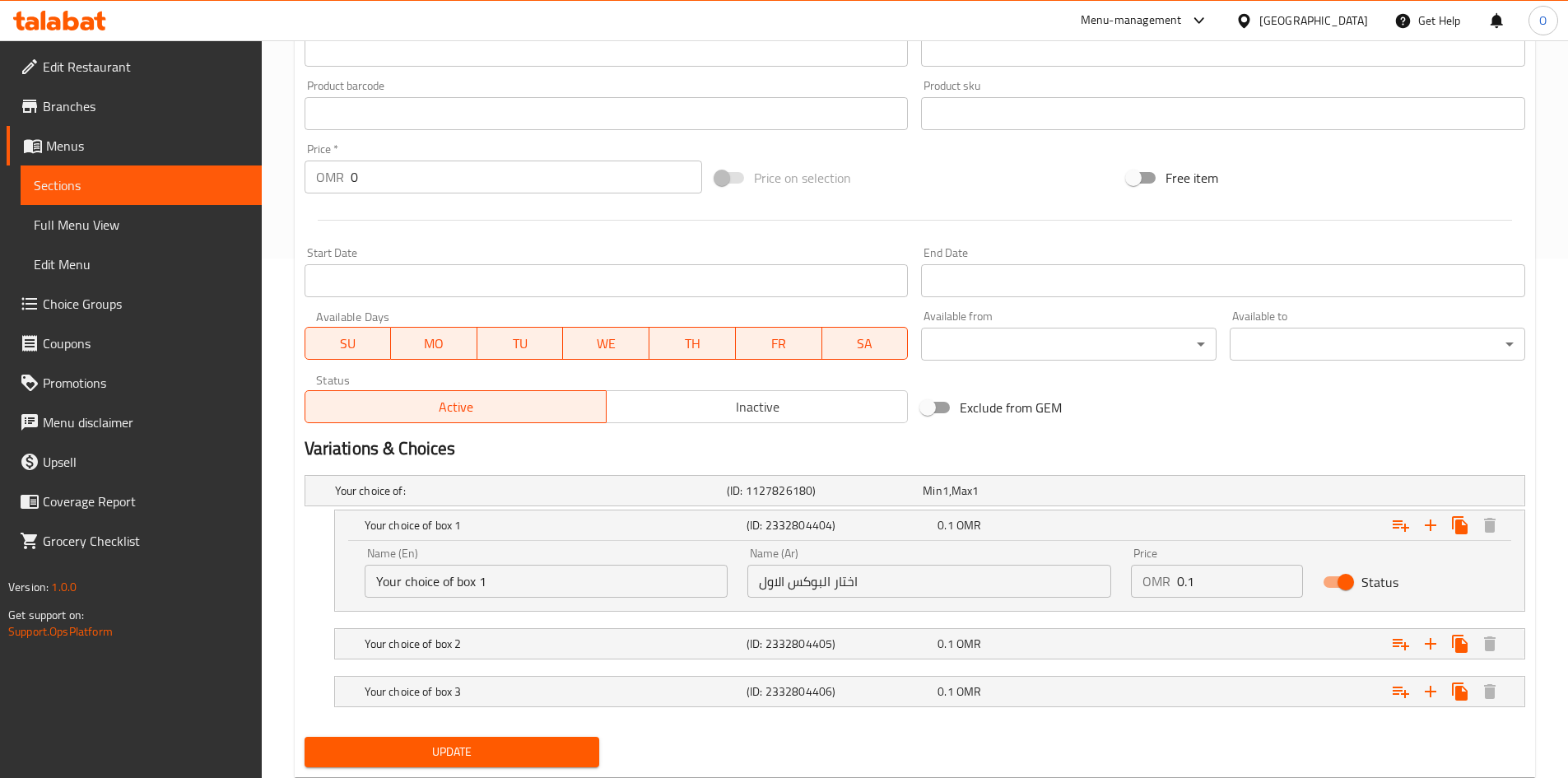
scroll to position [564, 0]
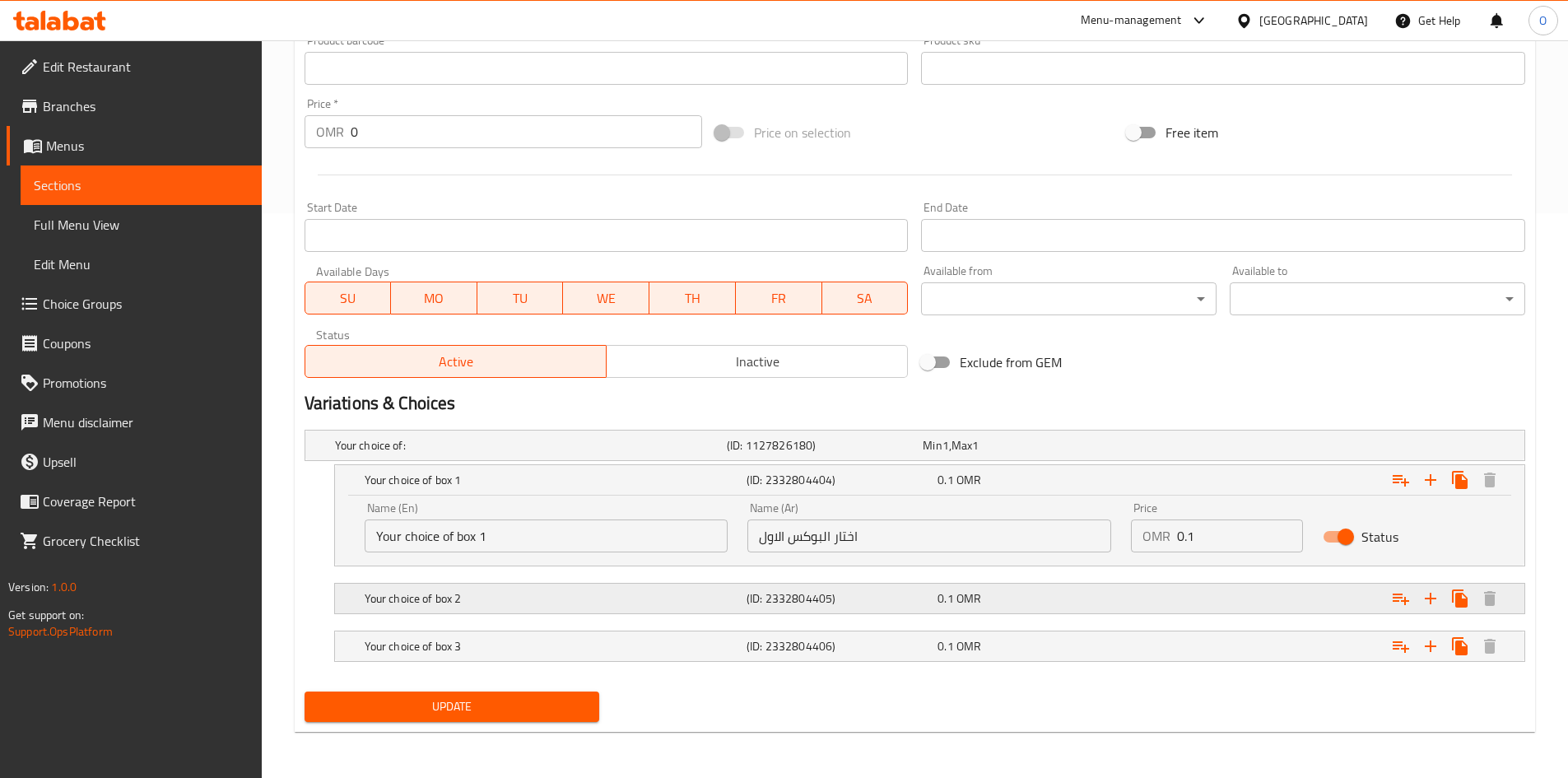
click at [673, 600] on h5 "Your choice of box 2" at bounding box center [552, 599] width 375 height 17
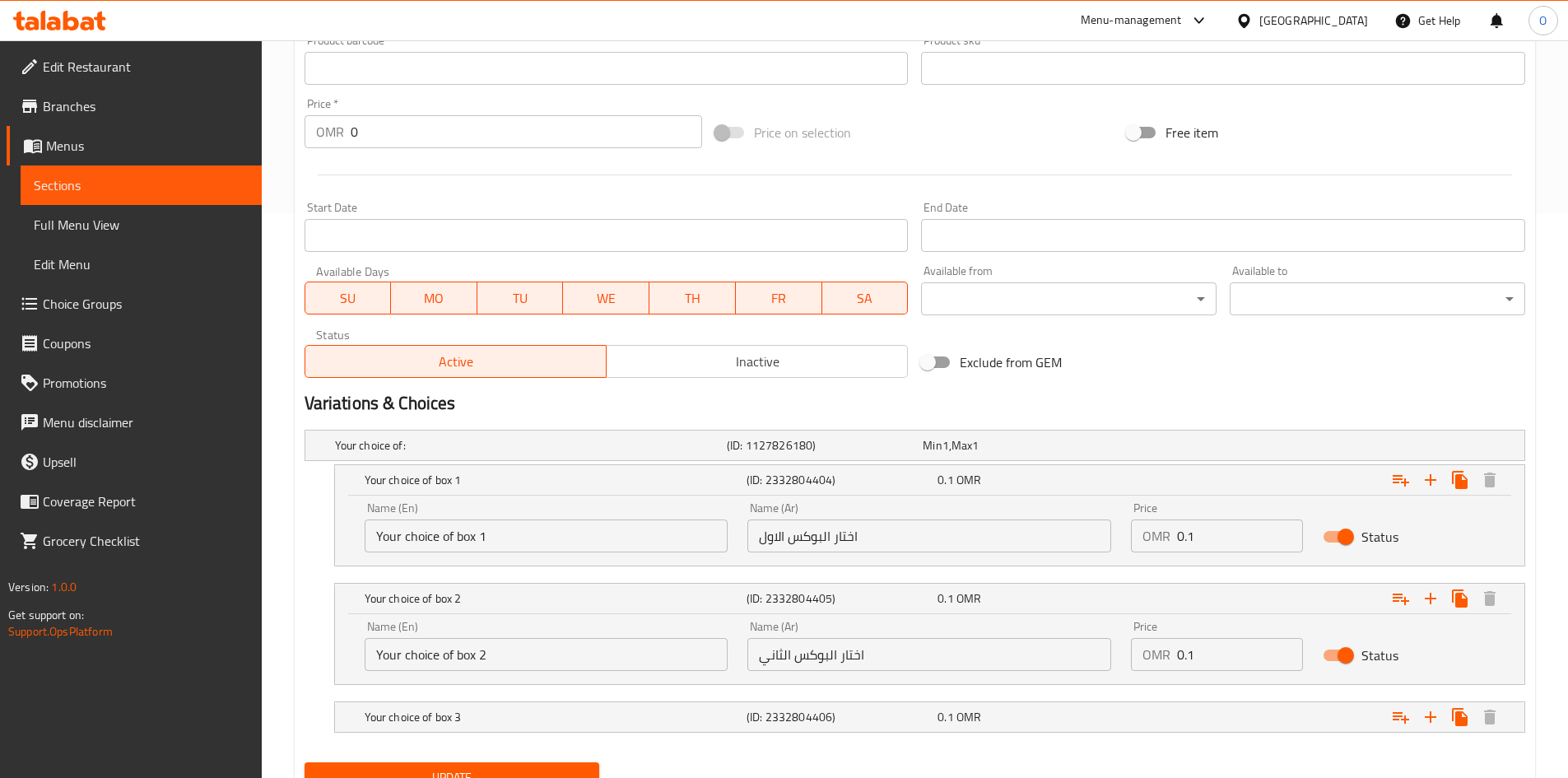
scroll to position [635, 0]
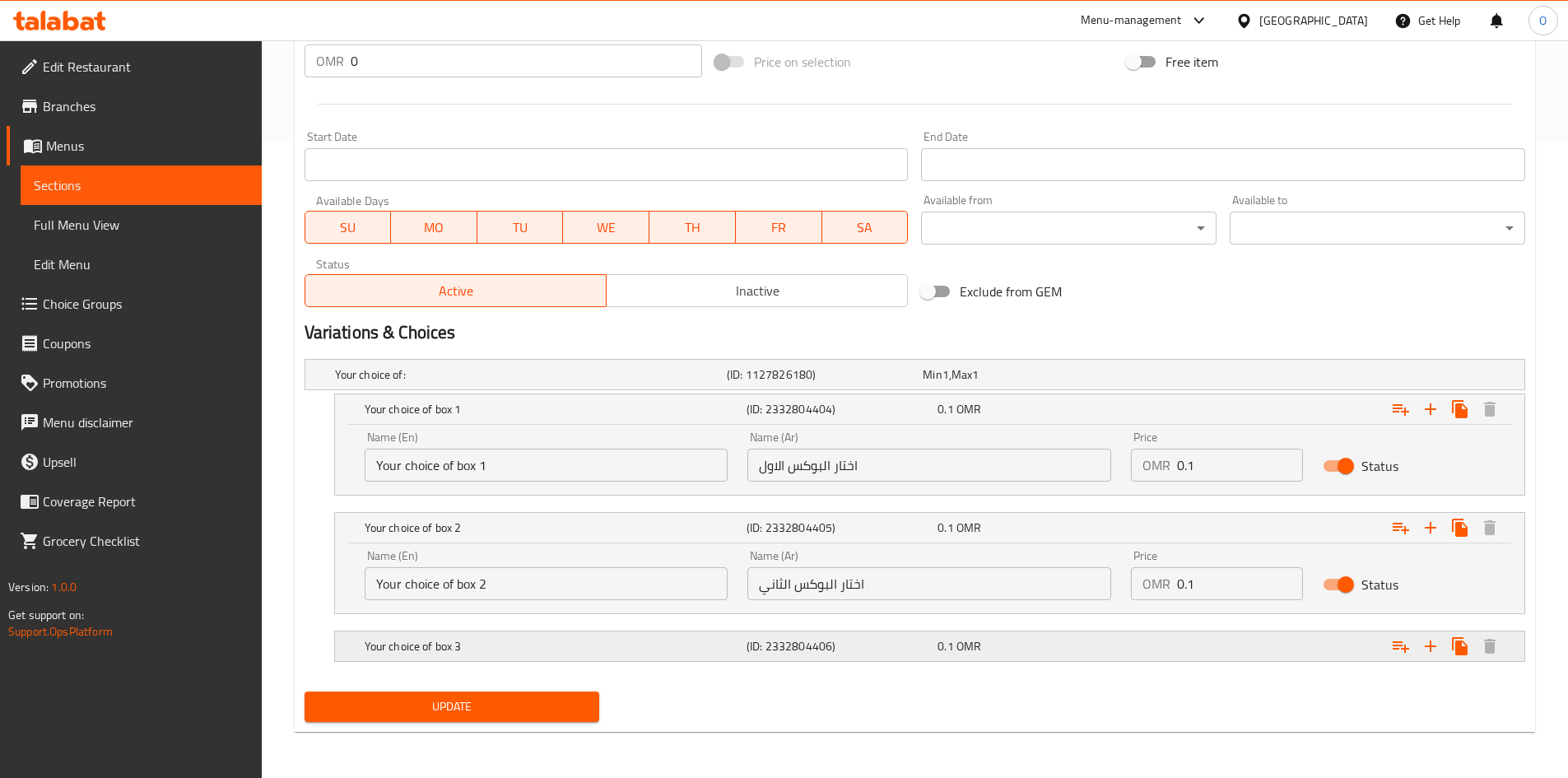
click at [618, 654] on h5 "Your choice of box 3" at bounding box center [552, 646] width 375 height 17
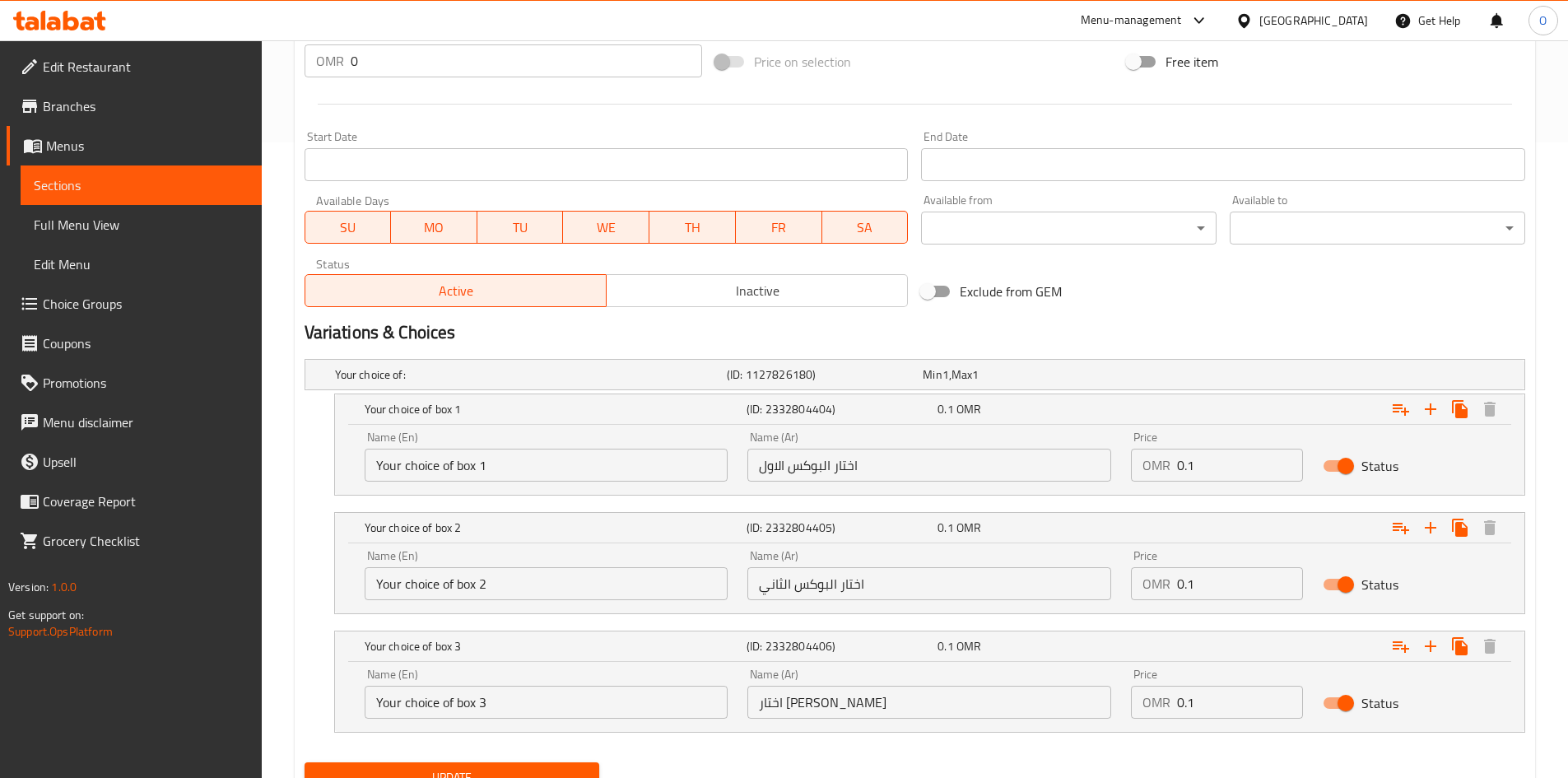
scroll to position [706, 0]
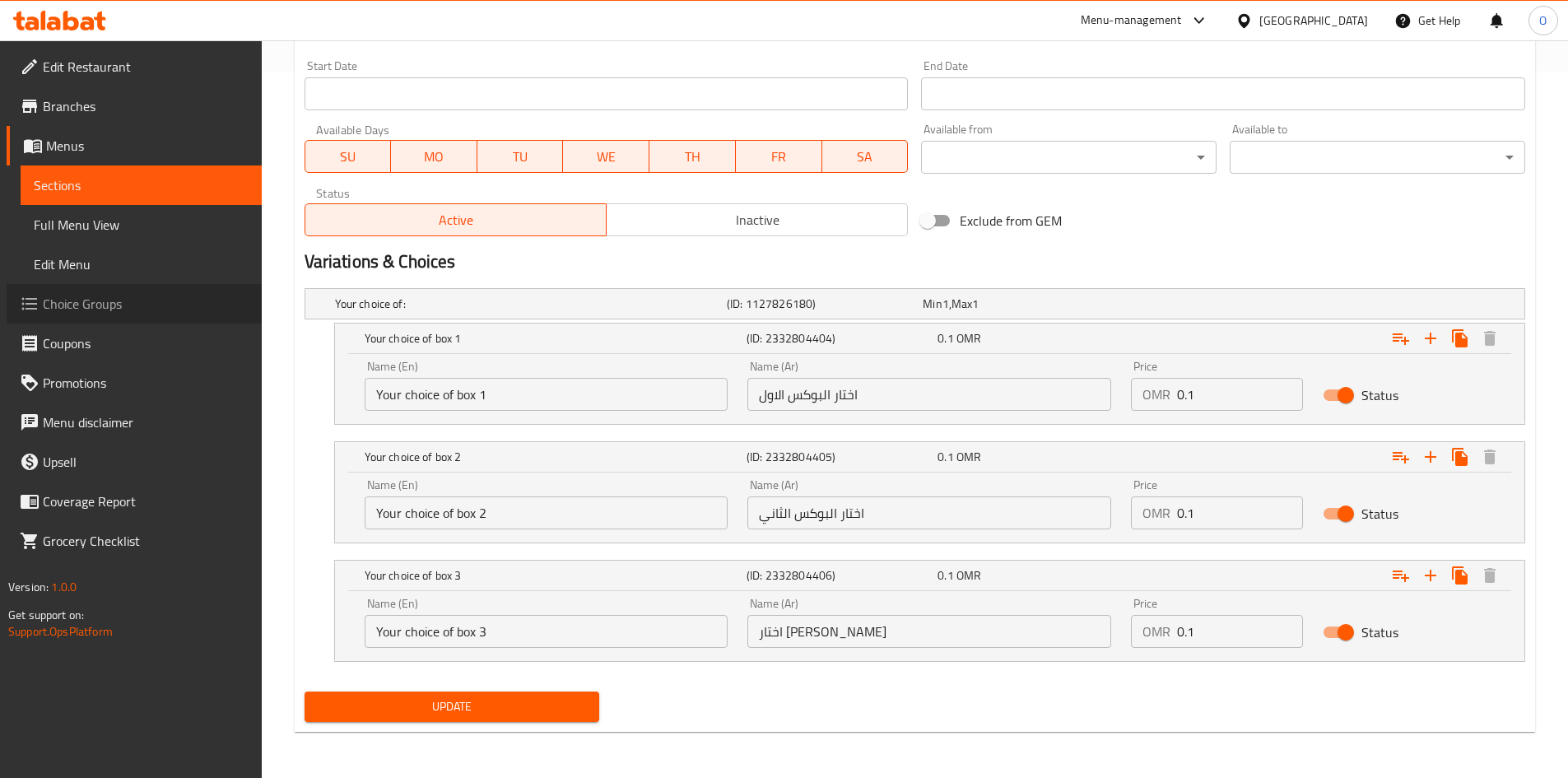
click at [76, 309] on span "Choice Groups" at bounding box center [145, 304] width 206 height 20
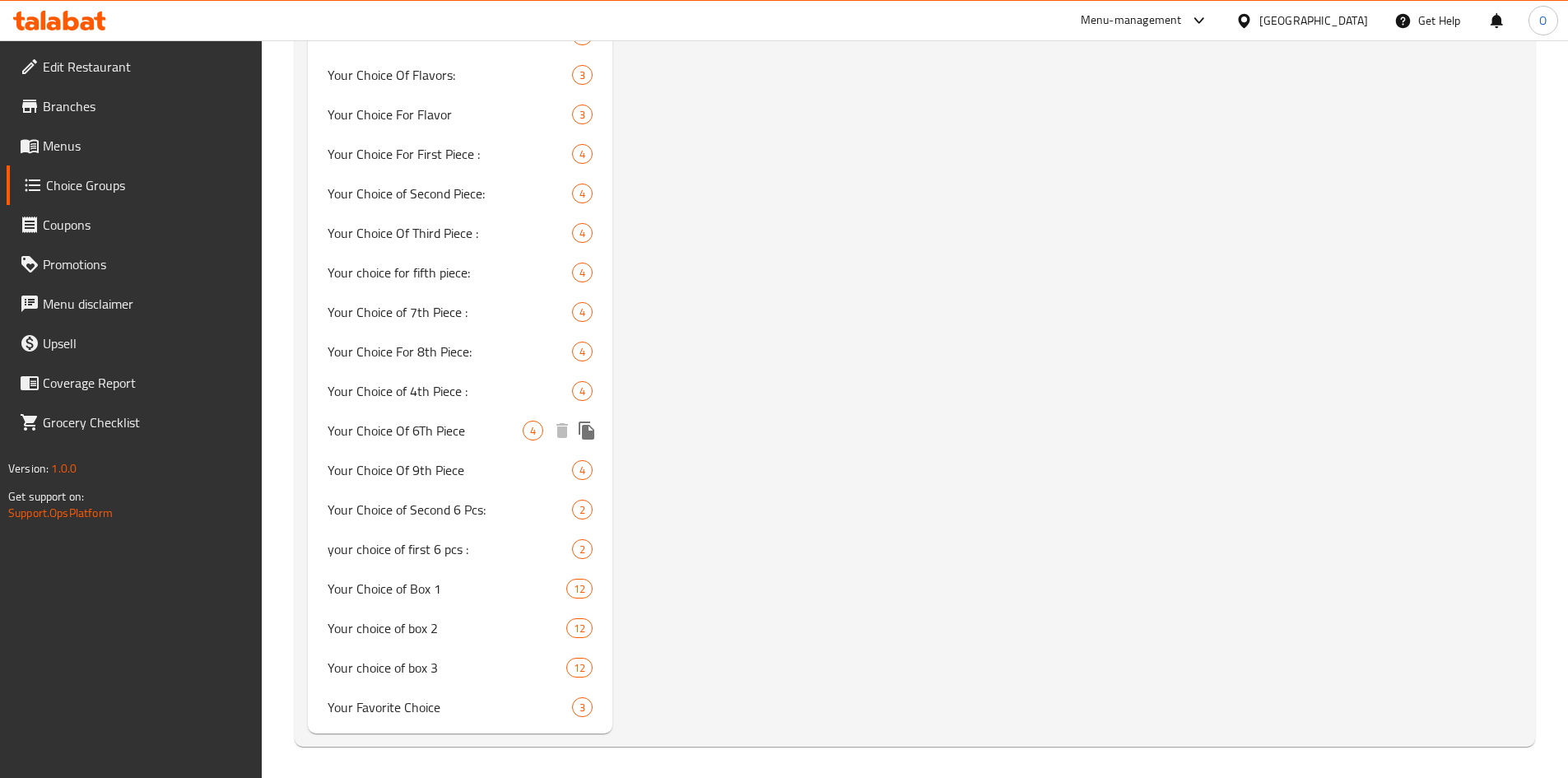
scroll to position [1618, 0]
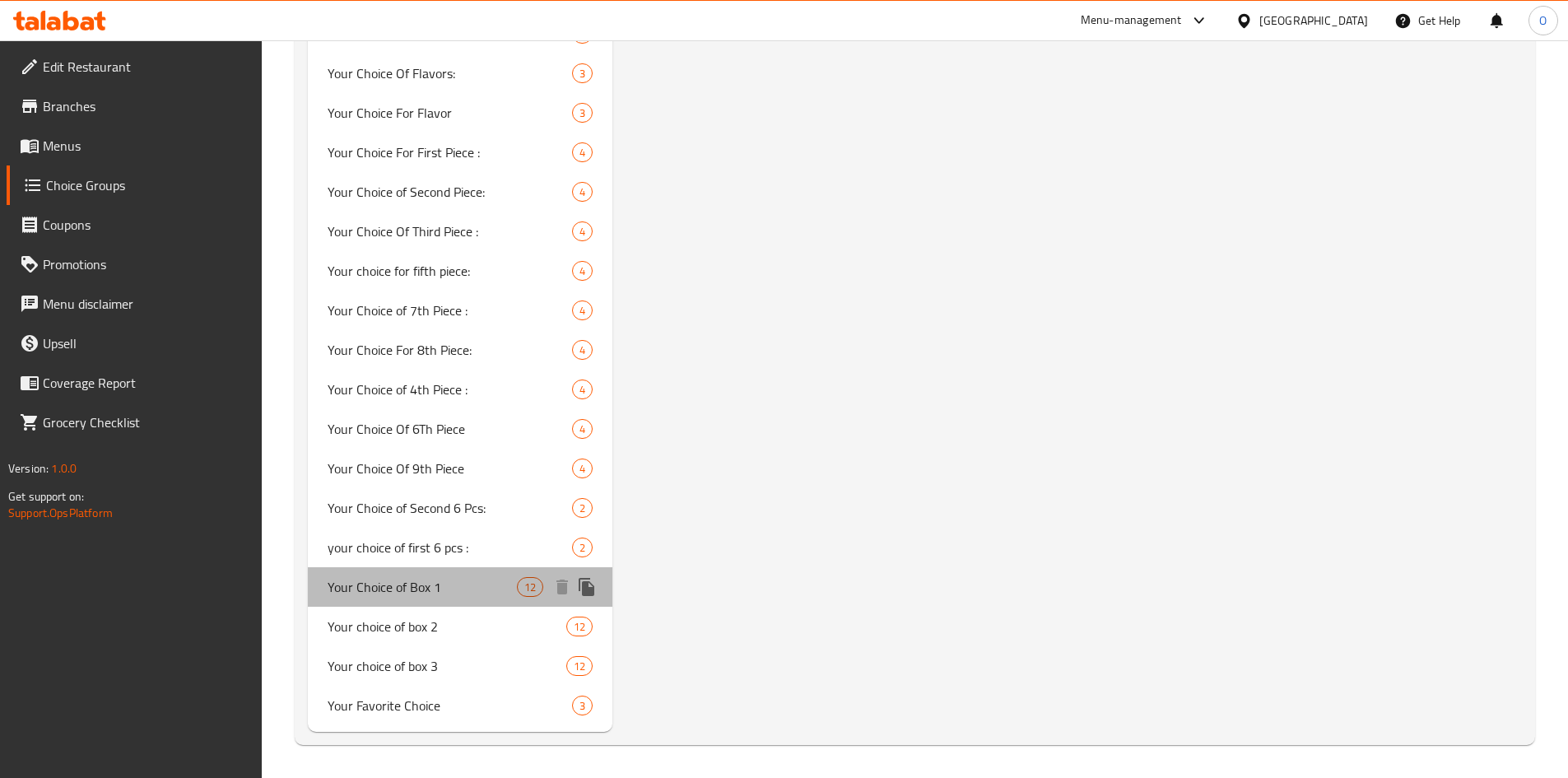
click at [410, 582] on span "Your Choice of Box 1" at bounding box center [422, 586] width 190 height 20
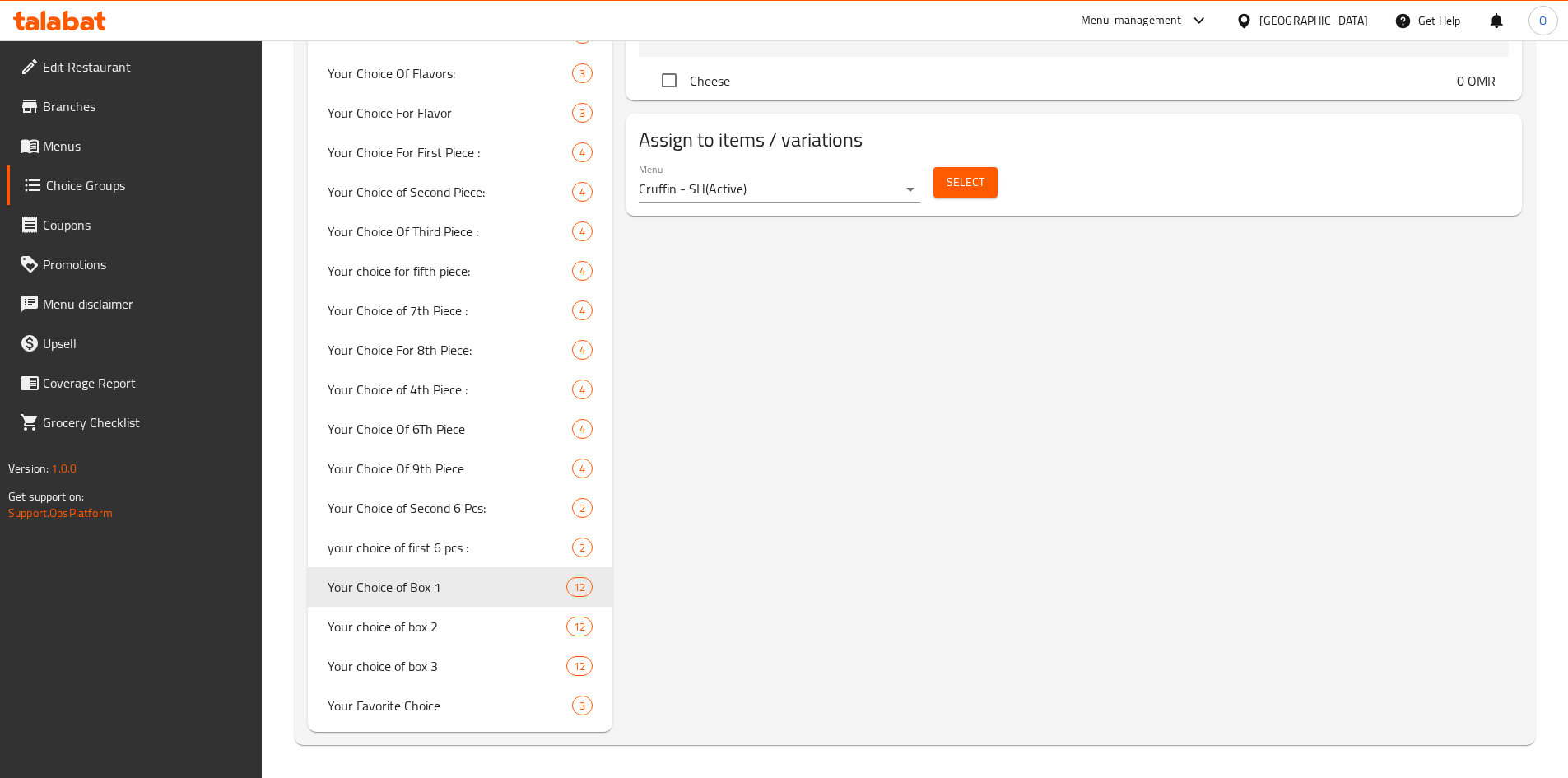
type input "Your Choice of Box 1"
type input "اختيارك من البوكس 1"
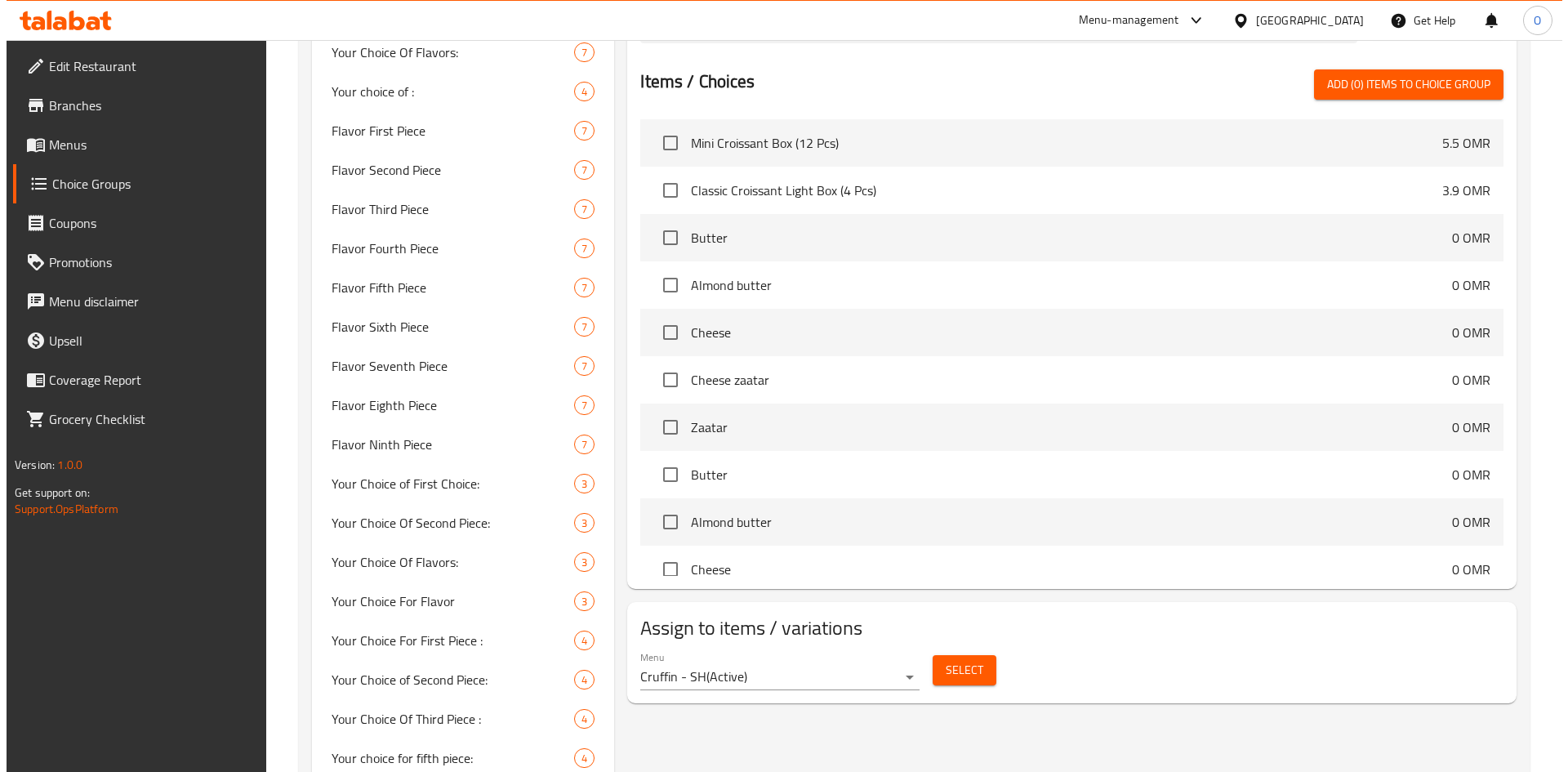
scroll to position [1116, 0]
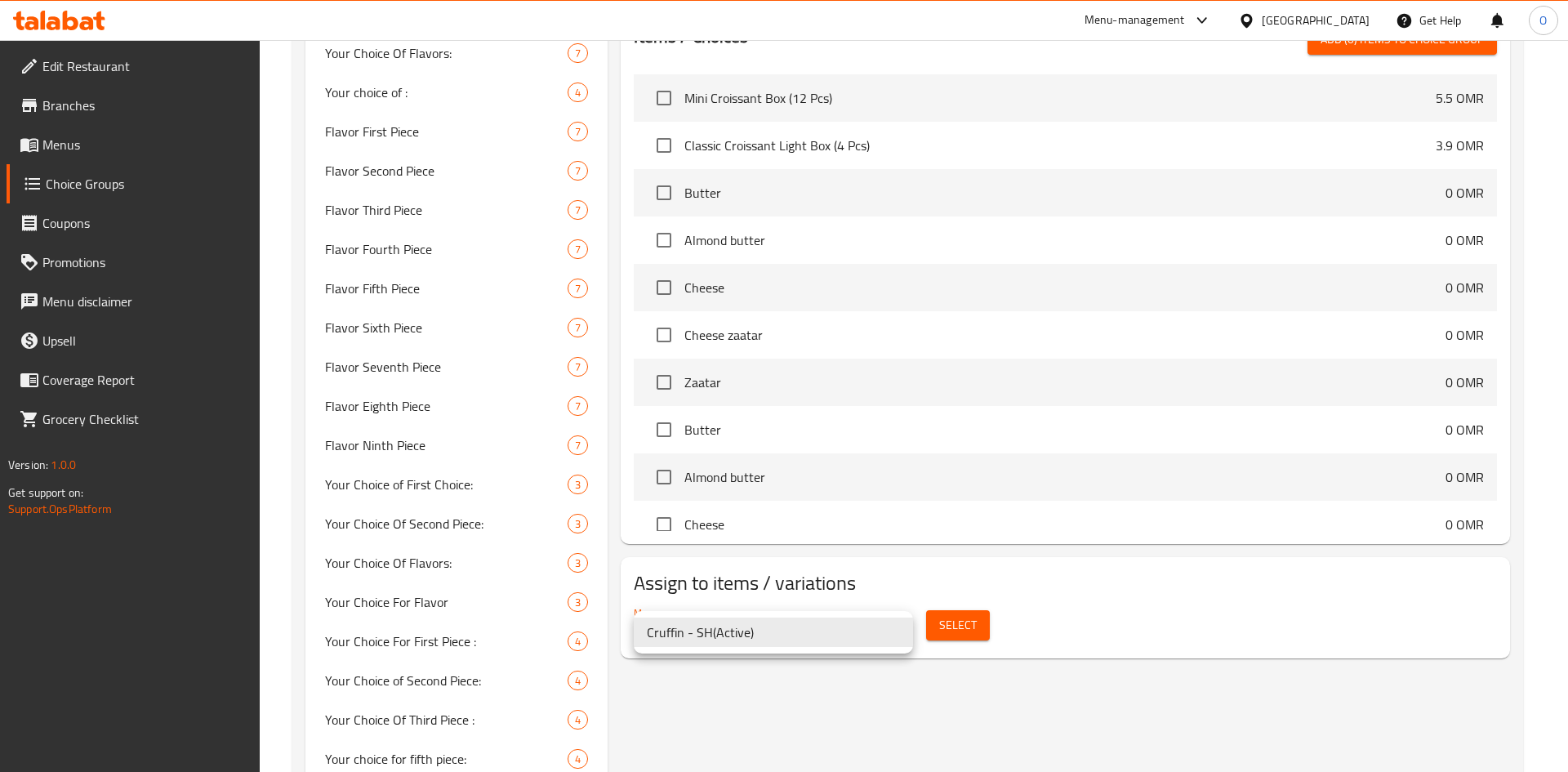
click at [833, 641] on li "Cruffin - SH ( Active )" at bounding box center [774, 632] width 280 height 30
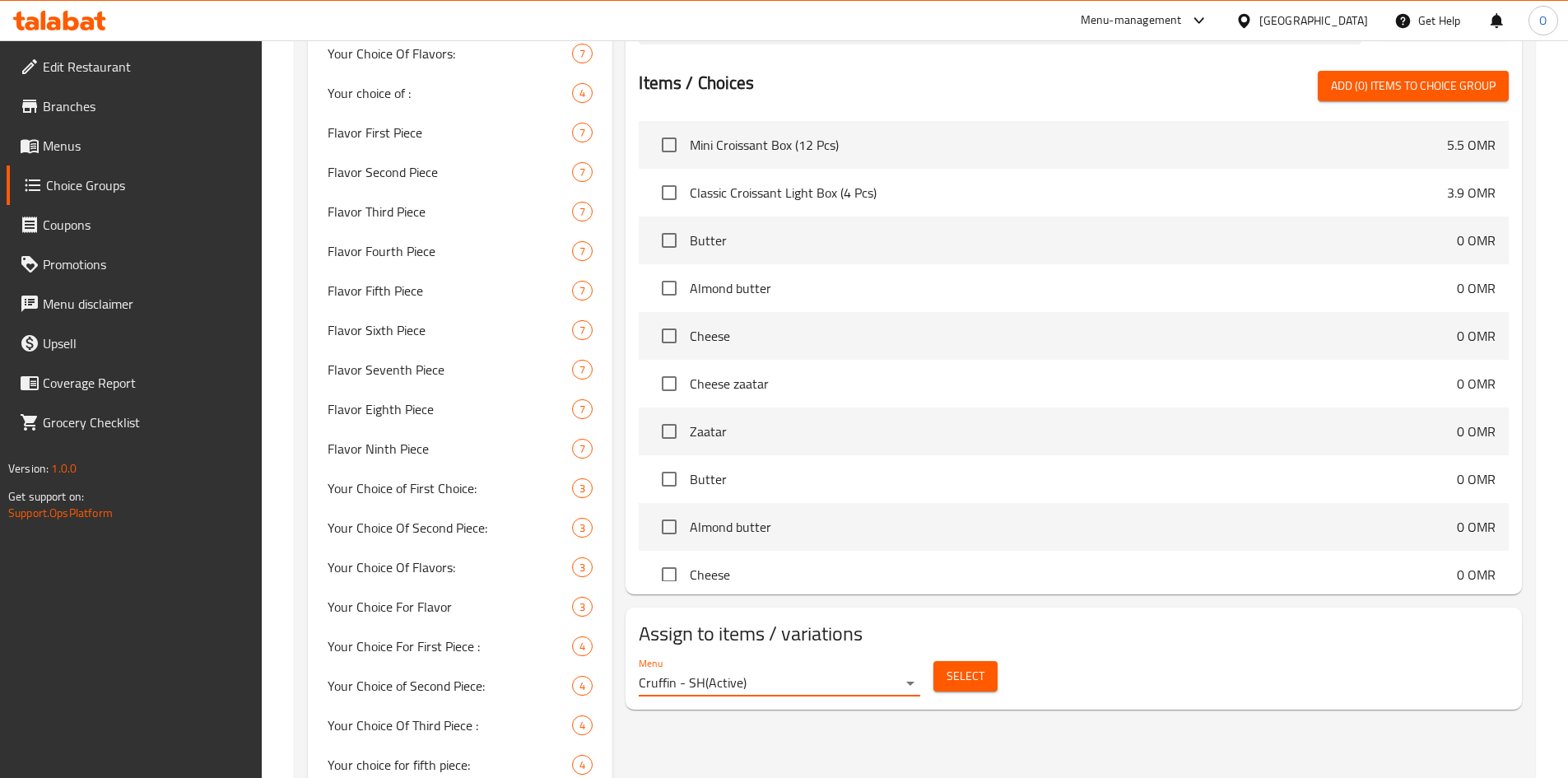
click at [979, 666] on span "Select" at bounding box center [965, 676] width 38 height 21
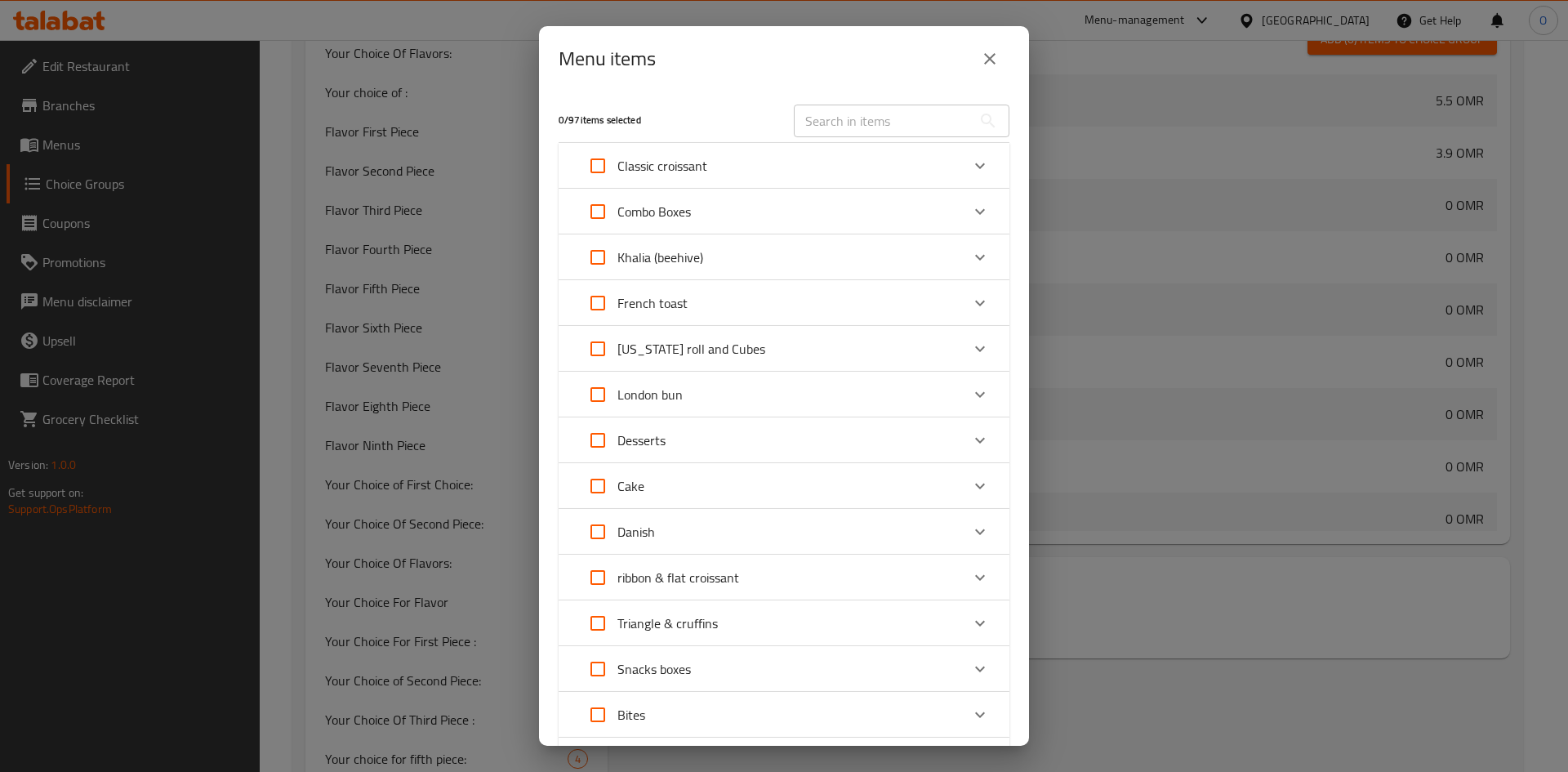
click at [859, 207] on div "Combo Boxes" at bounding box center [769, 211] width 382 height 39
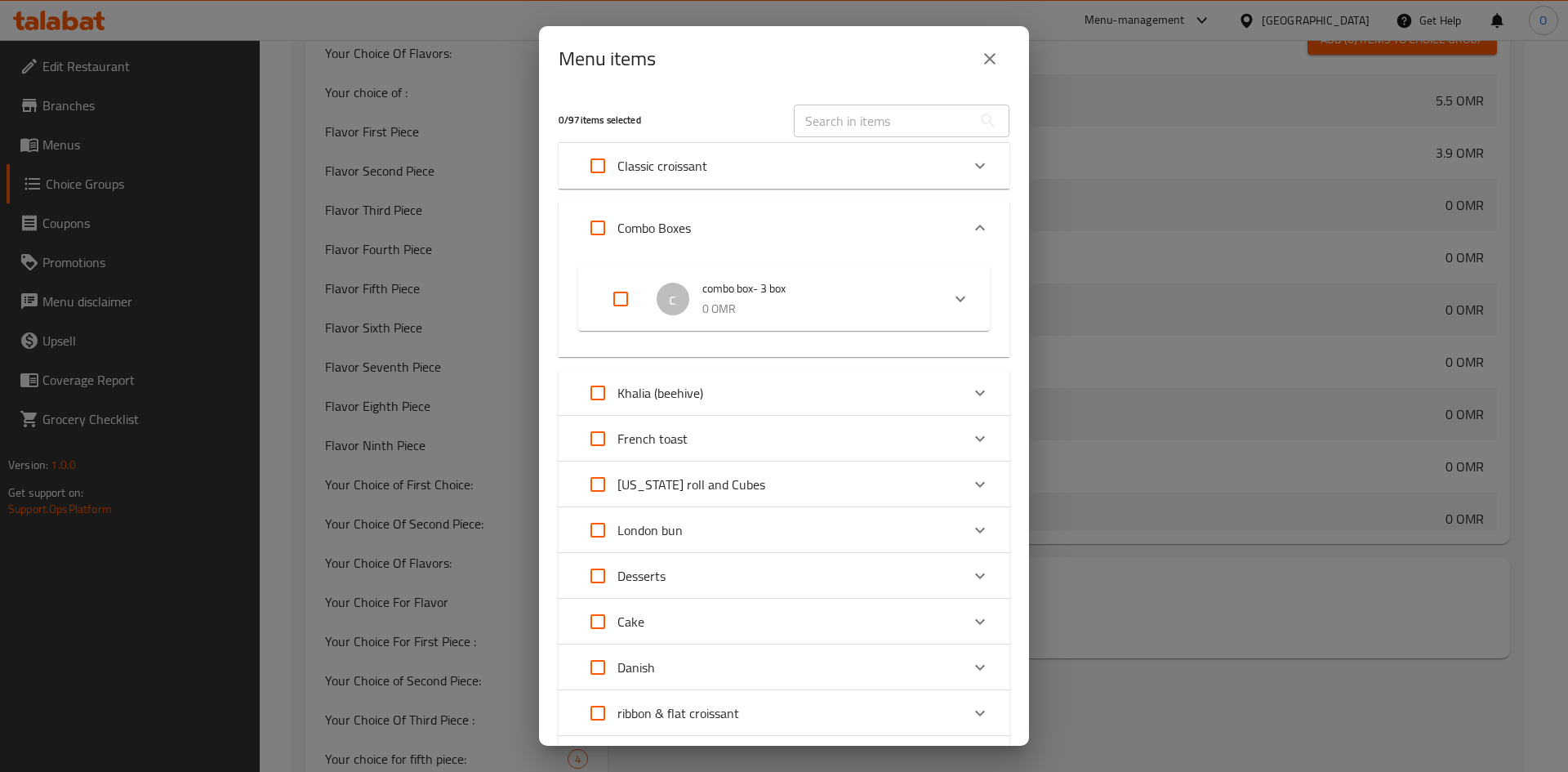
click at [956, 297] on icon "Expand" at bounding box center [960, 299] width 10 height 6
click at [931, 373] on icon "Expand" at bounding box center [940, 370] width 20 height 20
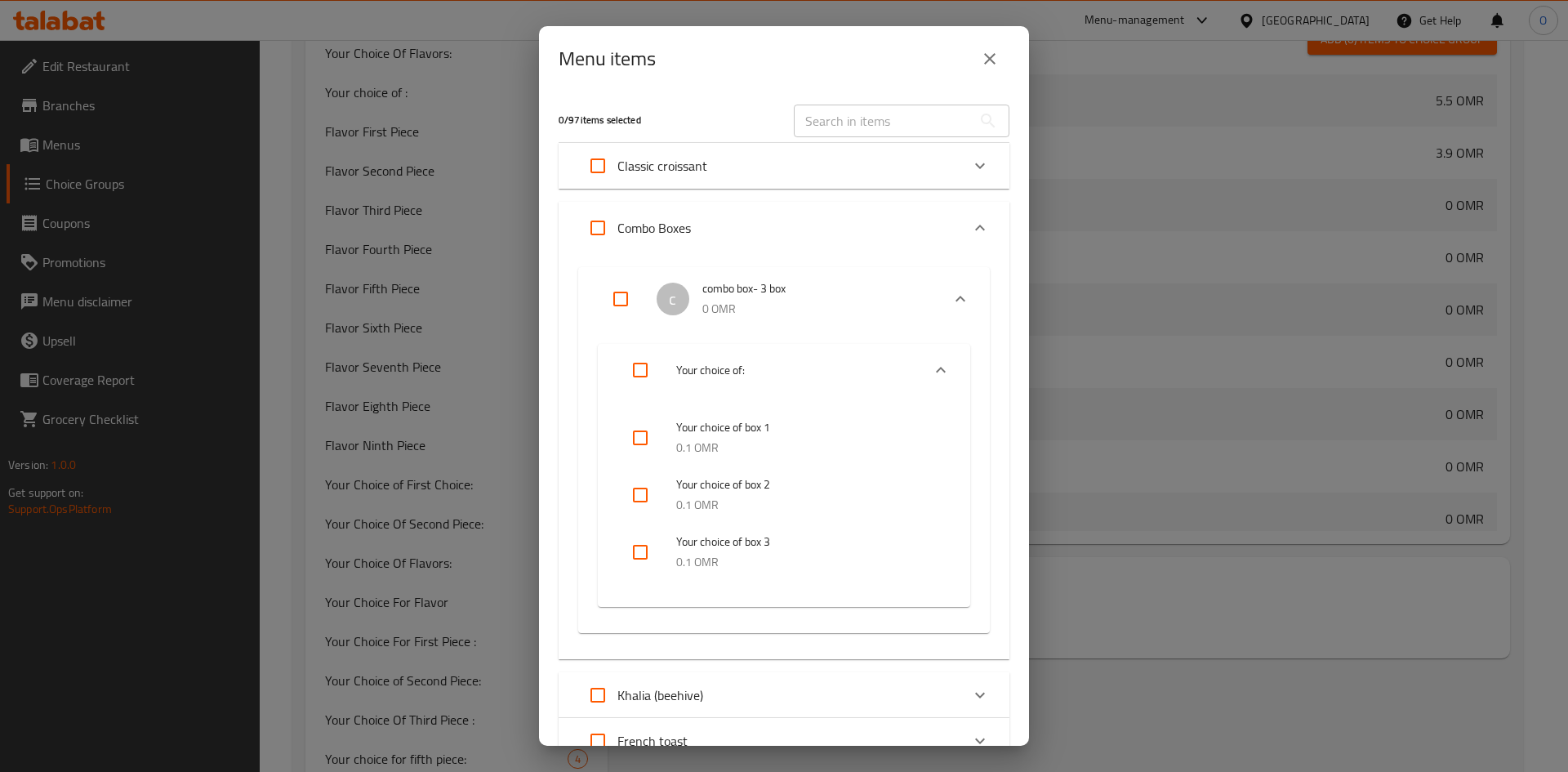
click at [643, 439] on input "checkbox" at bounding box center [640, 438] width 39 height 39
checkbox input "true"
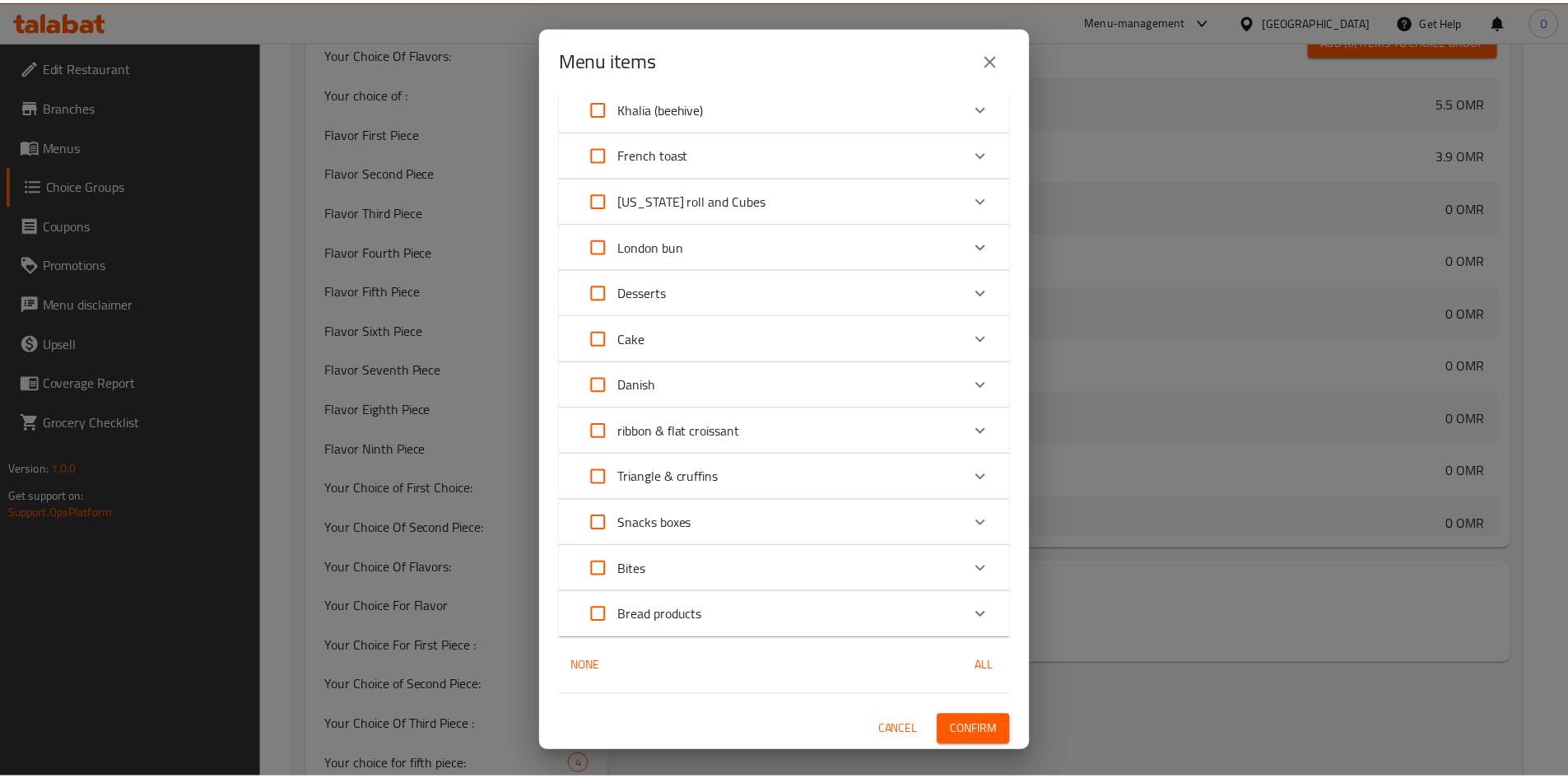
scroll to position [593, 0]
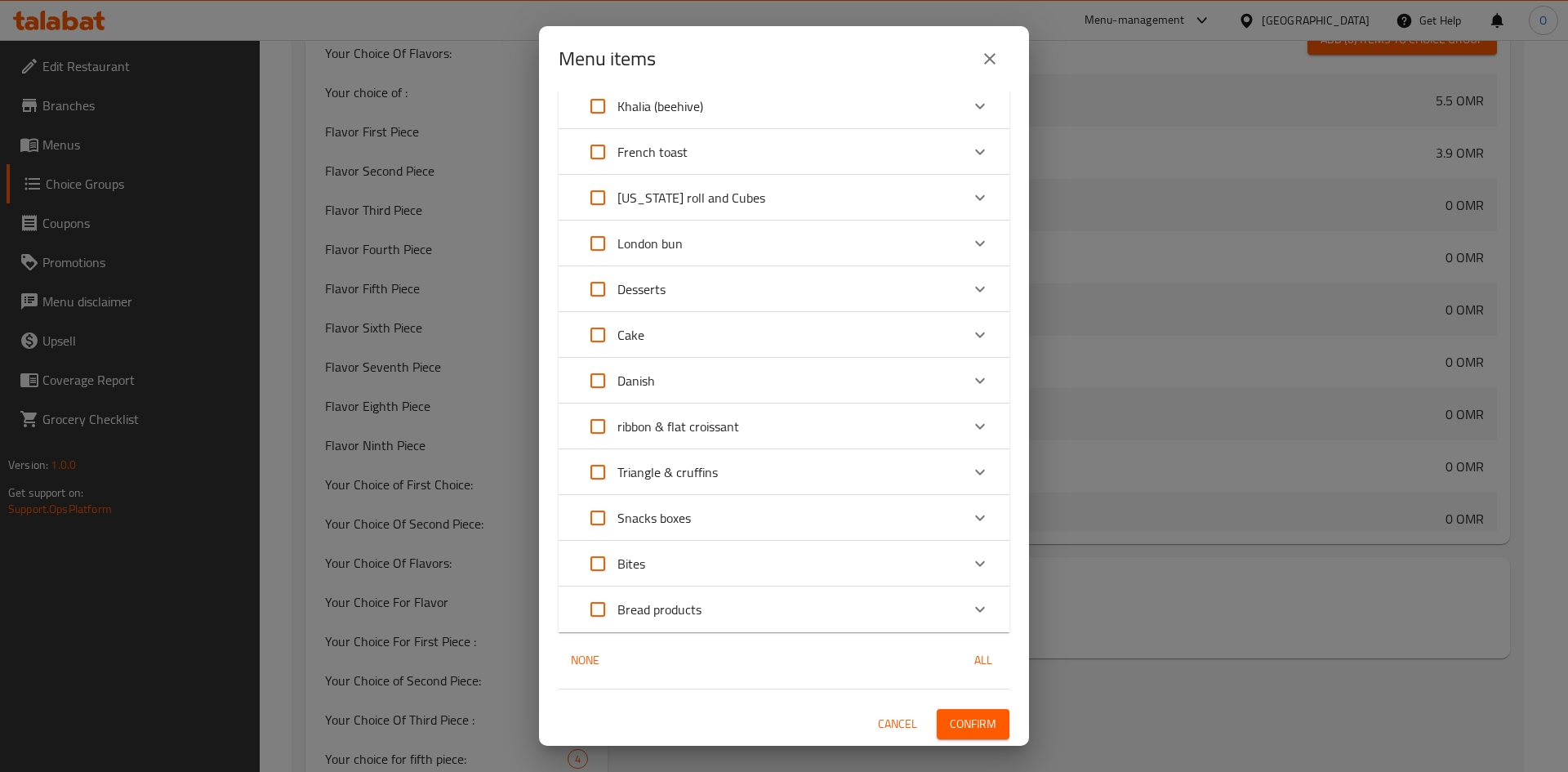
click at [975, 726] on span "Confirm" at bounding box center [973, 724] width 47 height 21
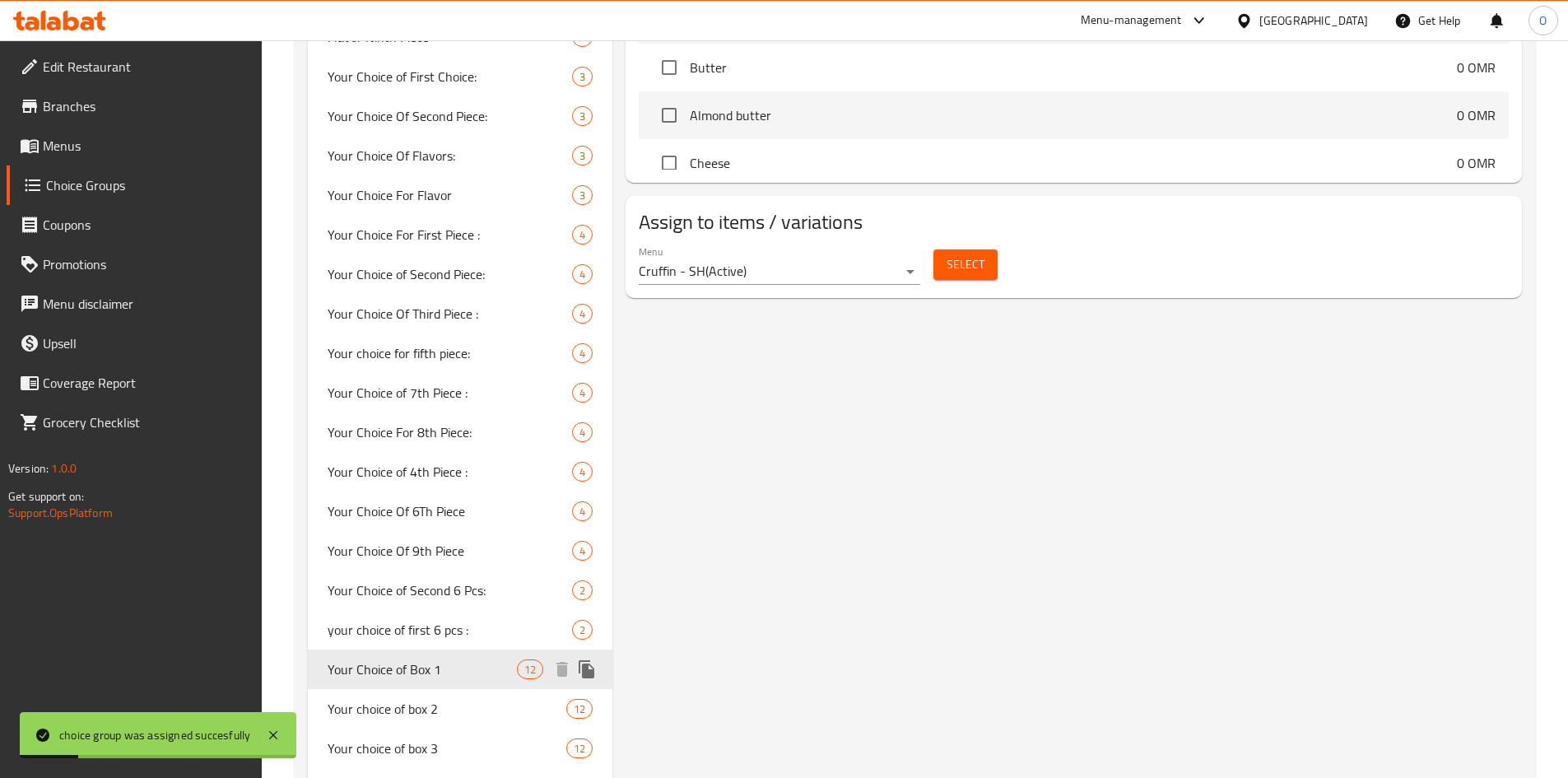
scroll to position [1618, 0]
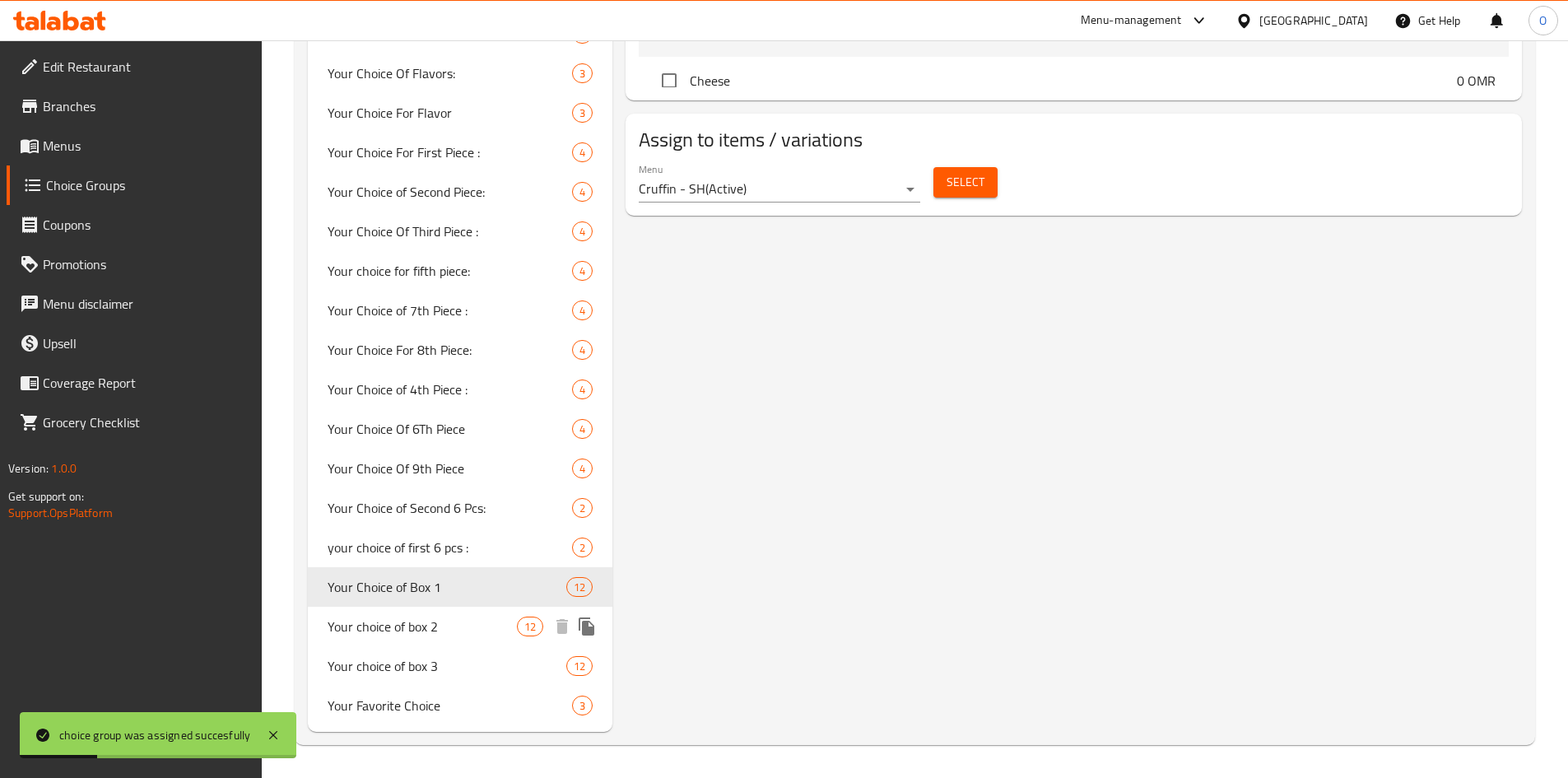
click at [417, 627] on span "Your choice of box 2" at bounding box center [422, 627] width 190 height 20
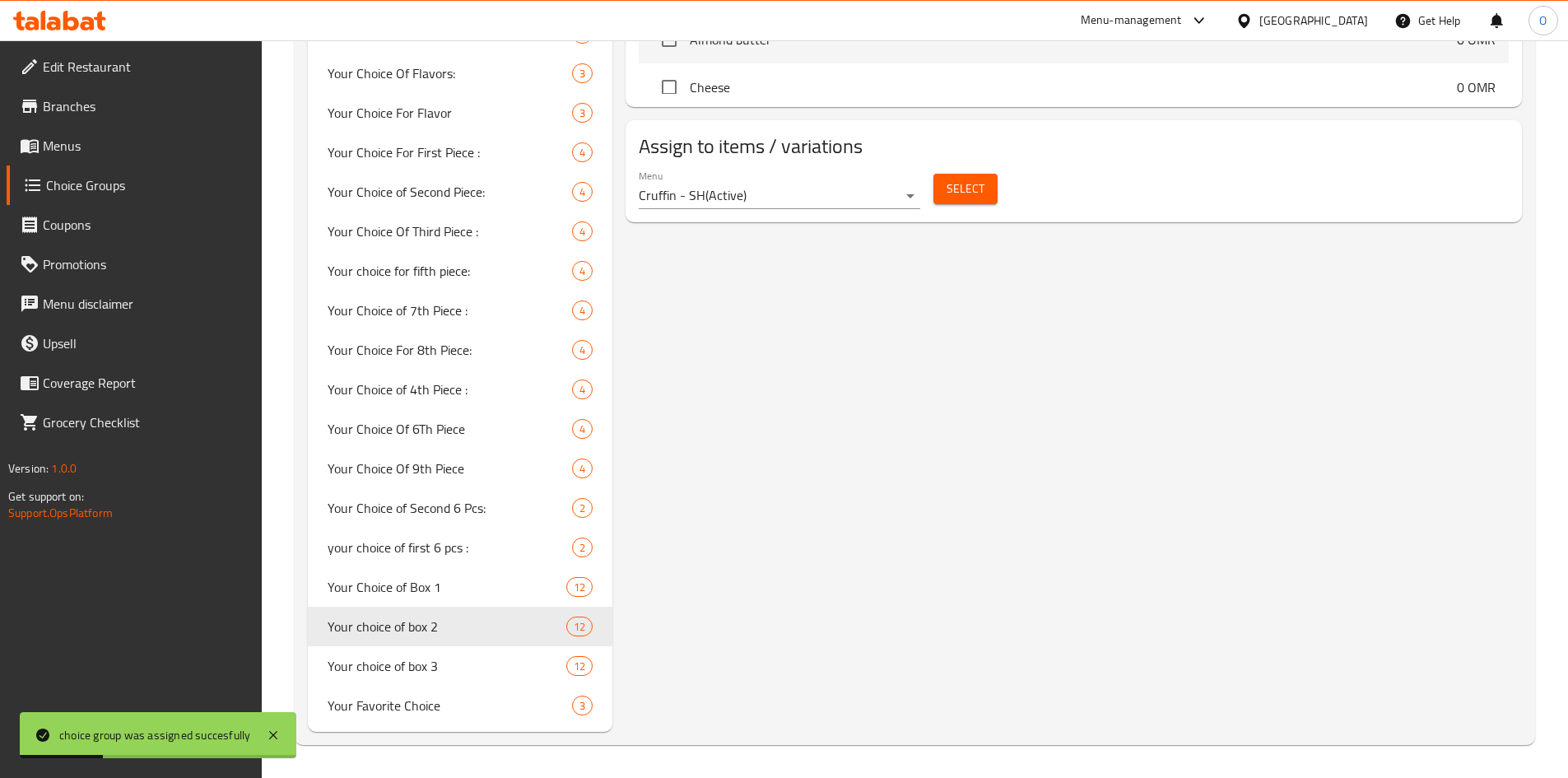
type input "Your choice of box 2"
type input "اختيارك من البوكس 2"
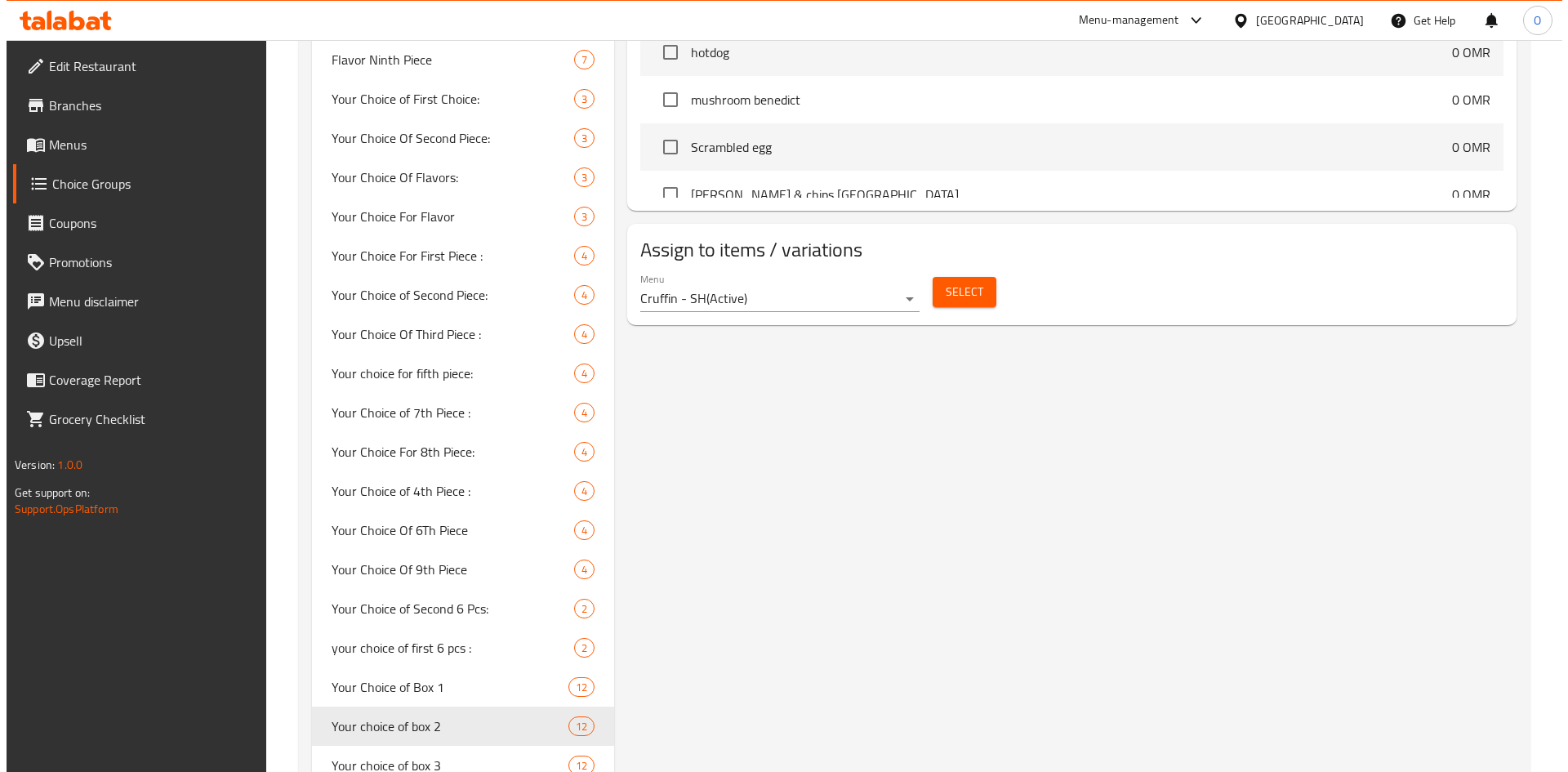
scroll to position [1361, 0]
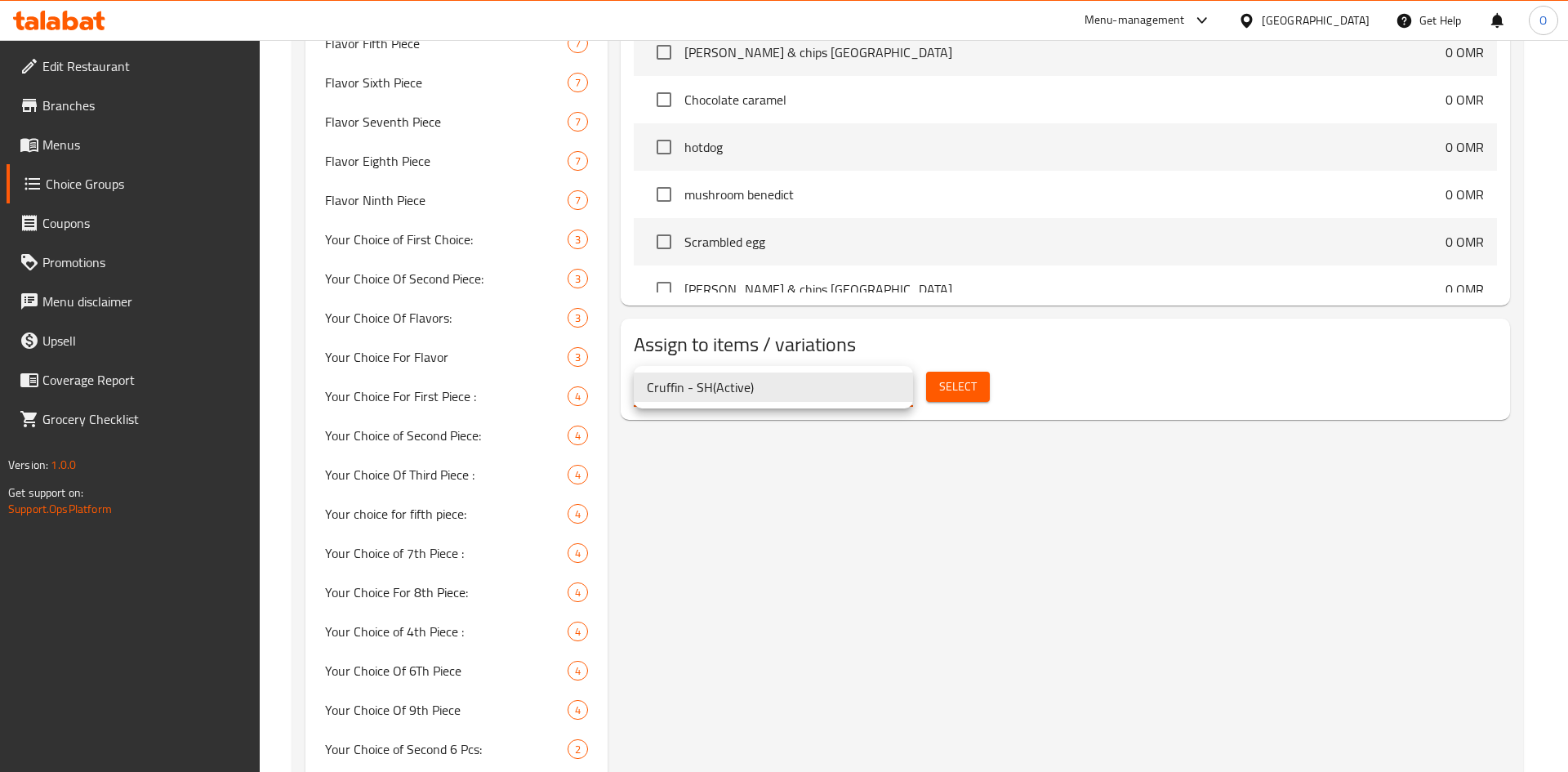
click at [972, 382] on div at bounding box center [784, 386] width 1568 height 772
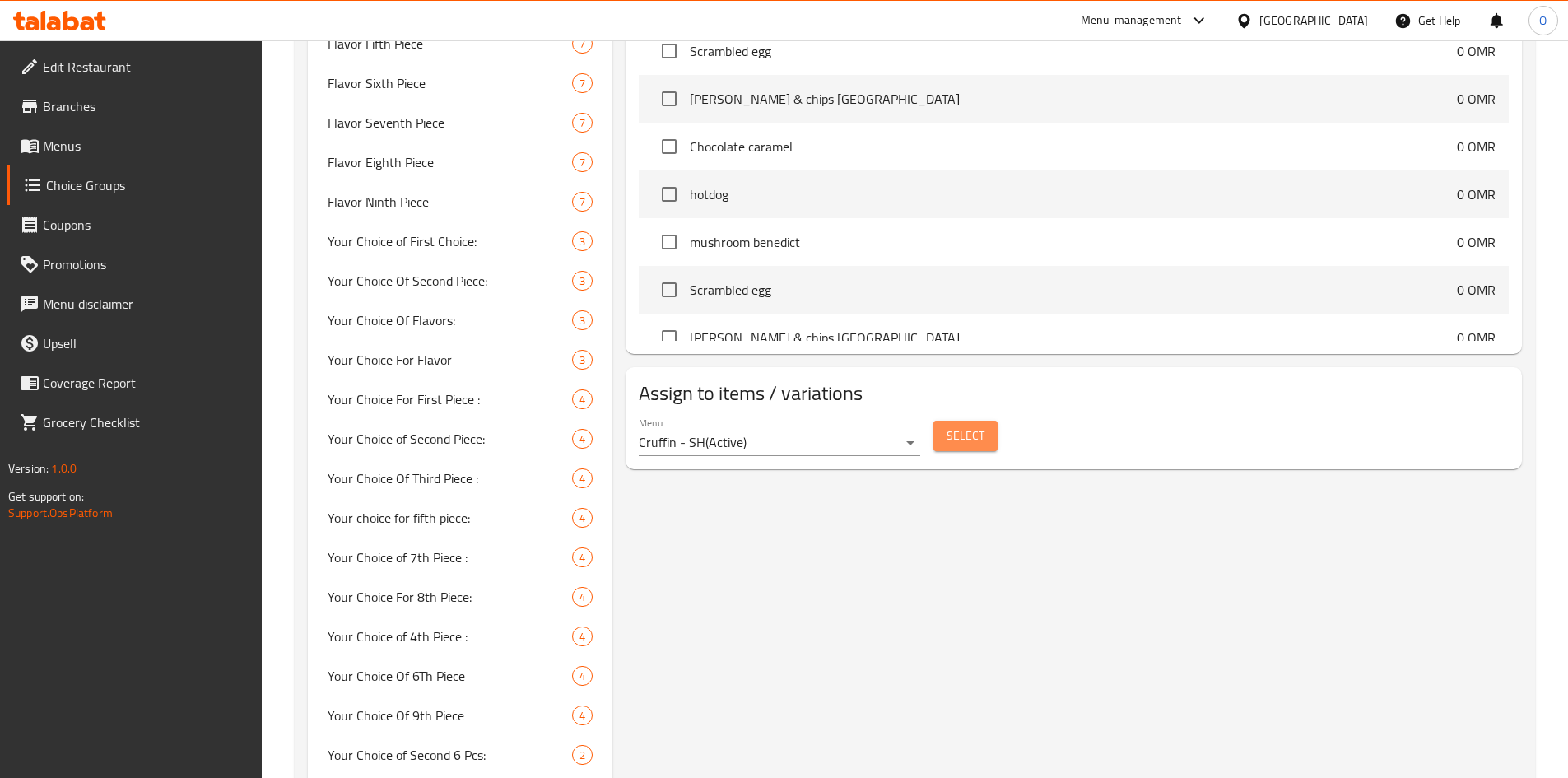
click at [956, 425] on span "Select" at bounding box center [965, 436] width 38 height 21
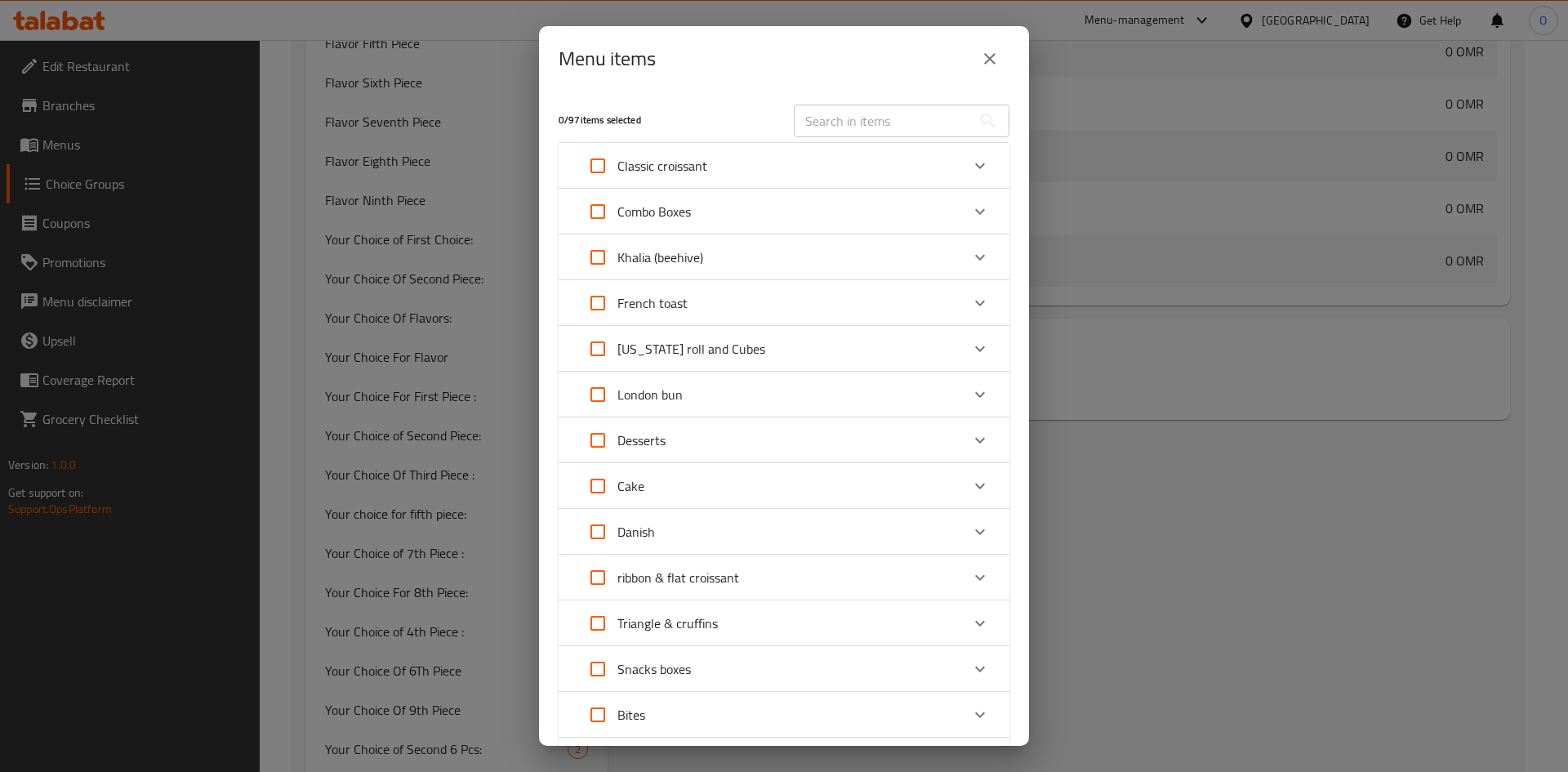
click at [972, 214] on icon "Expand" at bounding box center [980, 211] width 20 height 20
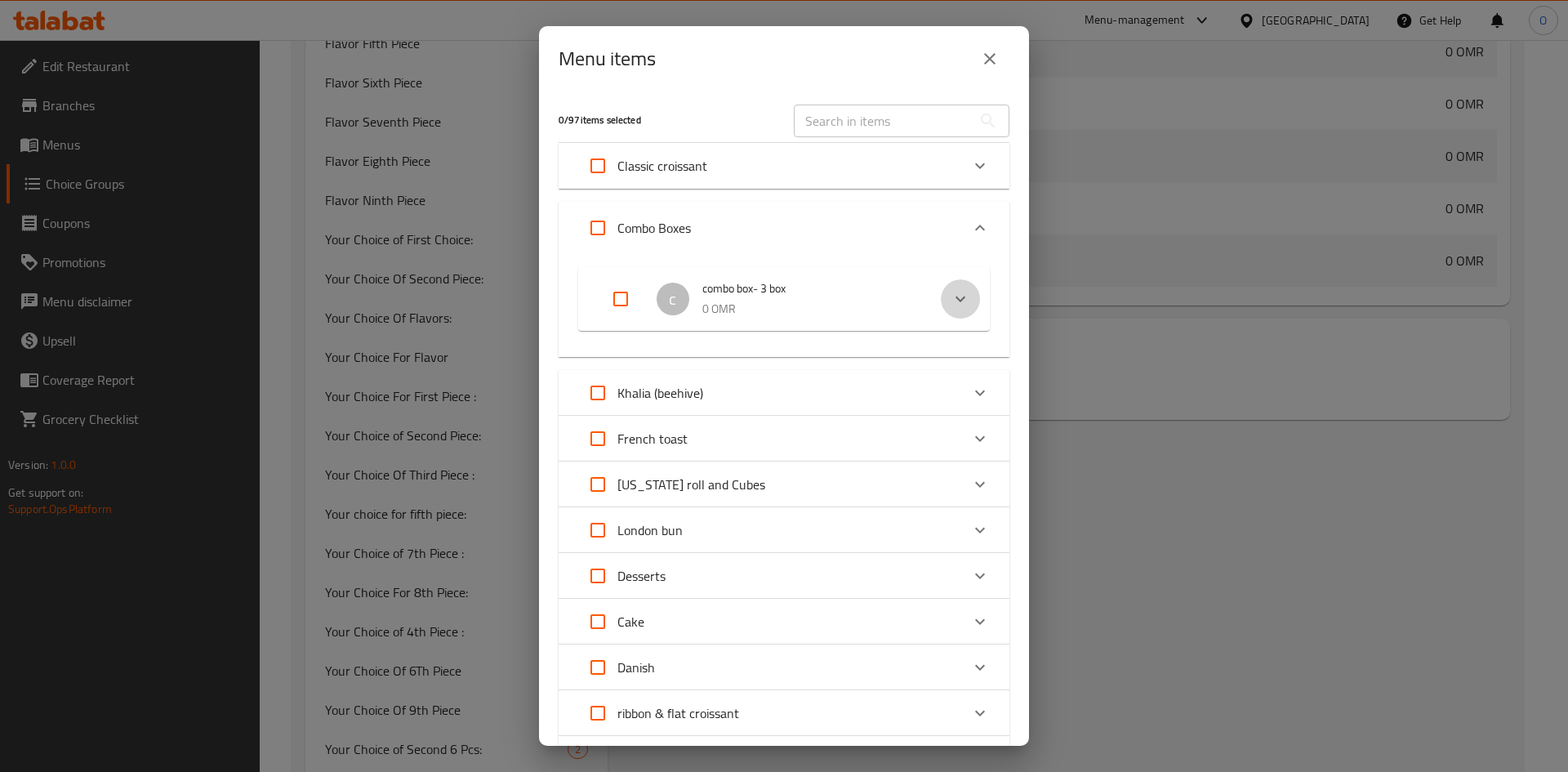
click at [955, 297] on icon "Expand" at bounding box center [960, 299] width 20 height 20
click at [934, 372] on icon "Expand" at bounding box center [940, 370] width 20 height 20
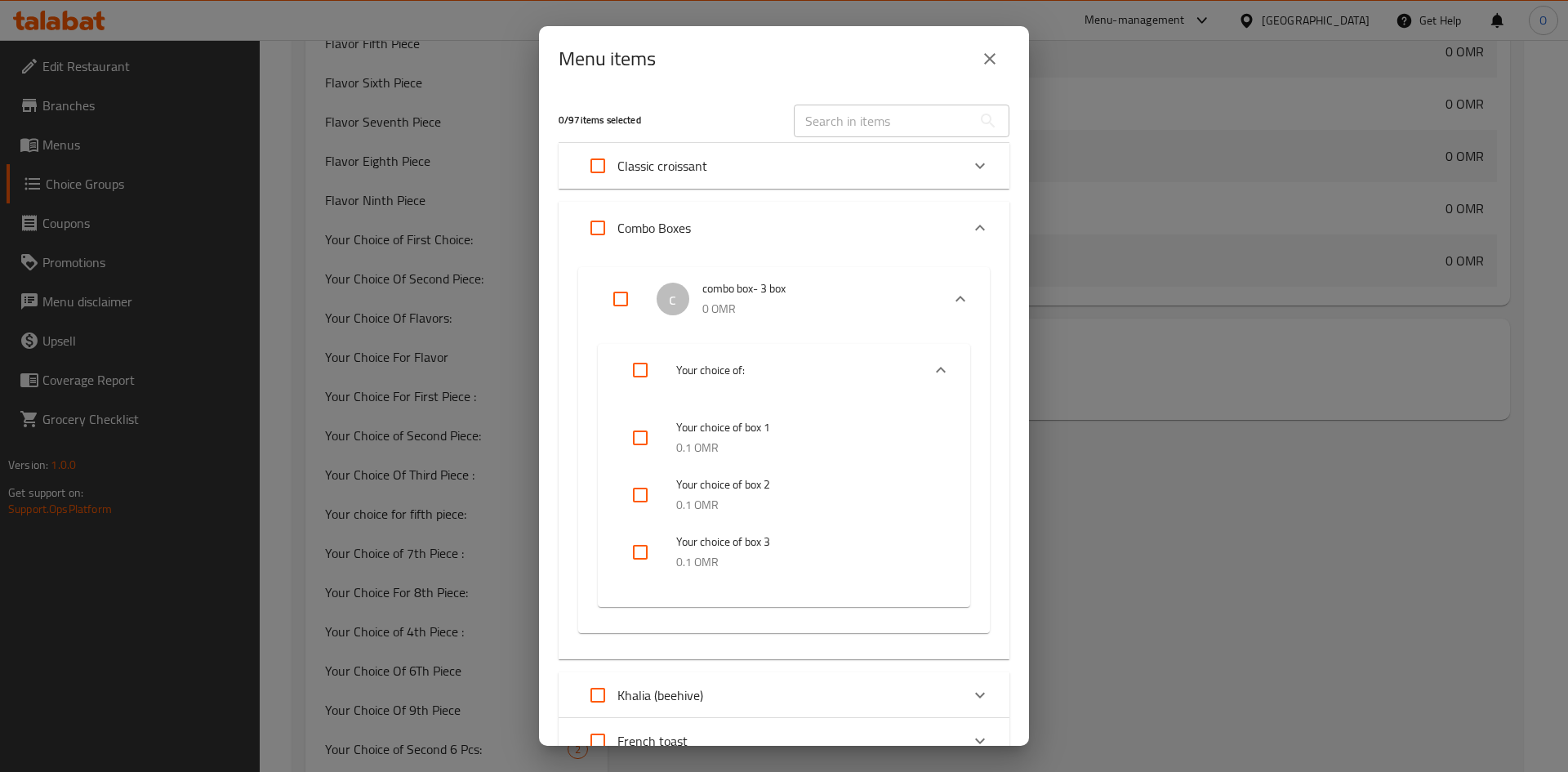
click at [638, 495] on input "checkbox" at bounding box center [640, 495] width 39 height 39
checkbox input "true"
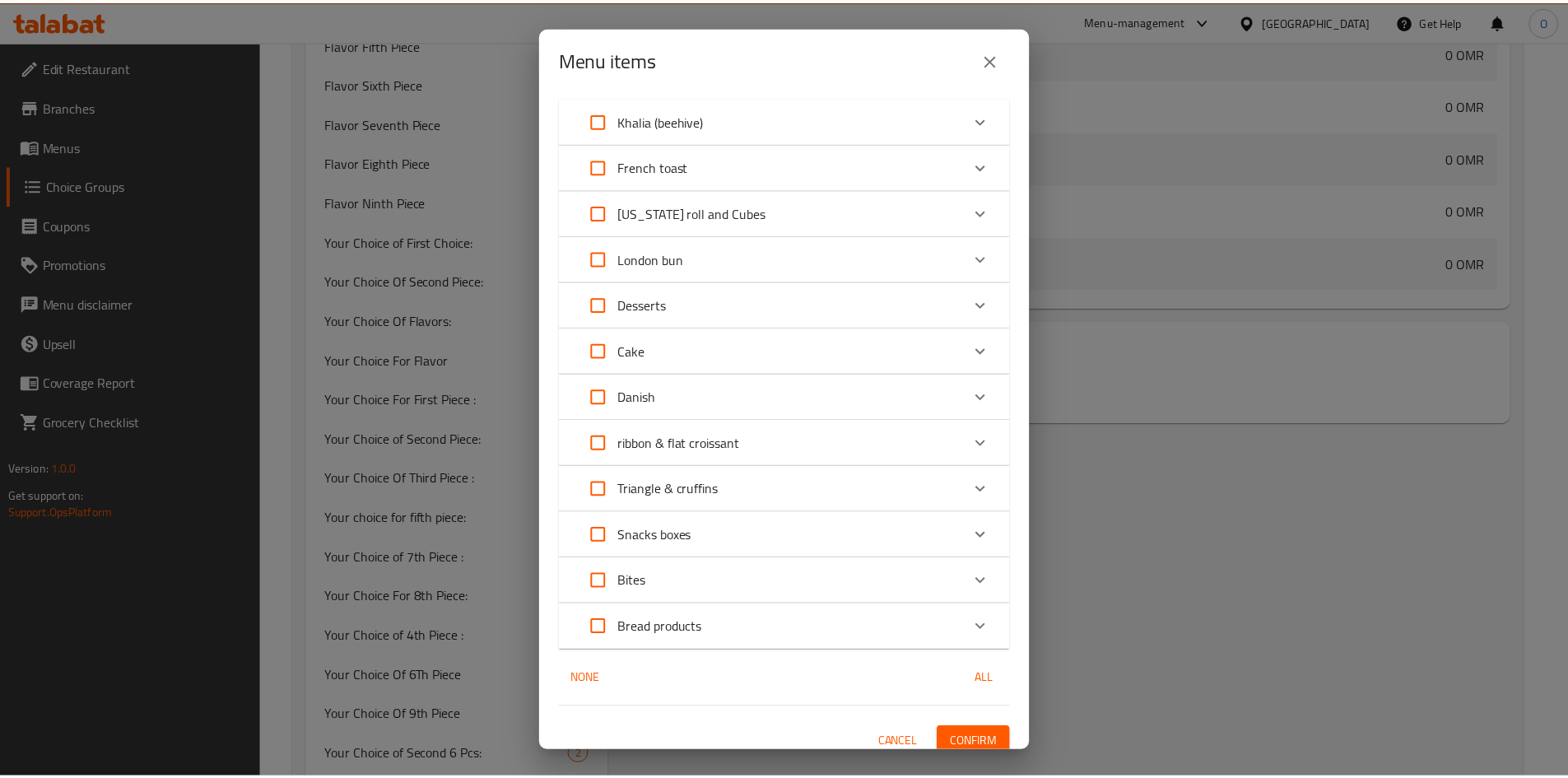
scroll to position [593, 0]
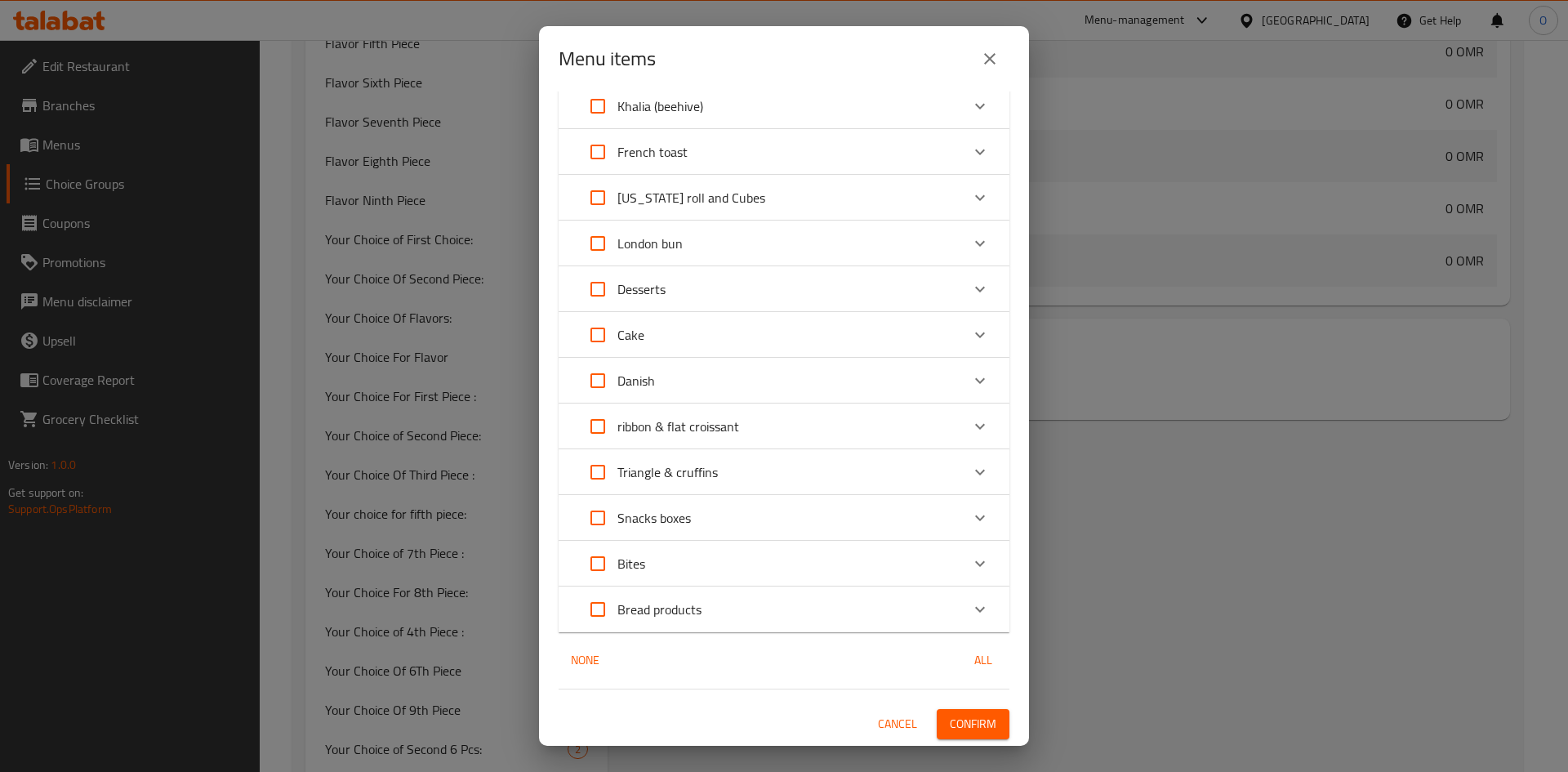
click at [978, 717] on span "Confirm" at bounding box center [973, 724] width 47 height 21
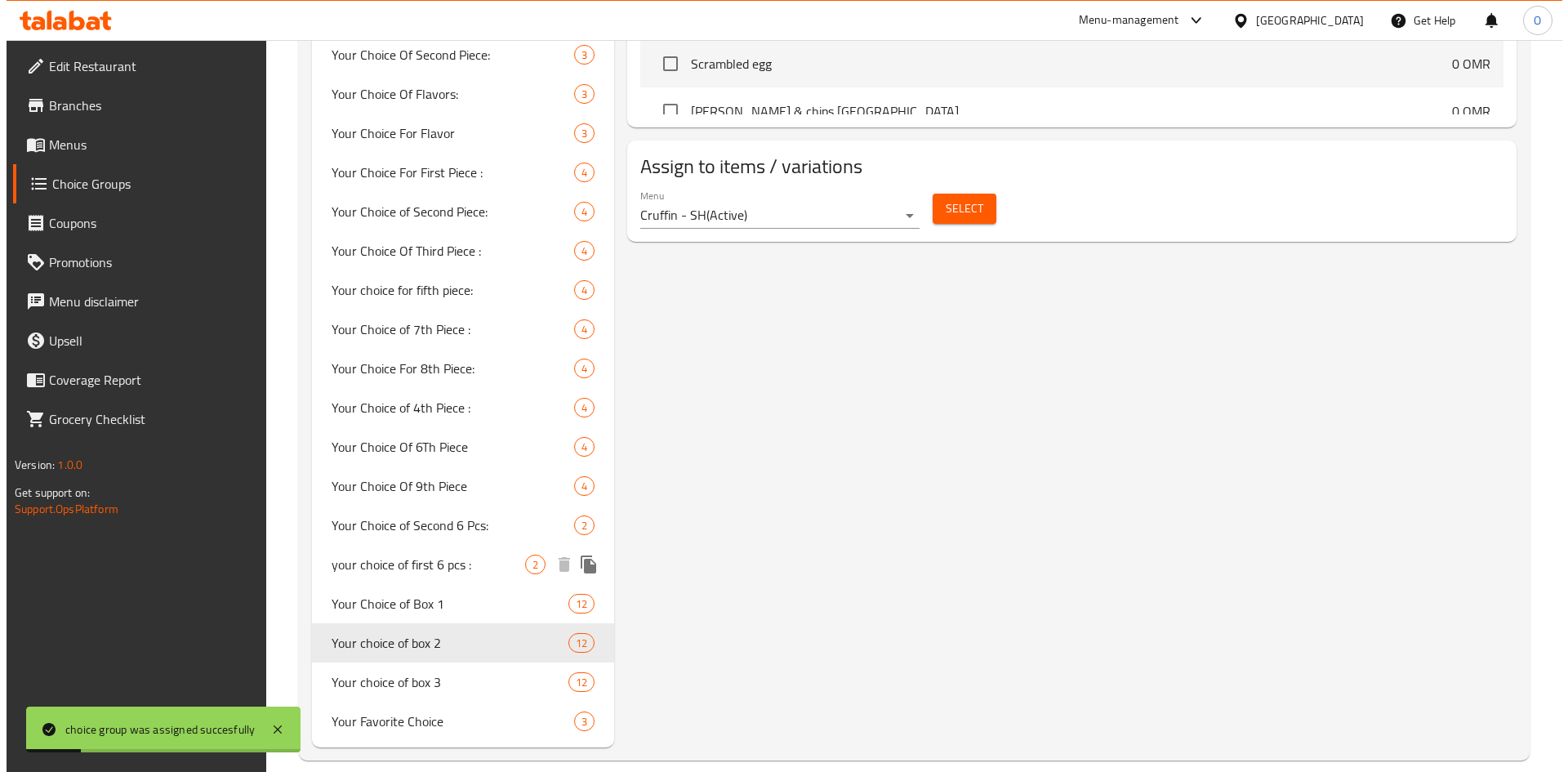
scroll to position [1606, 0]
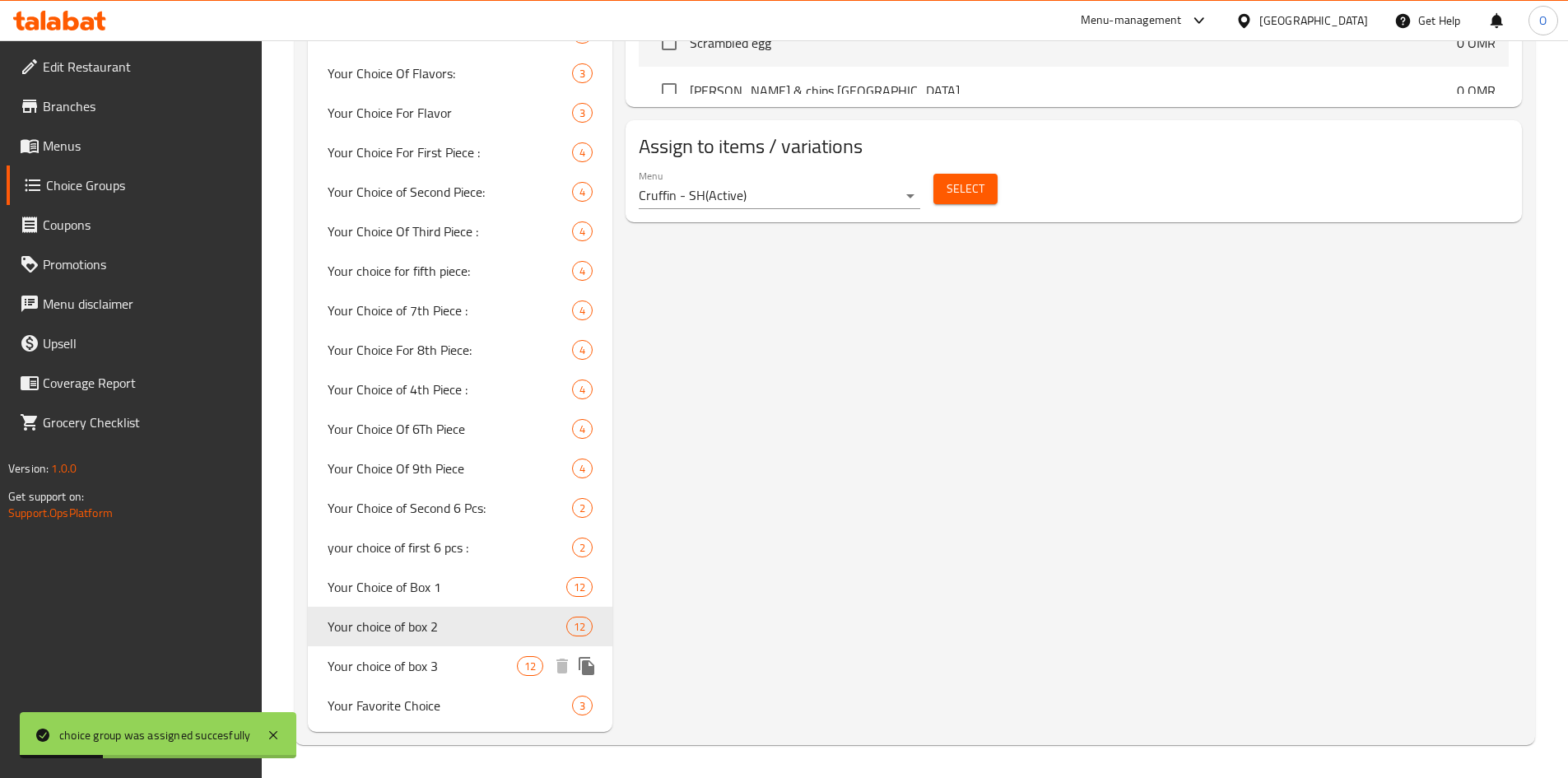
click at [442, 667] on span "Your choice of box 3" at bounding box center [422, 666] width 190 height 20
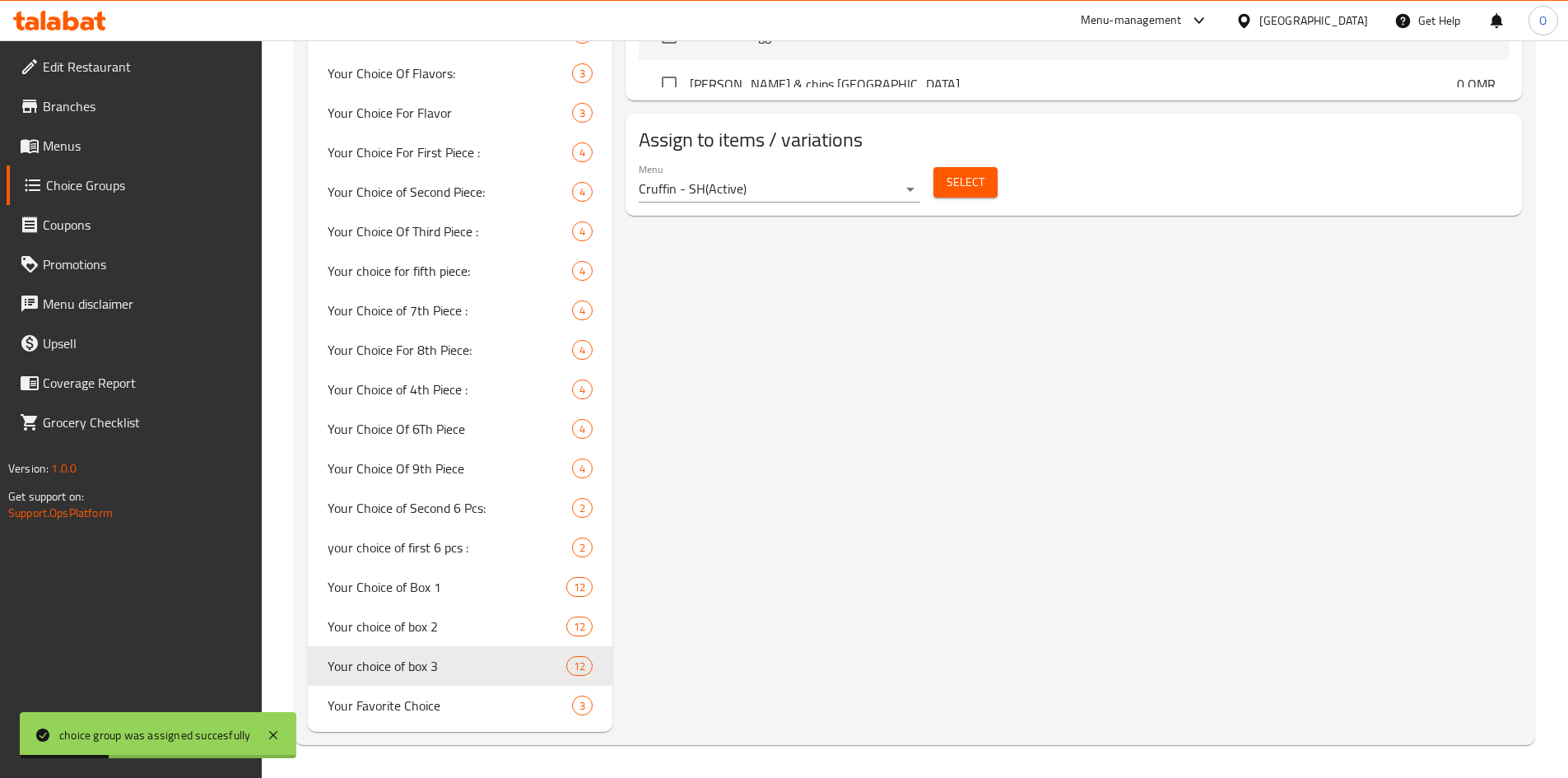
type input "Your choice of box 3"
type input "اختيارك من البوكس 3"
click at [962, 172] on span "Select" at bounding box center [965, 183] width 38 height 21
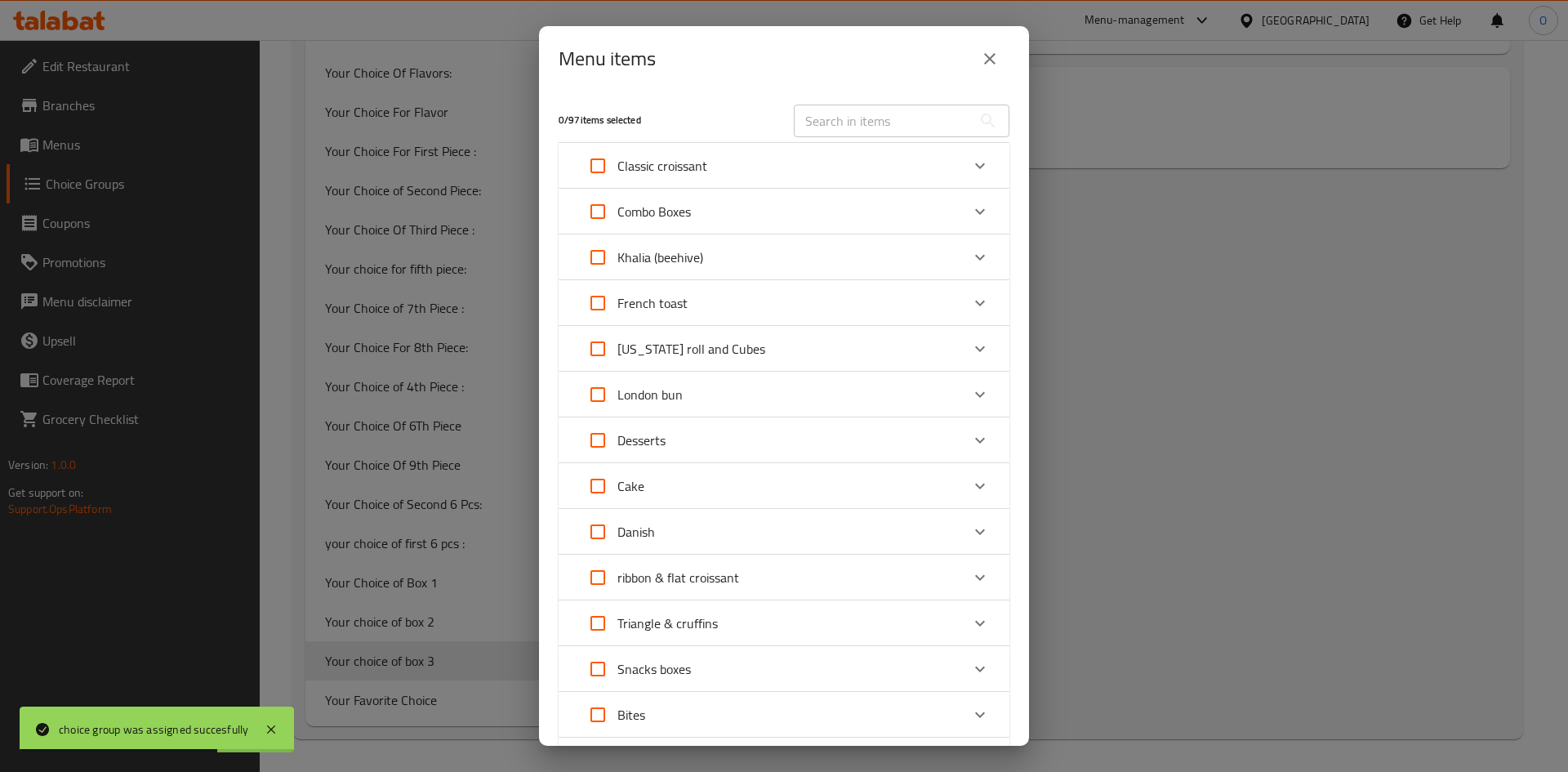
click at [960, 206] on div "Expand" at bounding box center [979, 211] width 39 height 39
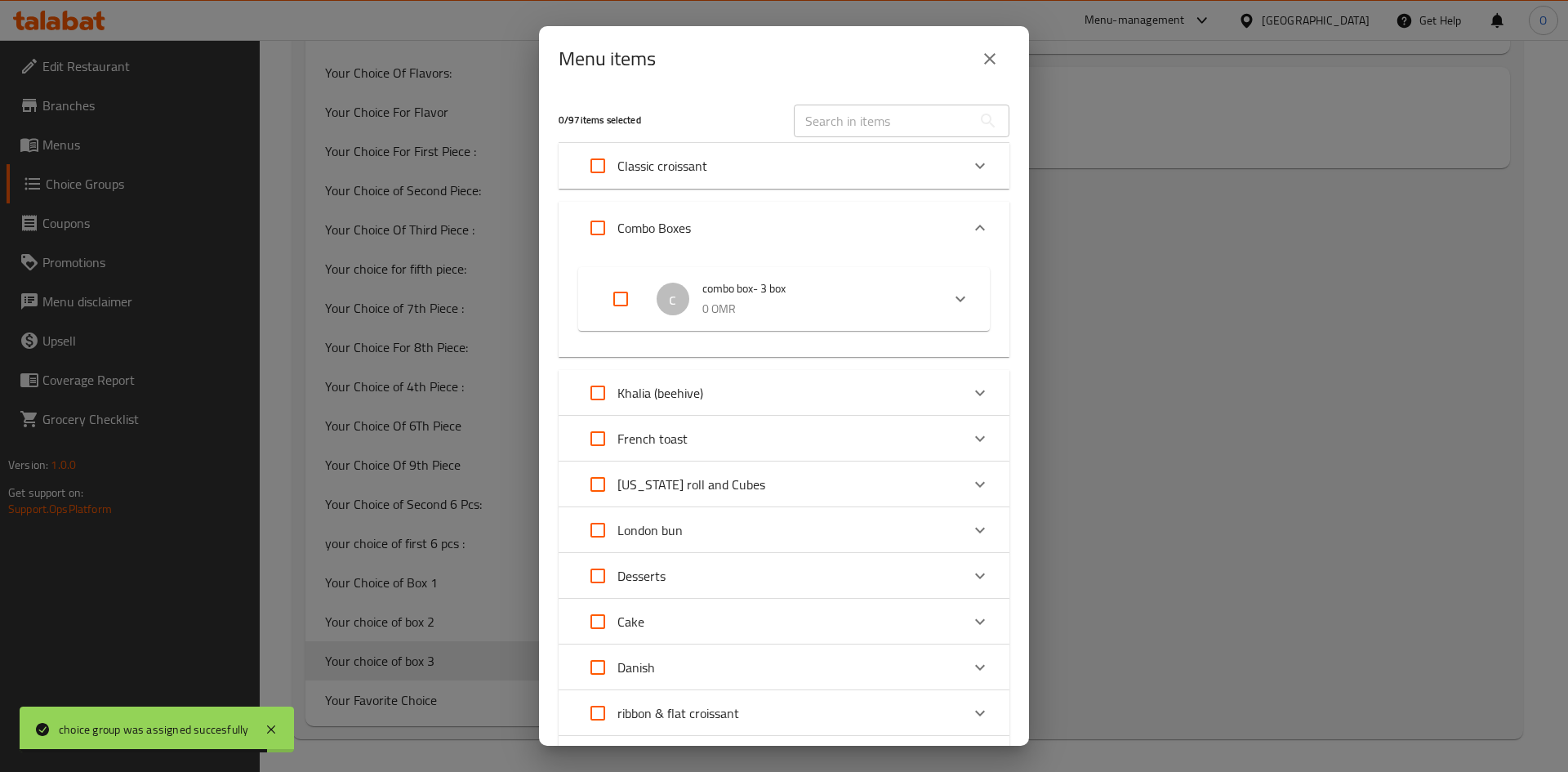
click at [951, 297] on icon "Expand" at bounding box center [960, 299] width 20 height 20
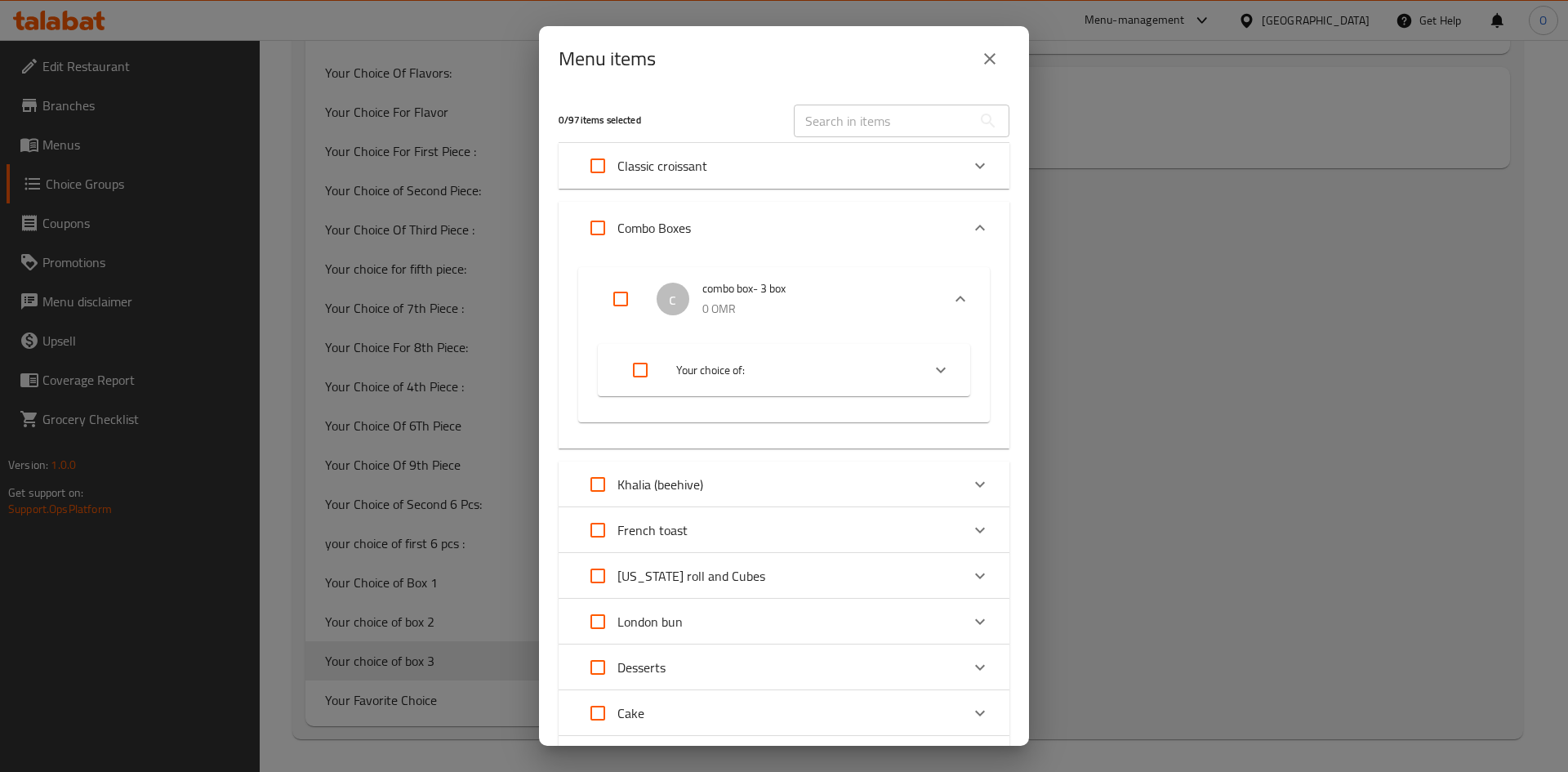
click at [935, 368] on icon "Expand" at bounding box center [940, 370] width 20 height 20
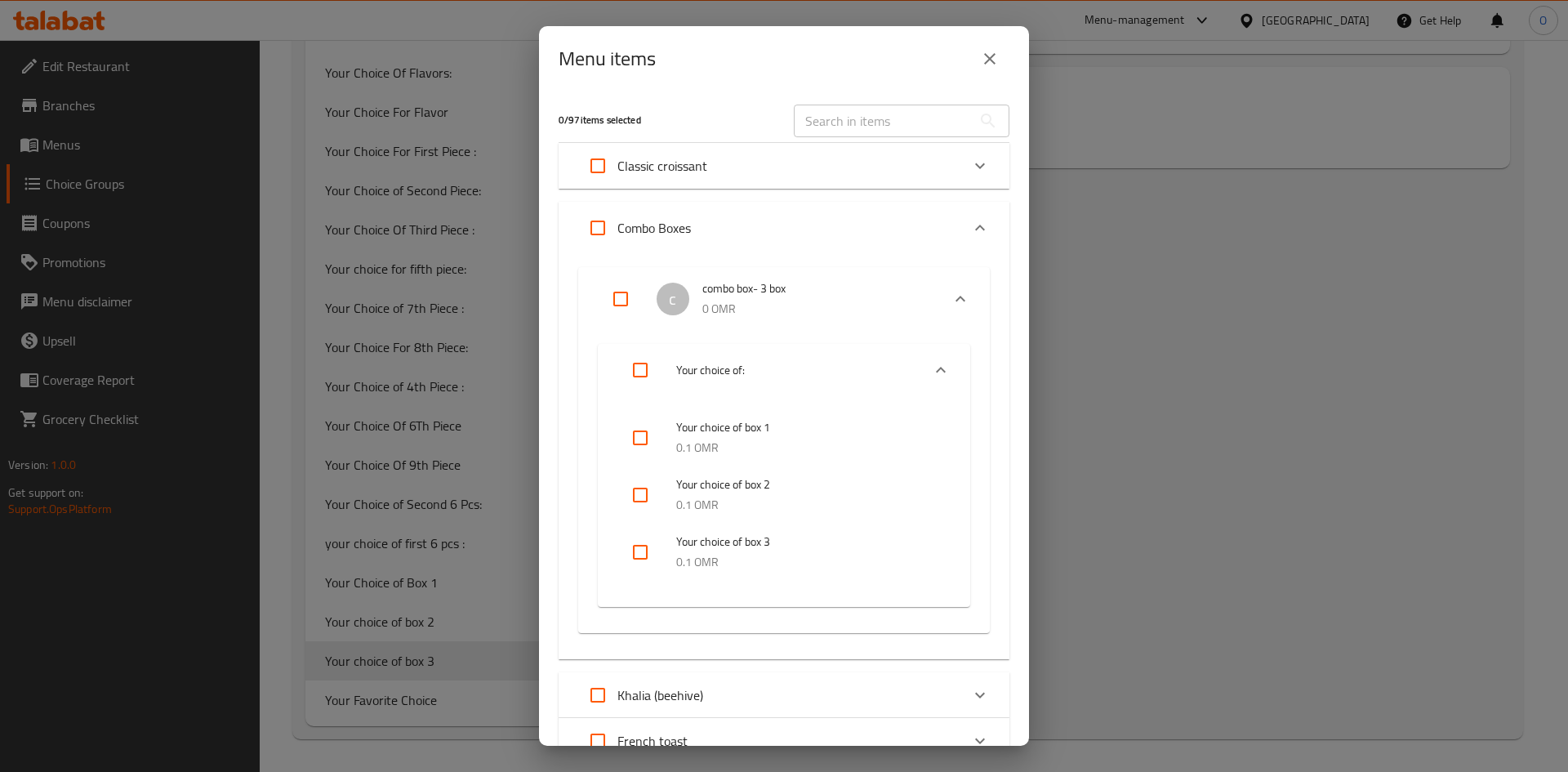
click at [637, 548] on input "checkbox" at bounding box center [640, 551] width 39 height 39
checkbox input "true"
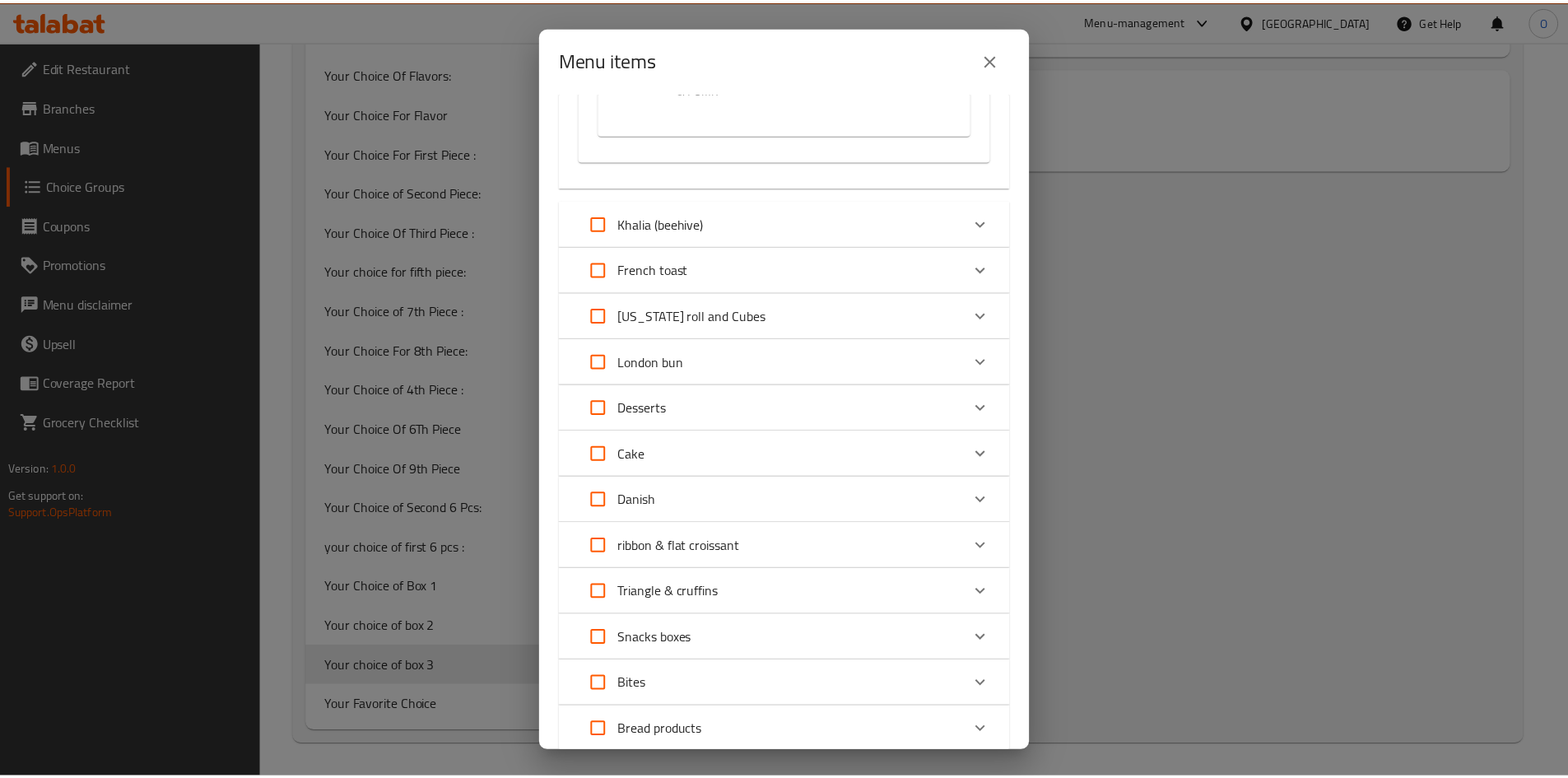
scroll to position [593, 0]
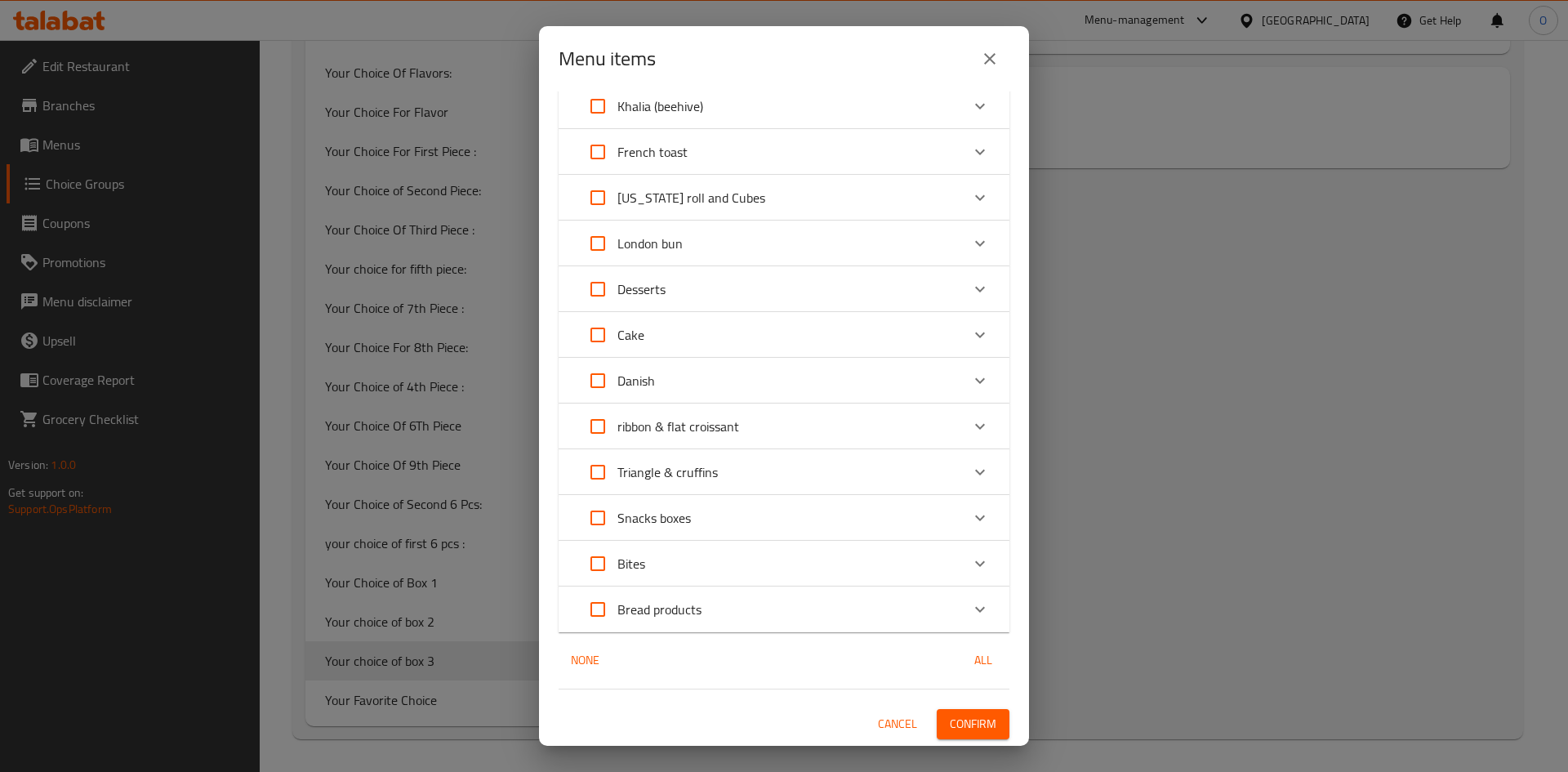
click at [968, 735] on span "Confirm" at bounding box center [973, 724] width 47 height 21
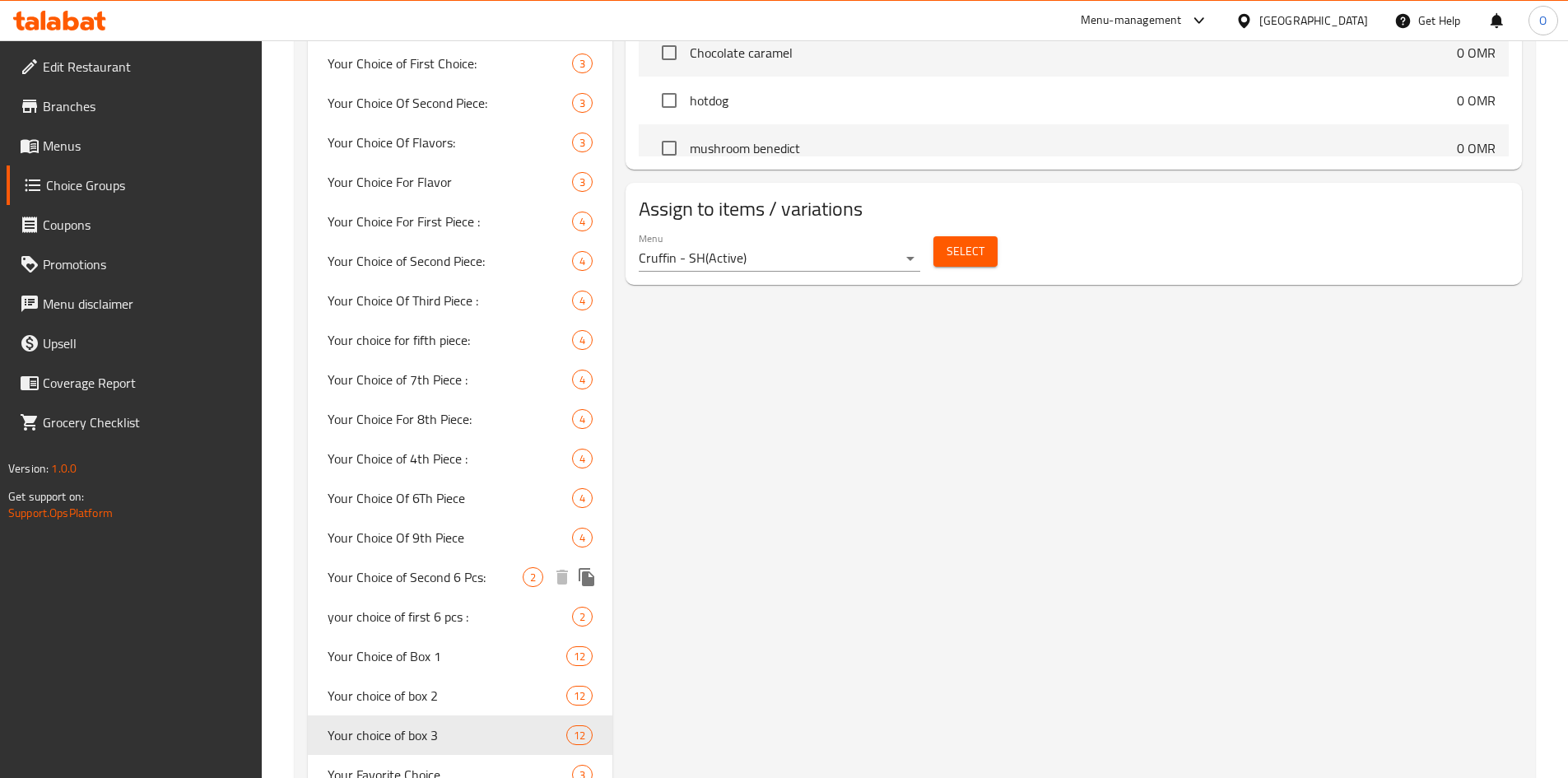
scroll to position [1618, 0]
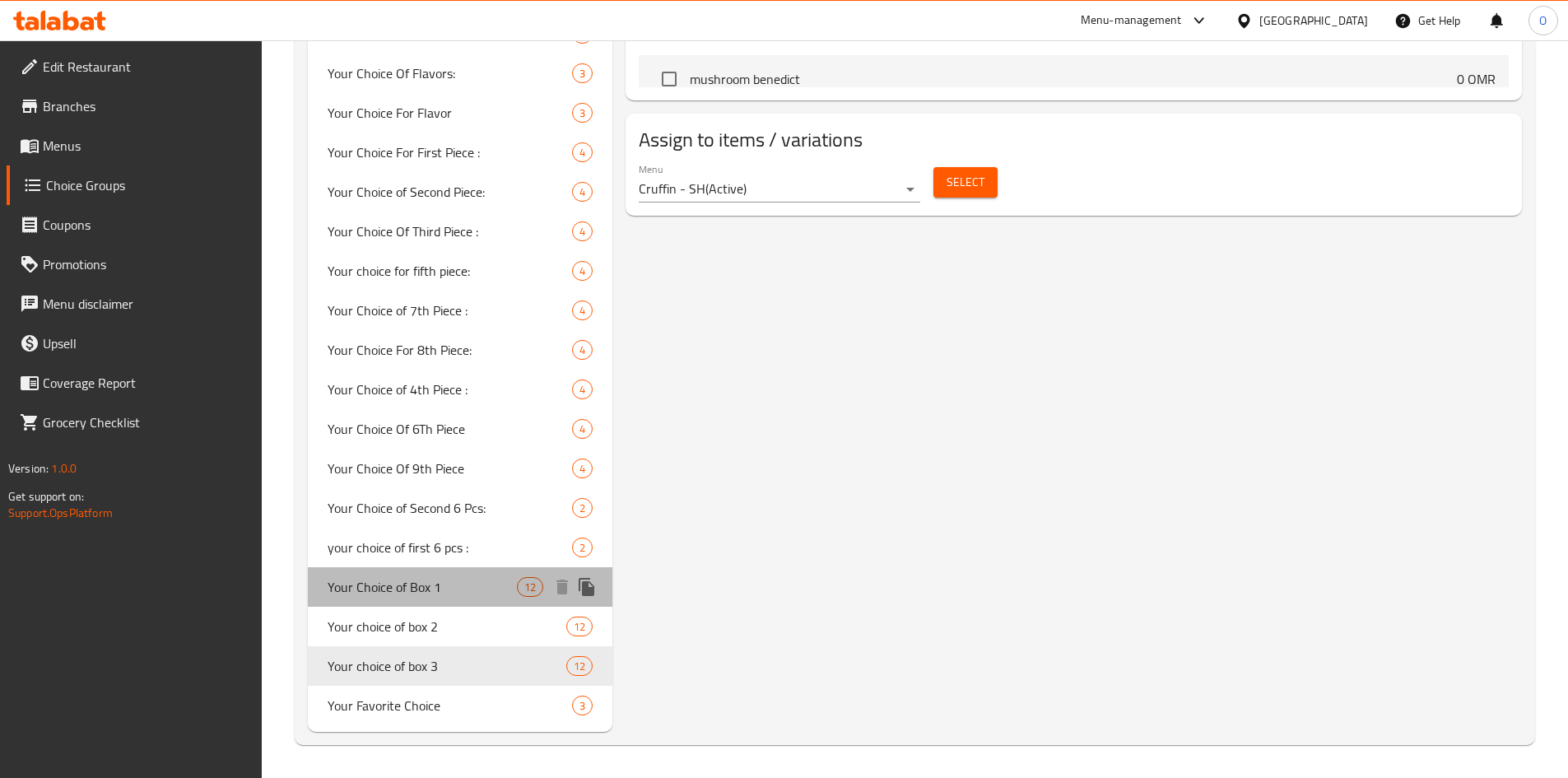
click at [427, 590] on span "Your Choice of Box 1" at bounding box center [422, 586] width 190 height 20
type input "Your Choice of Box 1"
type input "اختيارك من البوكس 1"
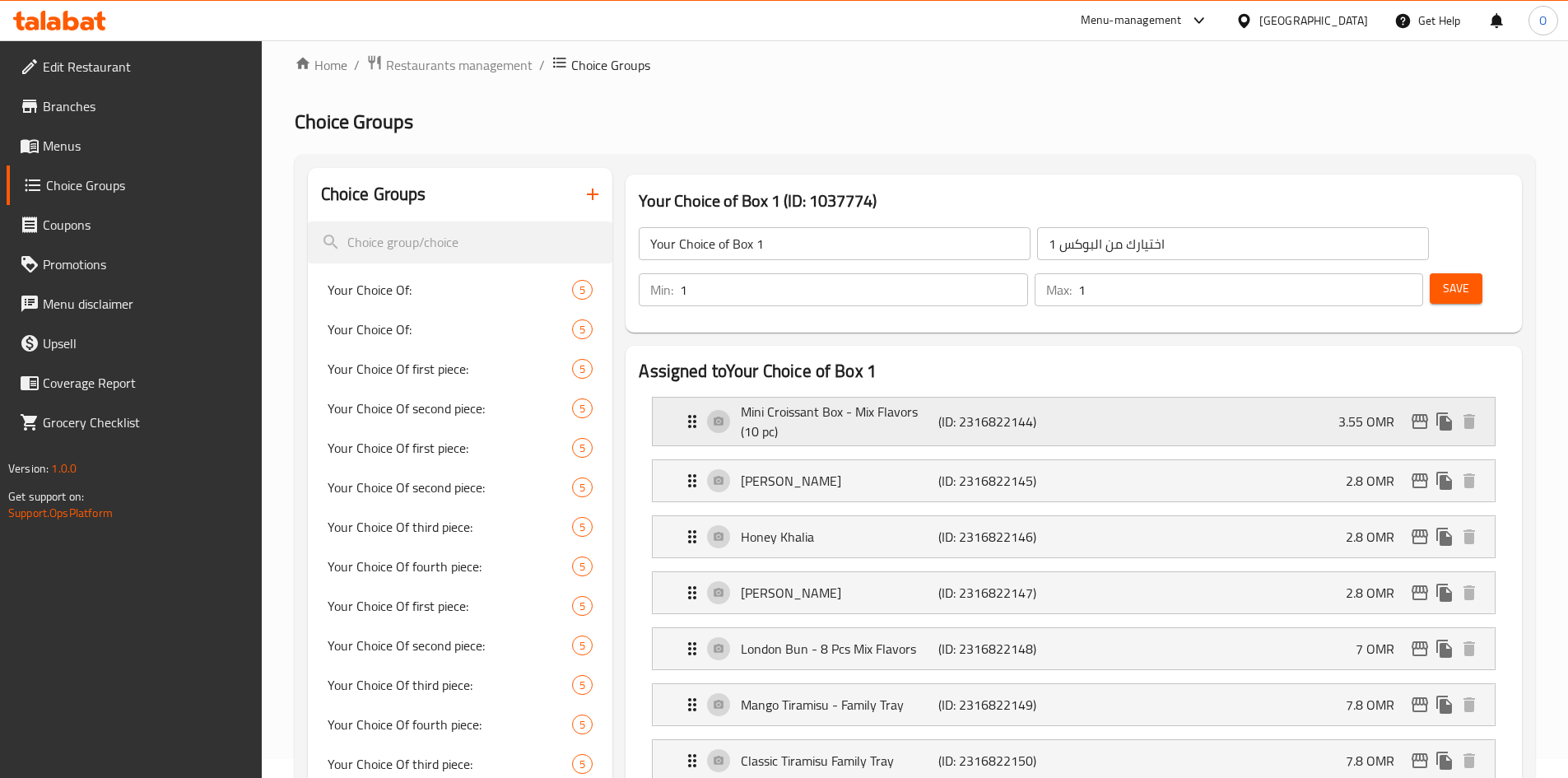
scroll to position [0, 0]
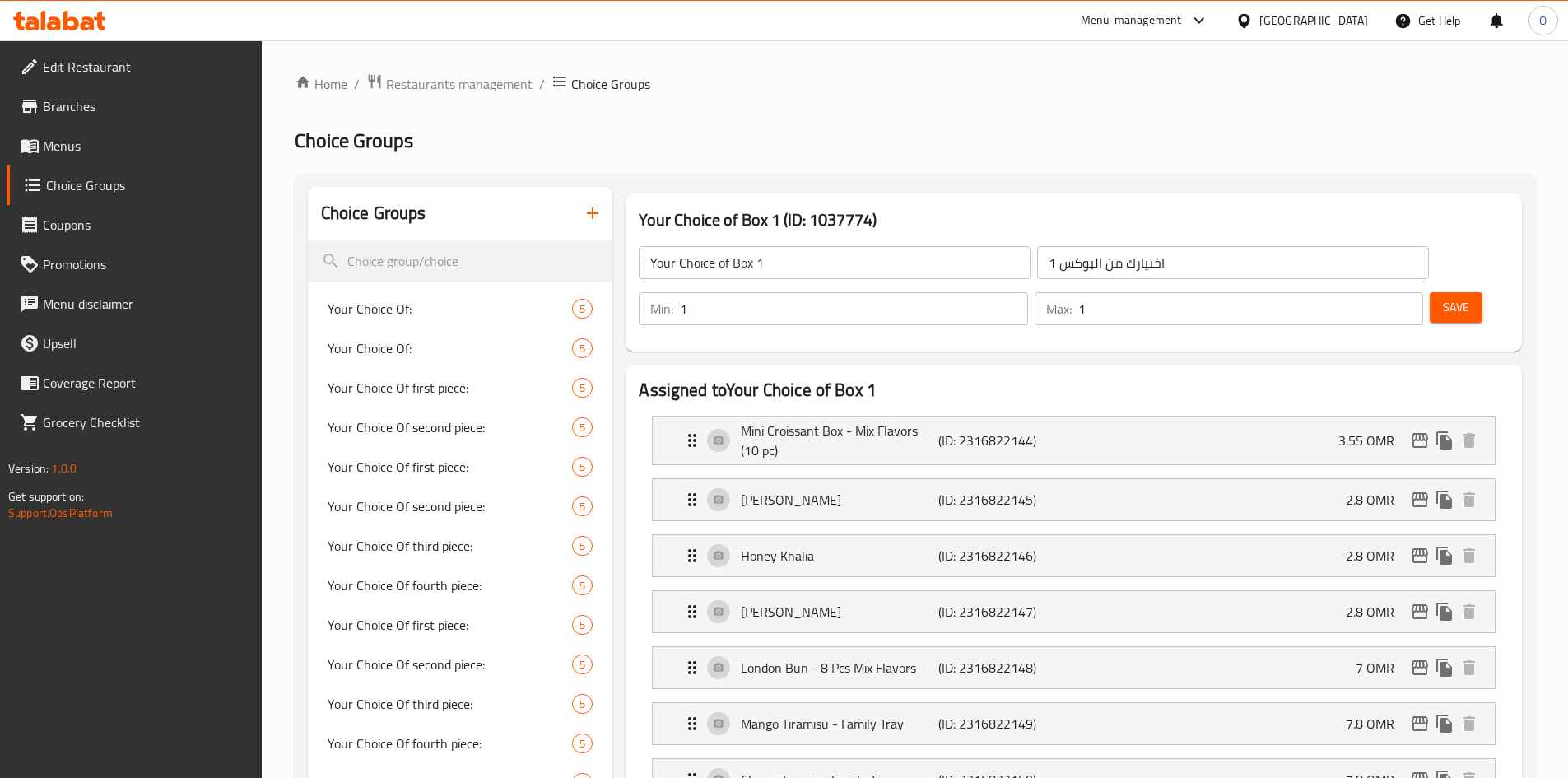
click at [1204, 293] on div "Your Choice of Box 1 ​ اختيارك من البوكس 1 ​ Min: 1 ​ Max: 1 ​ Save" at bounding box center [1073, 285] width 883 height 118
click at [68, 154] on span "Menus" at bounding box center [145, 145] width 206 height 20
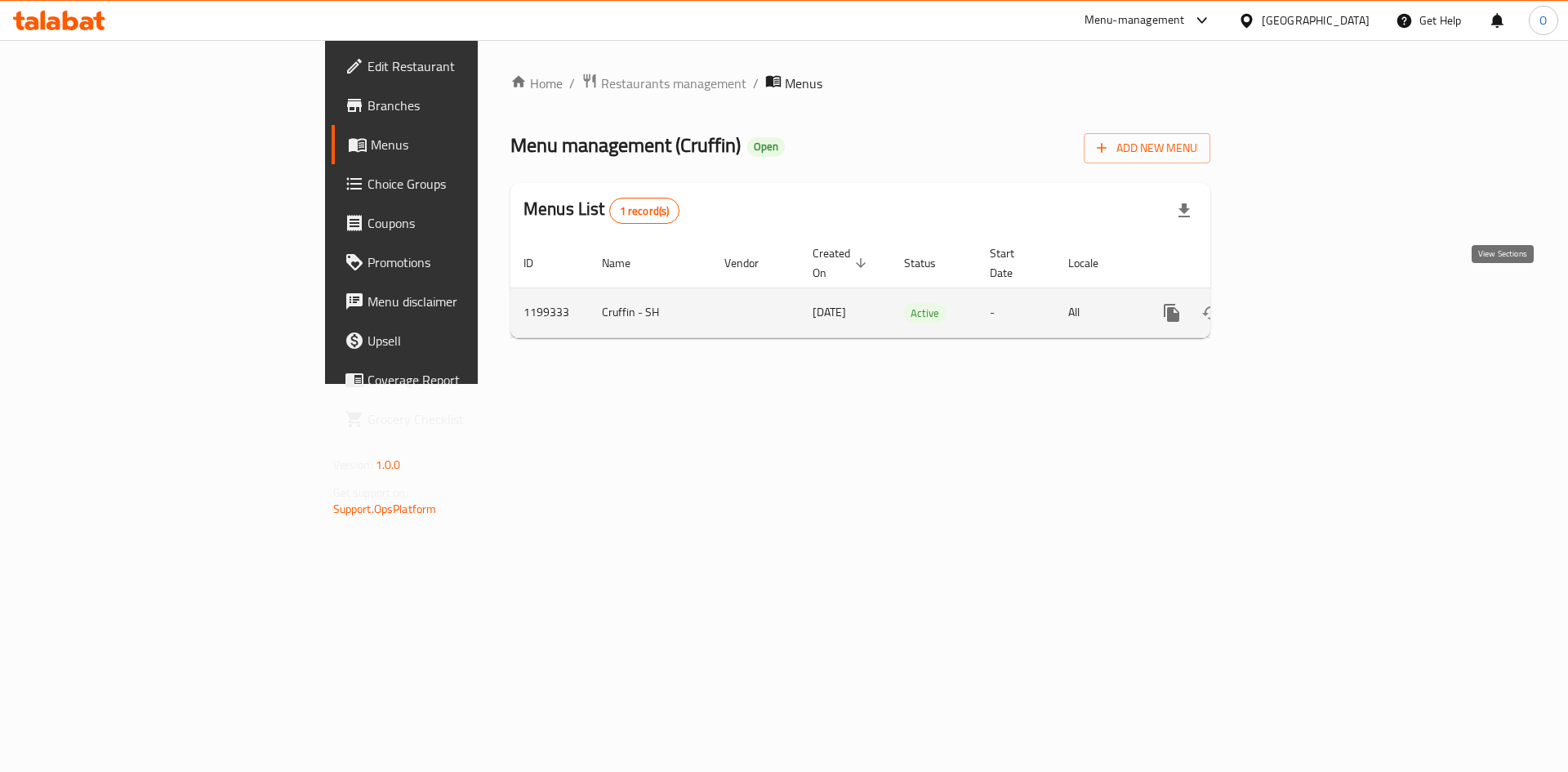
click at [1300, 303] on icon "enhanced table" at bounding box center [1289, 313] width 20 height 20
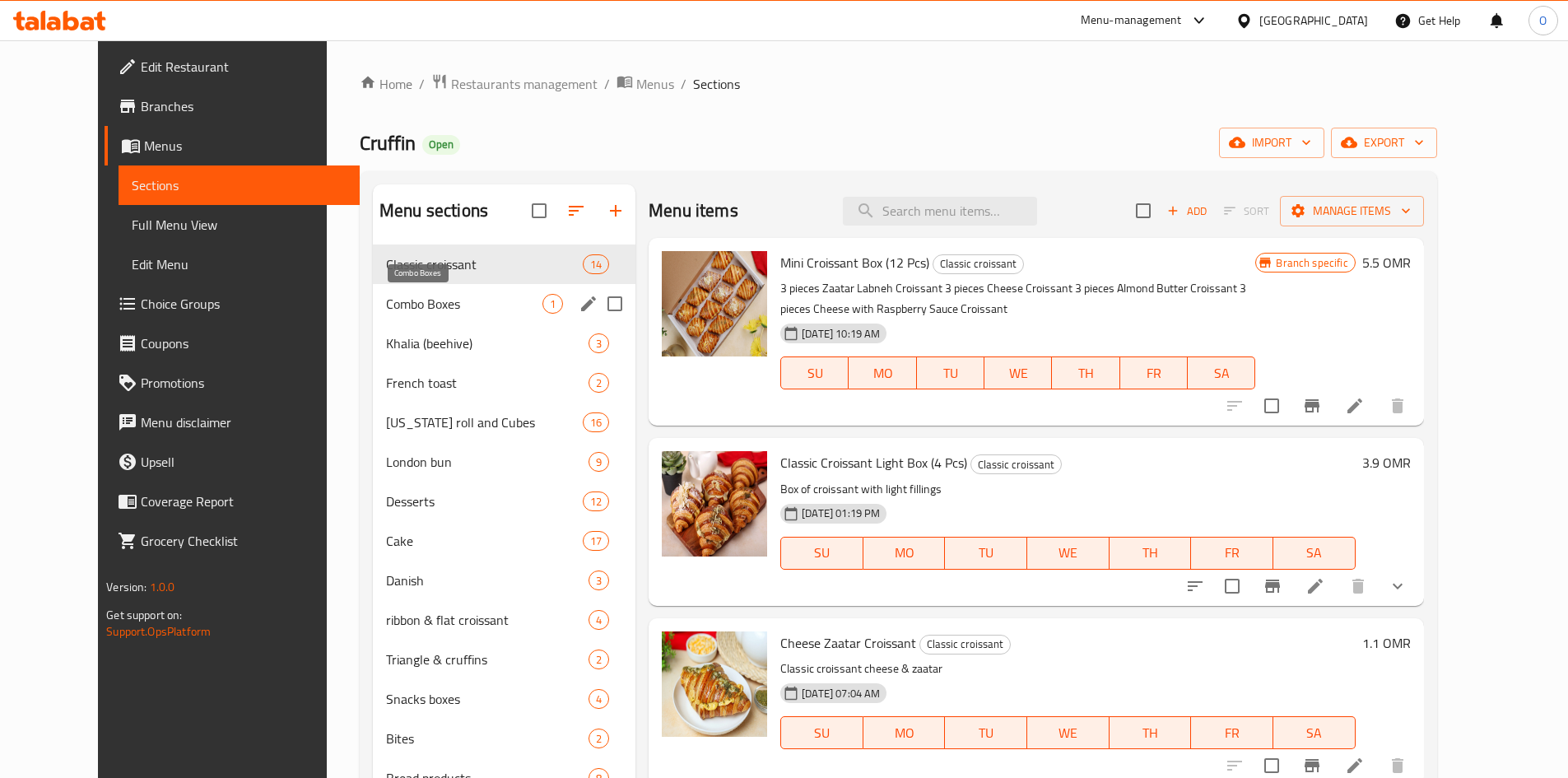
click at [386, 312] on span "Combo Boxes" at bounding box center [464, 304] width 157 height 20
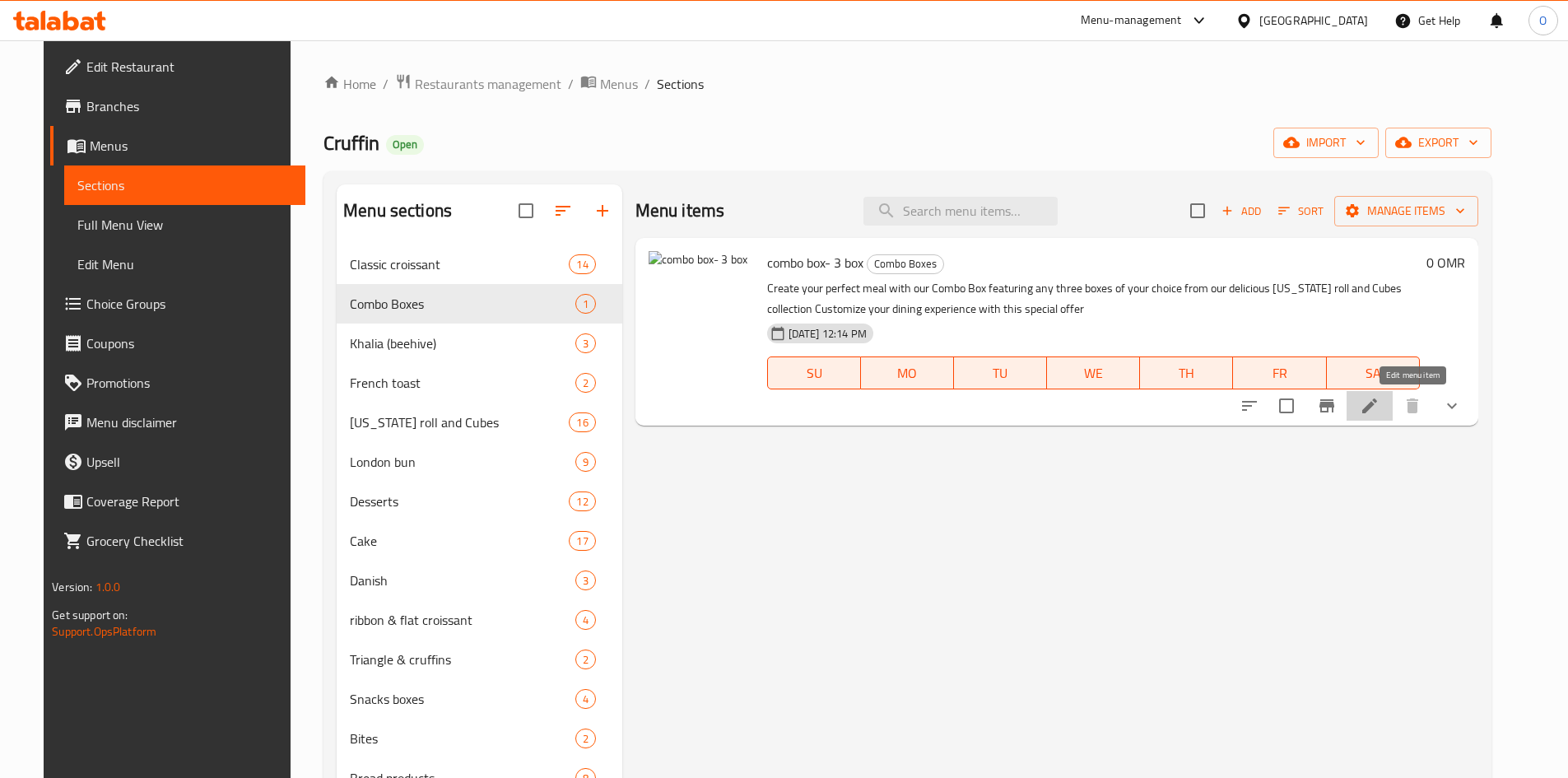
click at [1380, 401] on icon at bounding box center [1369, 405] width 20 height 20
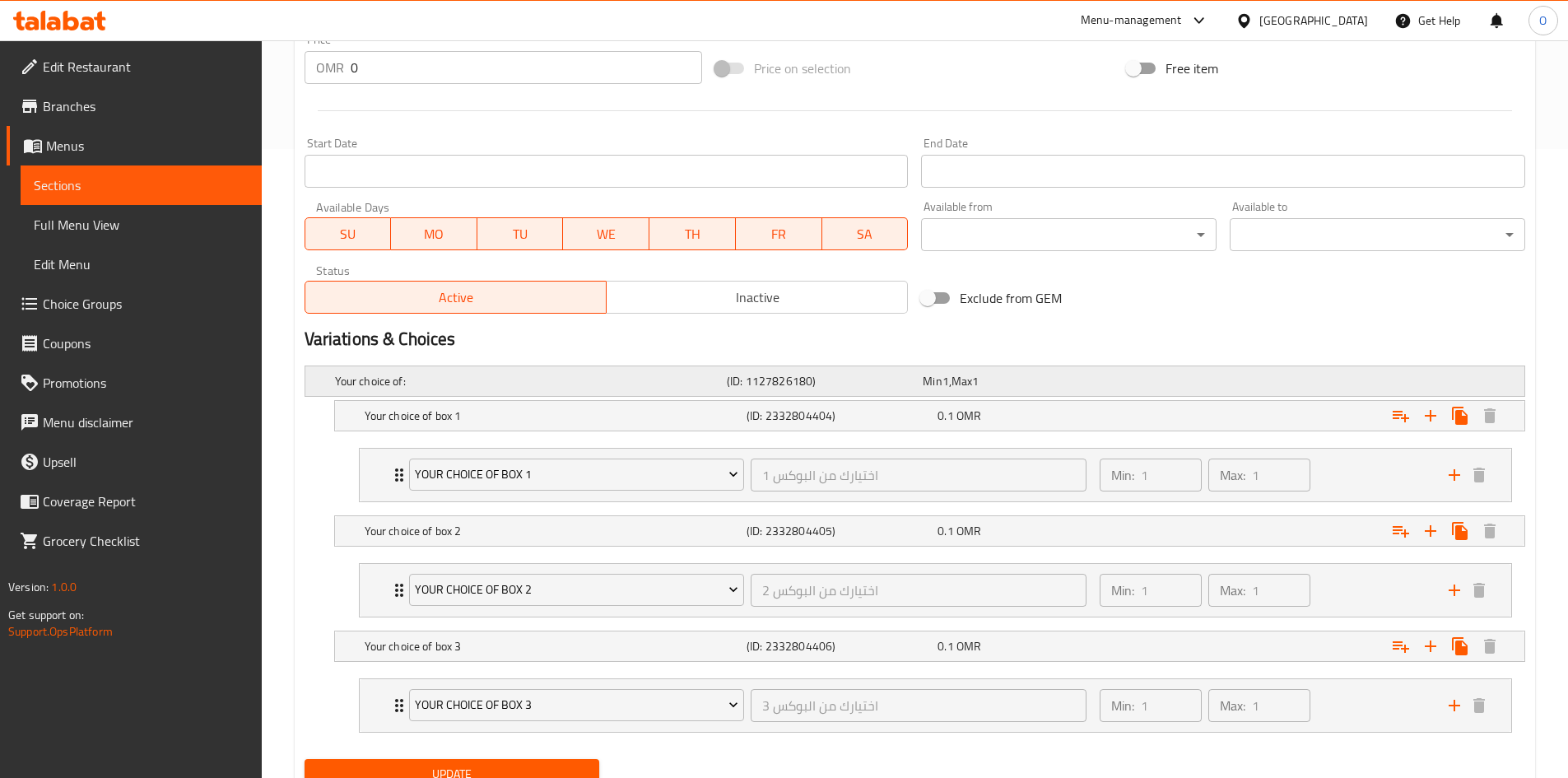
scroll to position [697, 0]
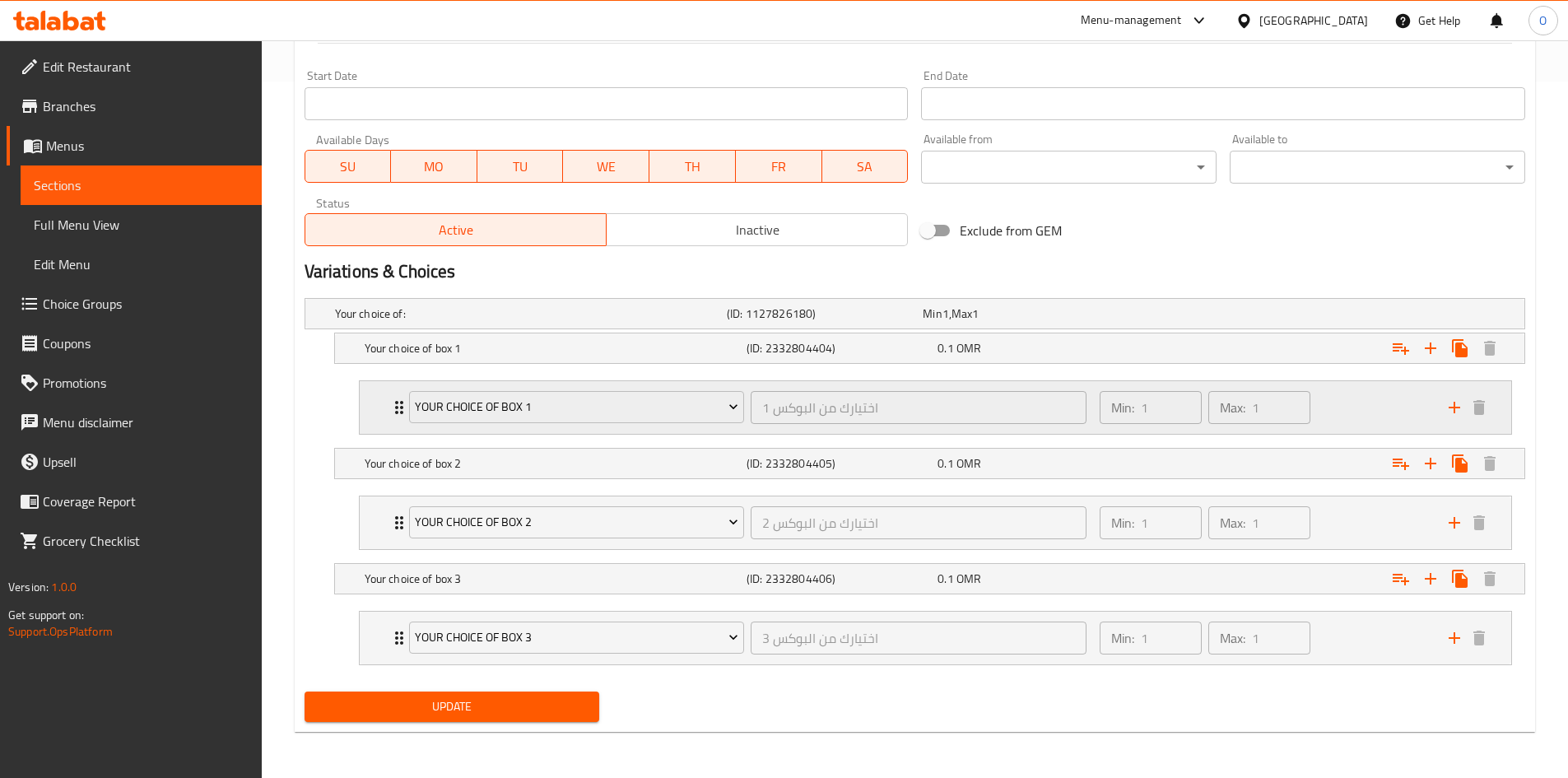
click at [386, 414] on div "Your Choice of Box 1 اختيارك من البوكس 1 ​ Min: 1 ​ Max: 1 ​" at bounding box center [935, 408] width 1152 height 53
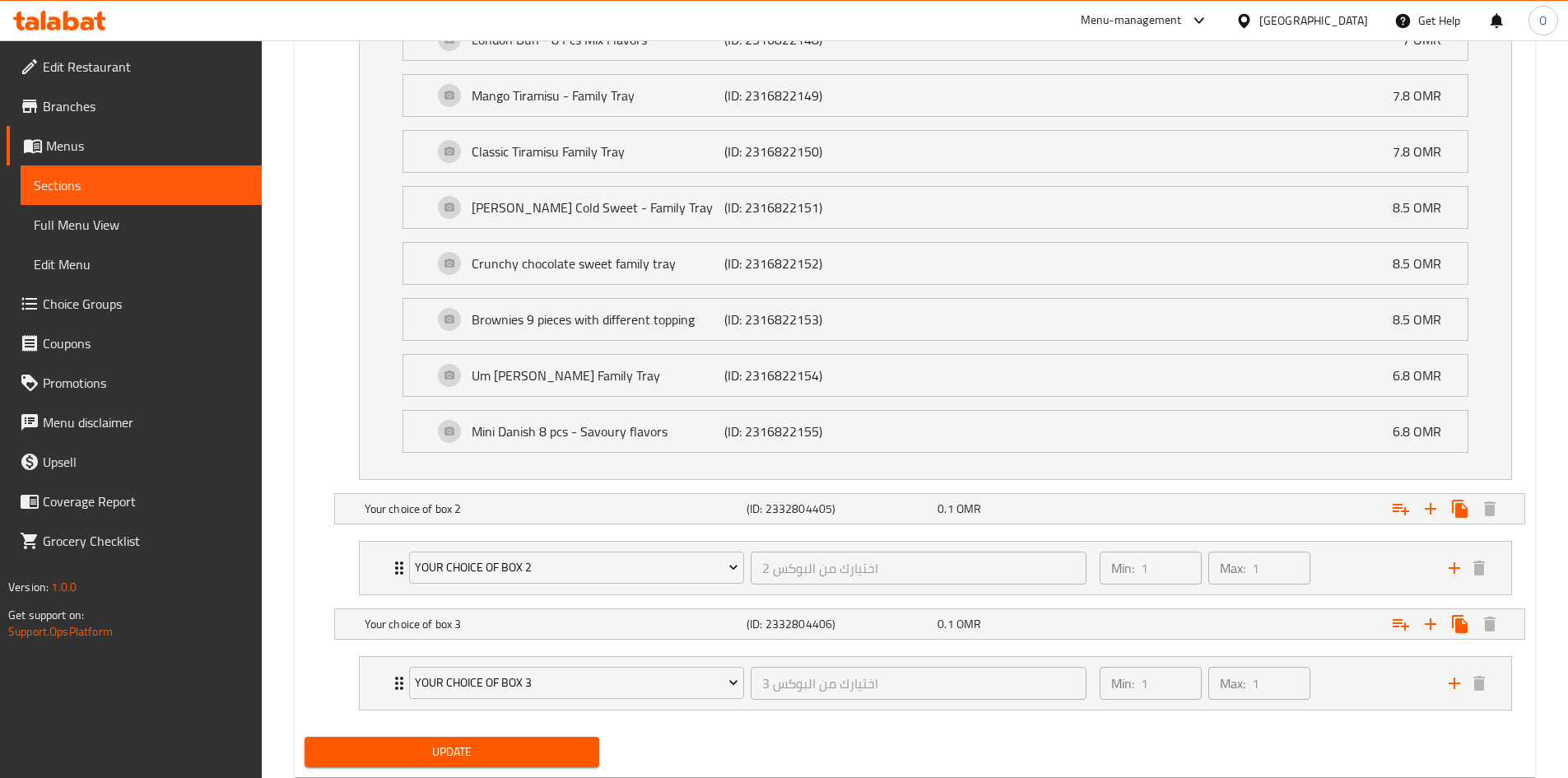
scroll to position [1402, 0]
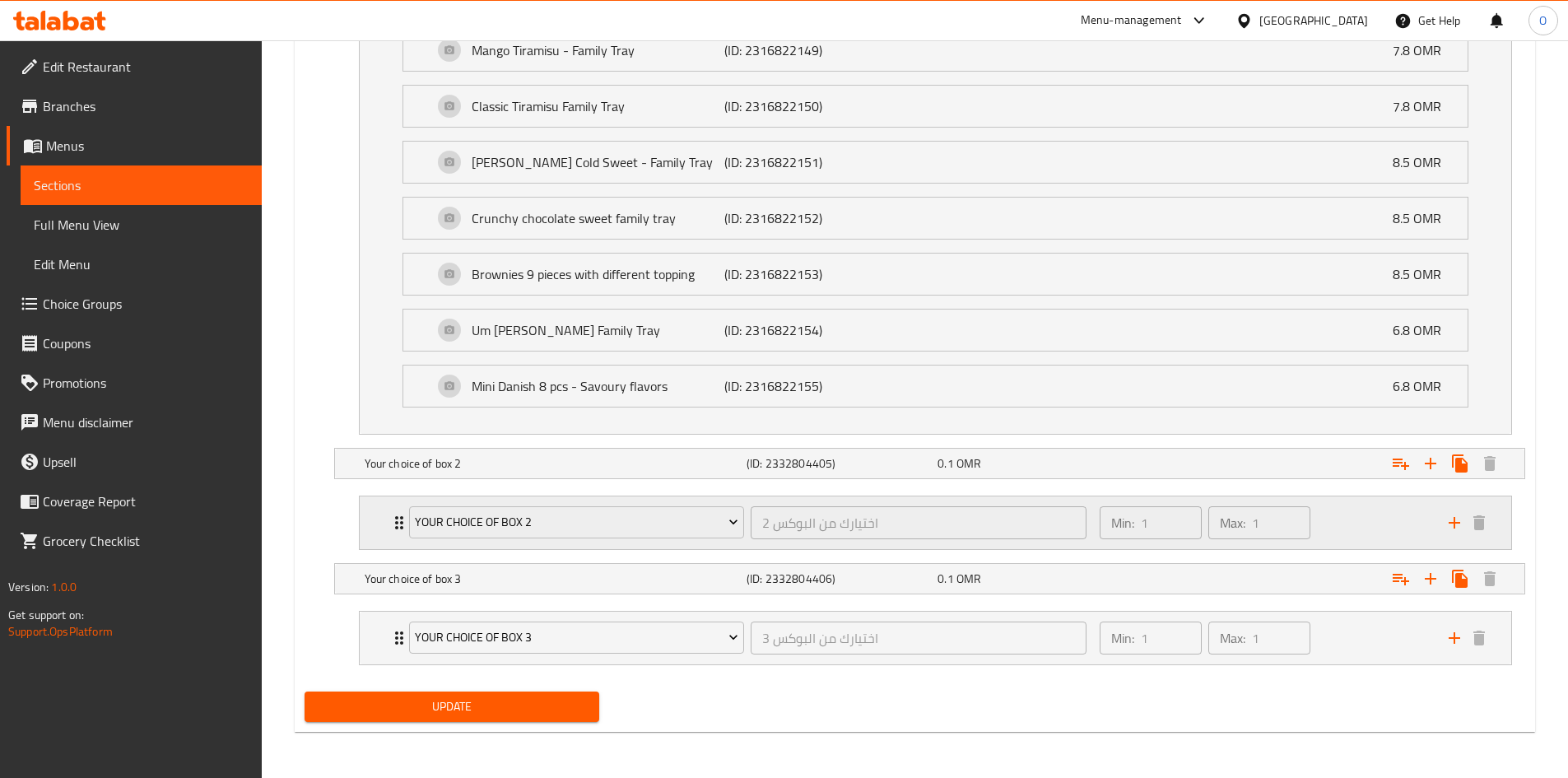
click at [375, 505] on div "Your choice of box 2 اختيارك من البوكس 2 ​ Min: 1 ​ Max: 1 ​" at bounding box center [935, 522] width 1152 height 53
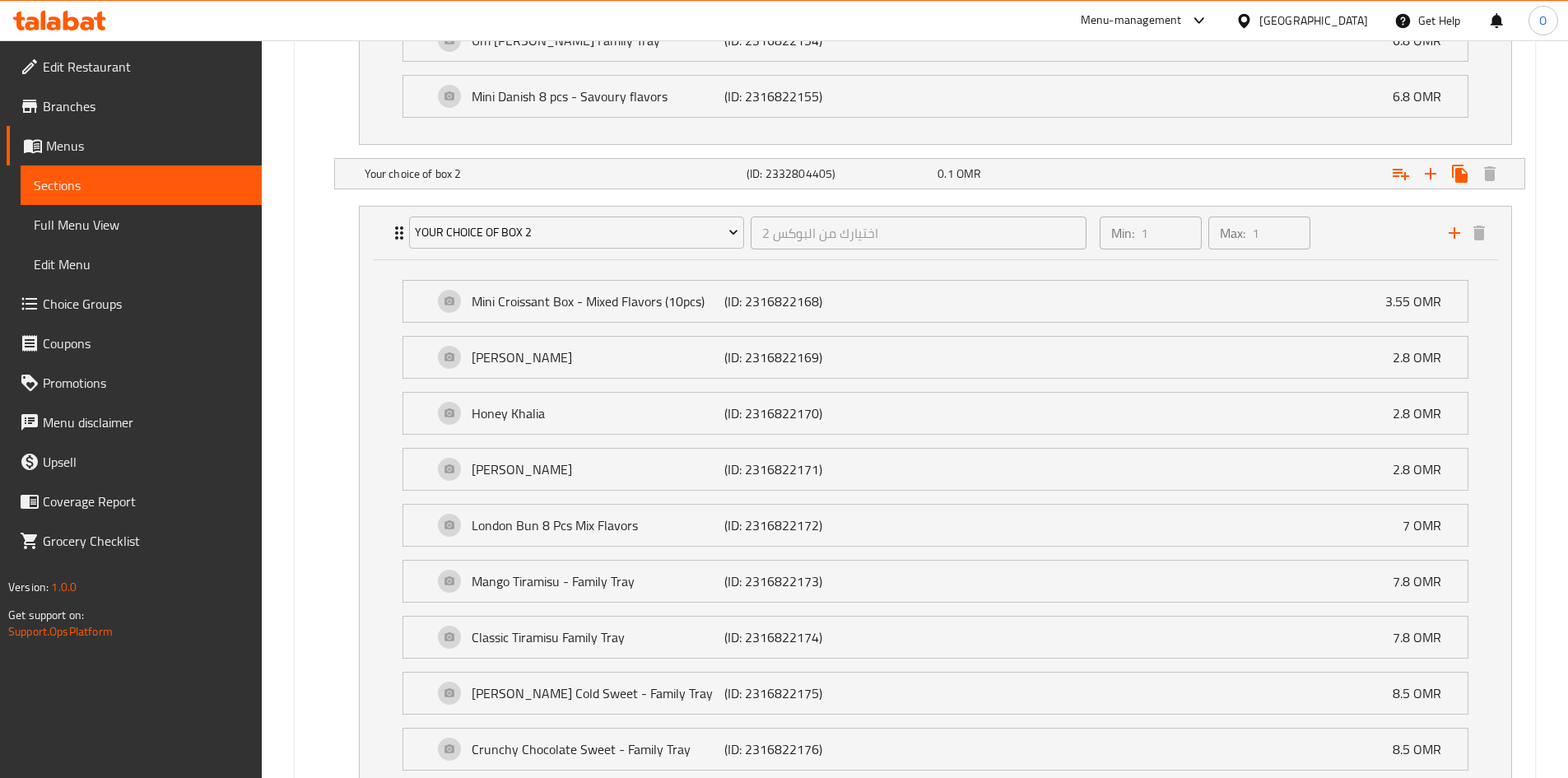
scroll to position [2107, 0]
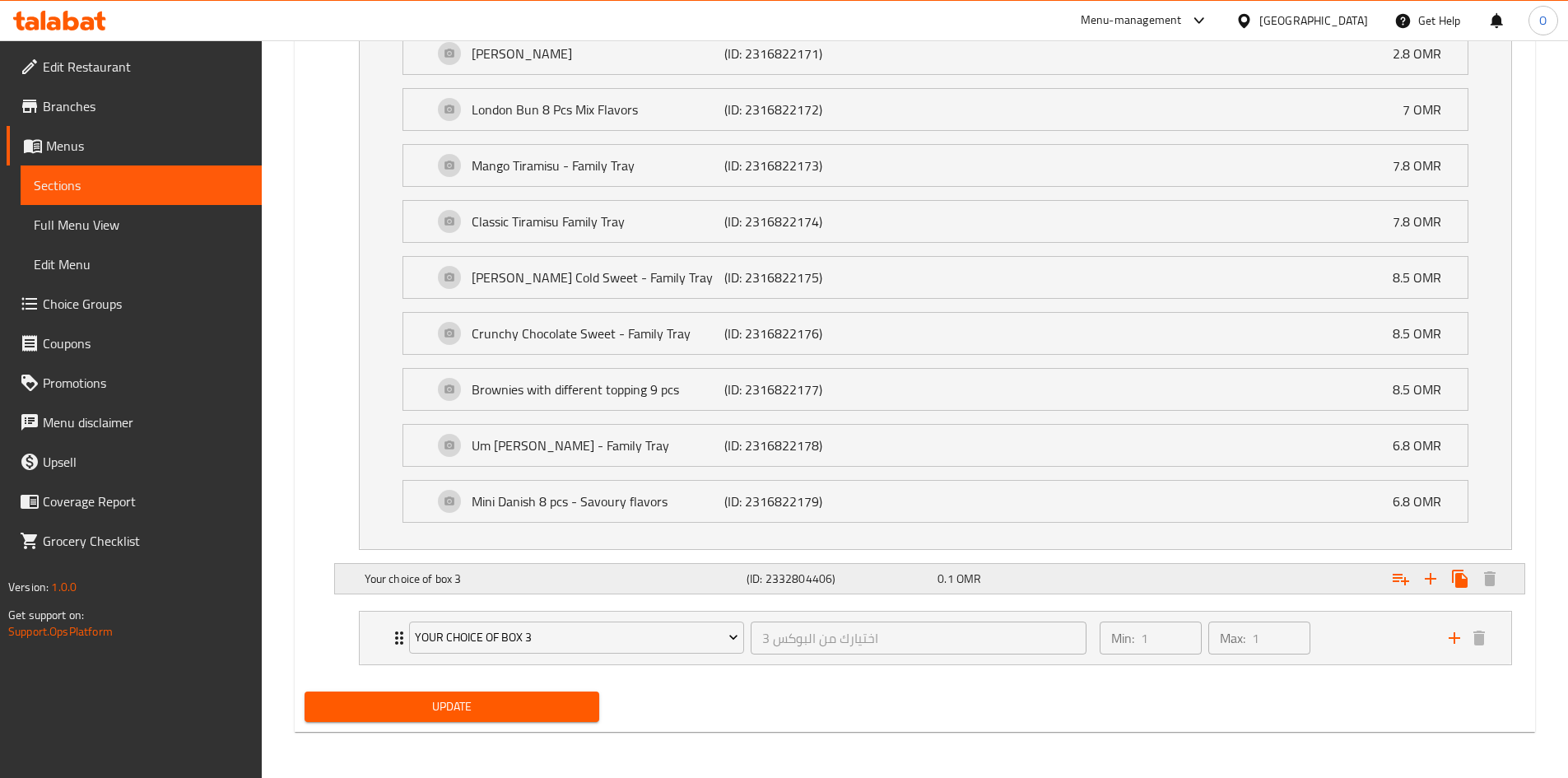
click at [388, 579] on h5 "Your choice of box 3" at bounding box center [552, 578] width 375 height 17
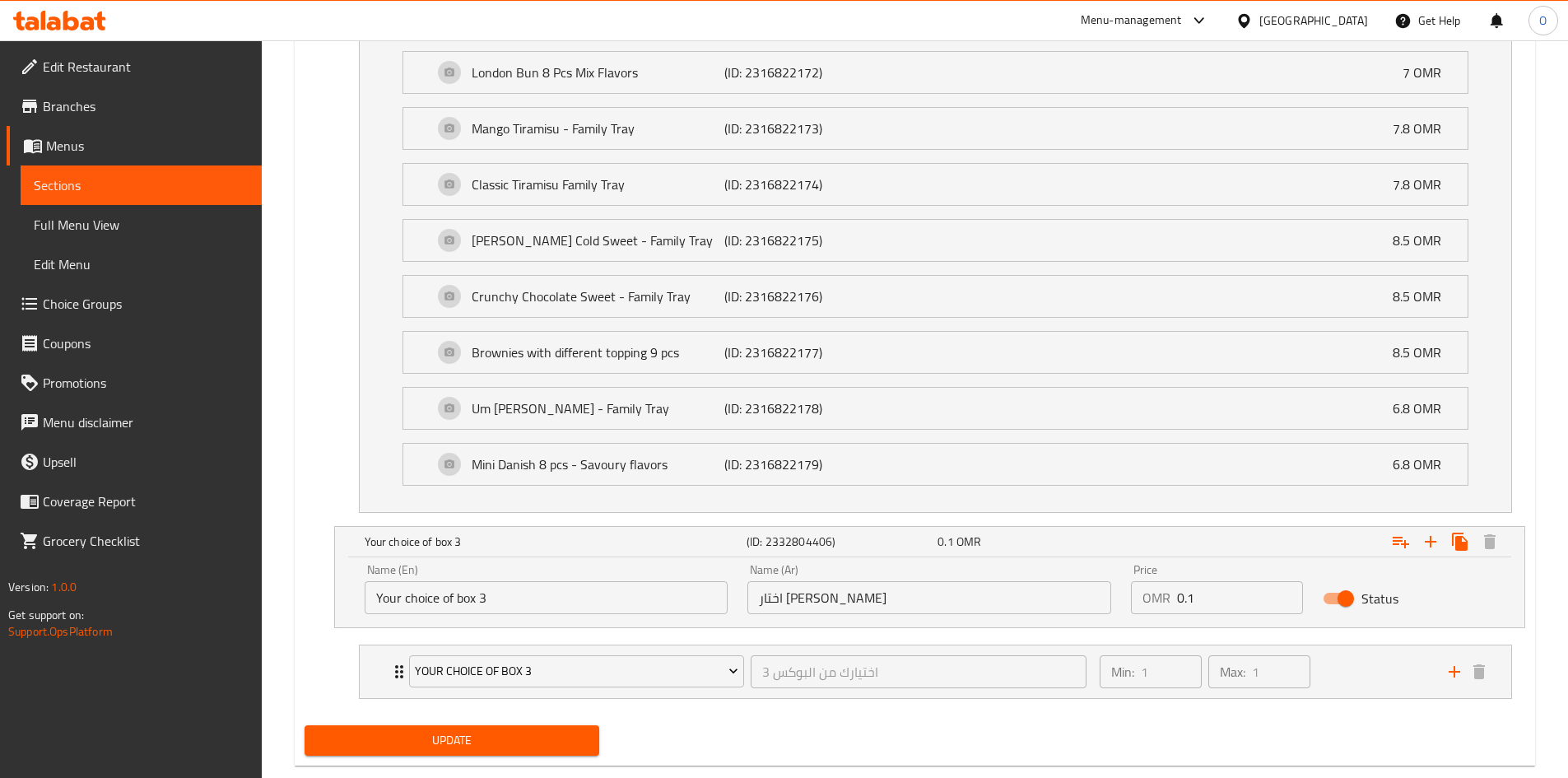
scroll to position [2178, 0]
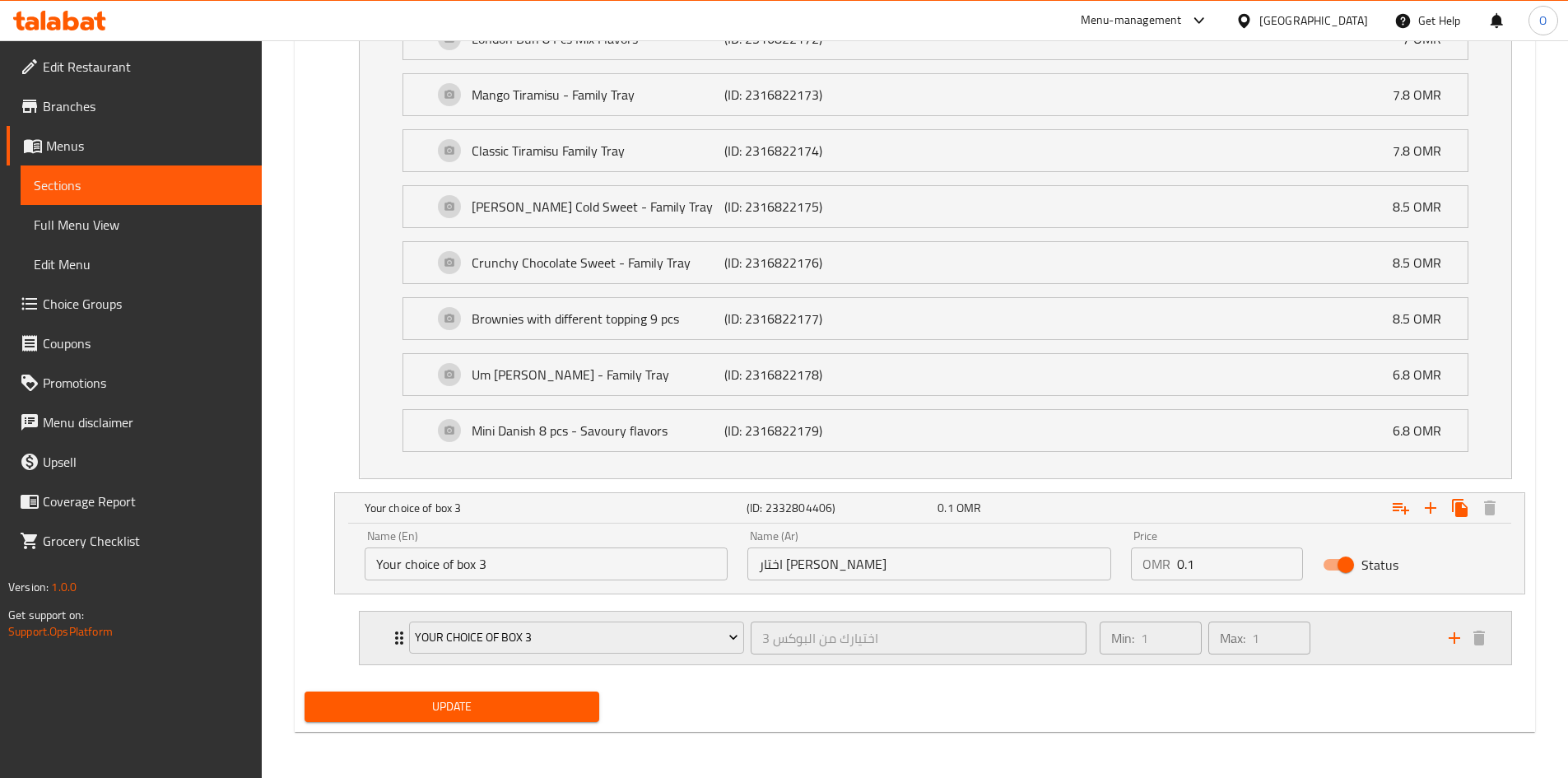
click at [380, 637] on div "Your choice of box 3 اختيارك من البوكس 3 ​ Min: 1 ​ Max: 1 ​" at bounding box center [935, 638] width 1152 height 53
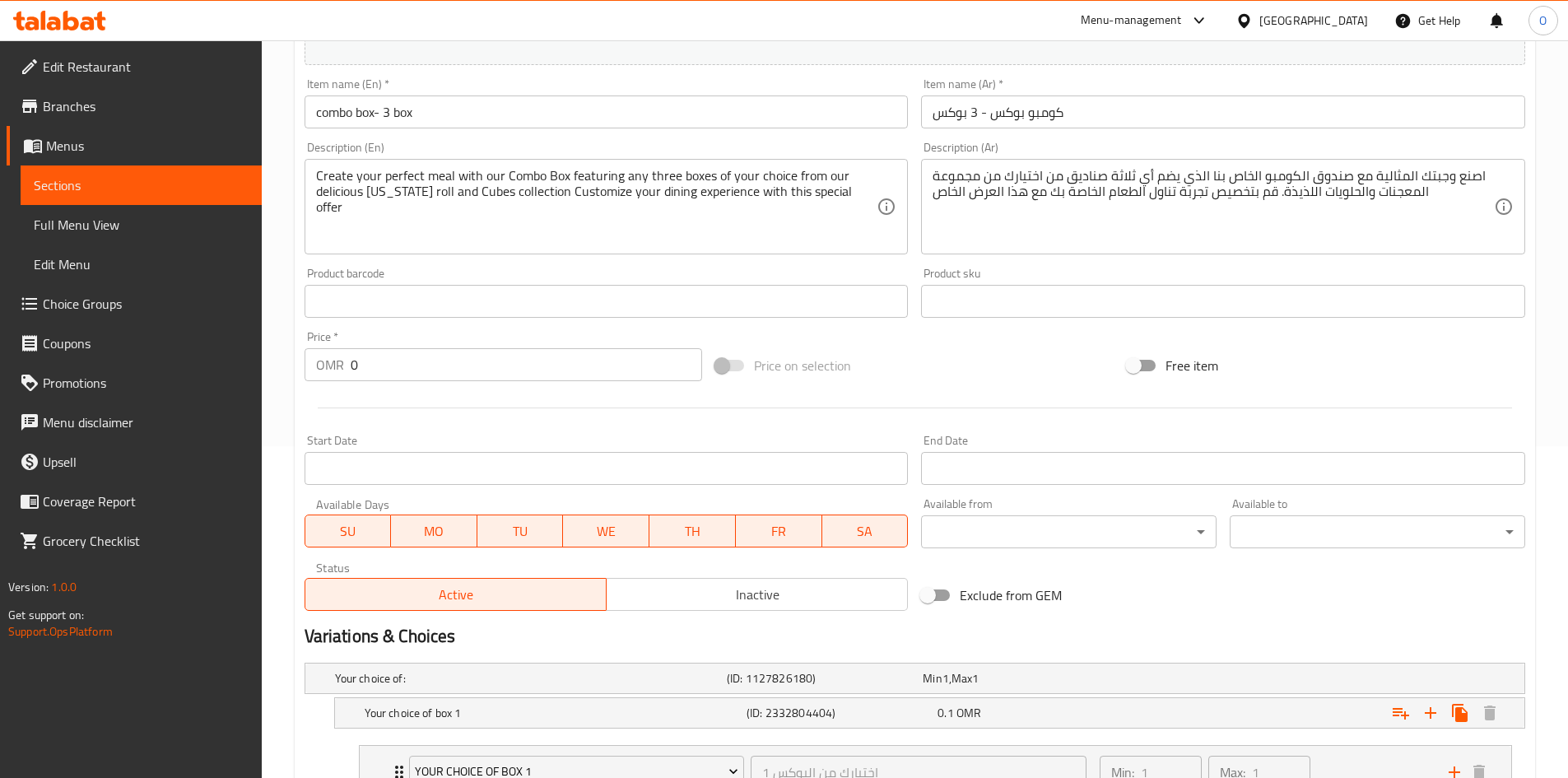
scroll to position [0, 0]
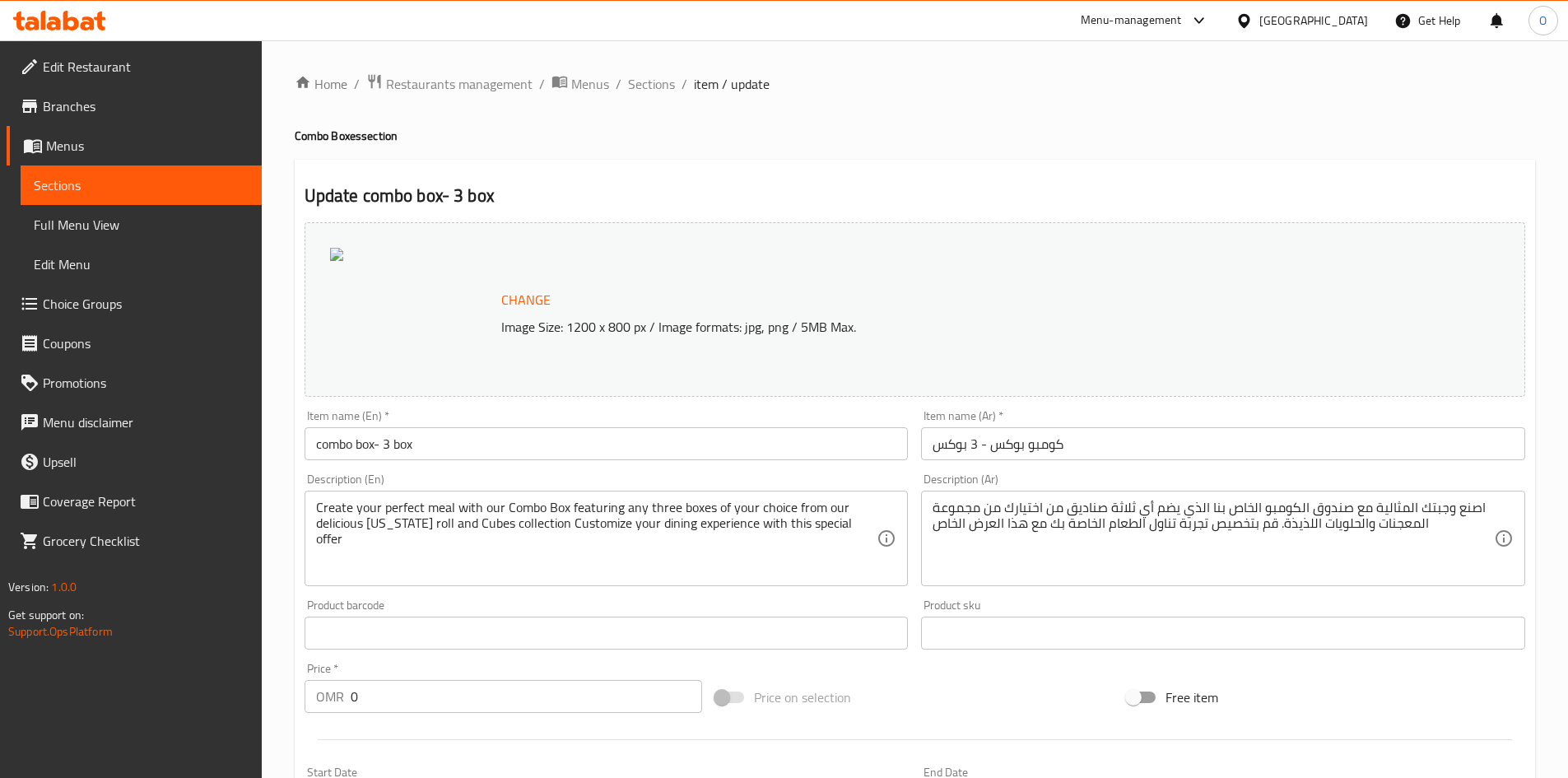
drag, startPoint x: 82, startPoint y: 149, endPoint x: 80, endPoint y: 175, distance: 26.1
click at [82, 149] on span "Menus" at bounding box center [147, 145] width 202 height 20
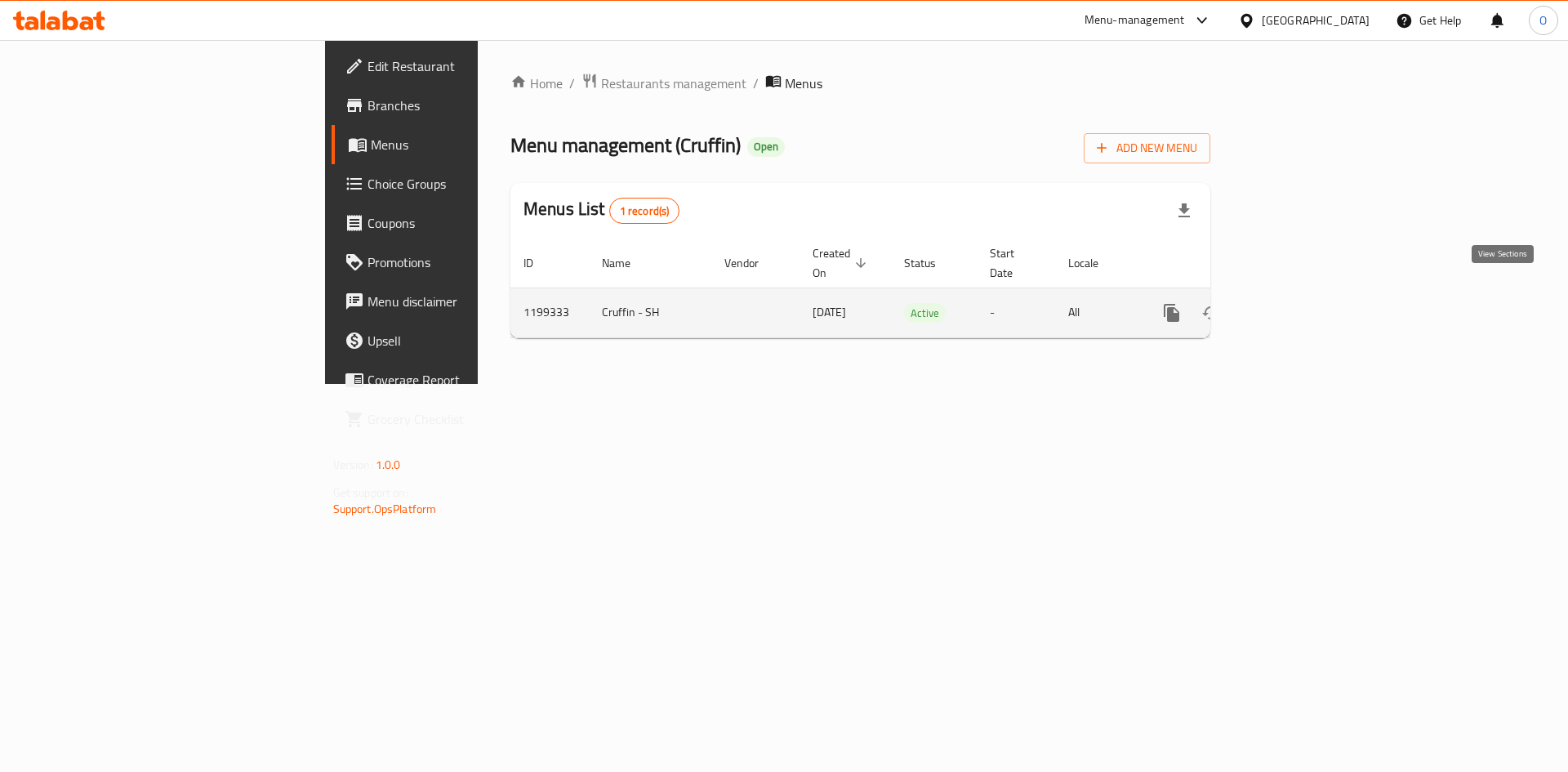
click at [1297, 306] on icon "enhanced table" at bounding box center [1289, 313] width 15 height 15
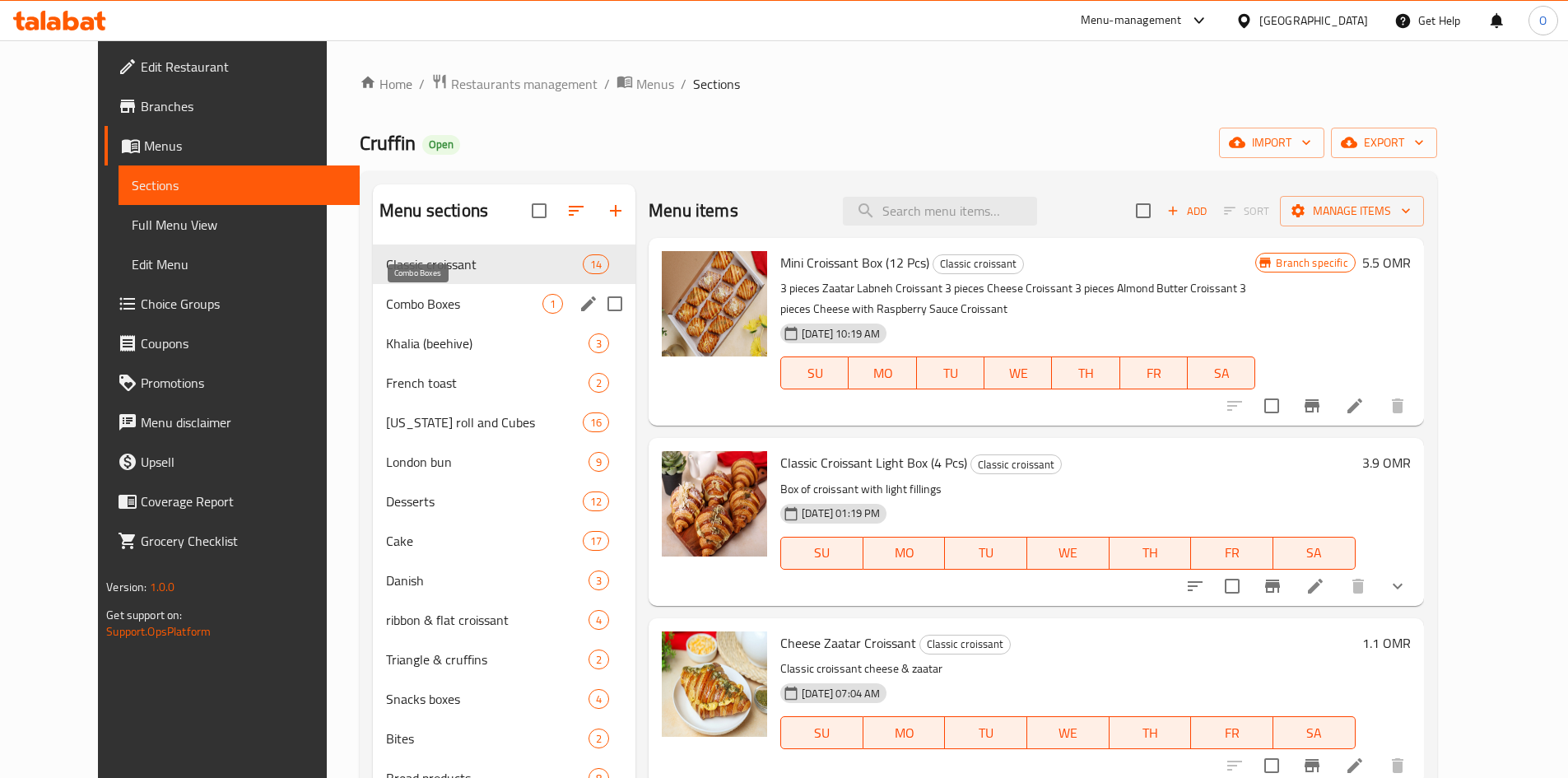
click at [438, 308] on span "Combo Boxes" at bounding box center [464, 304] width 157 height 20
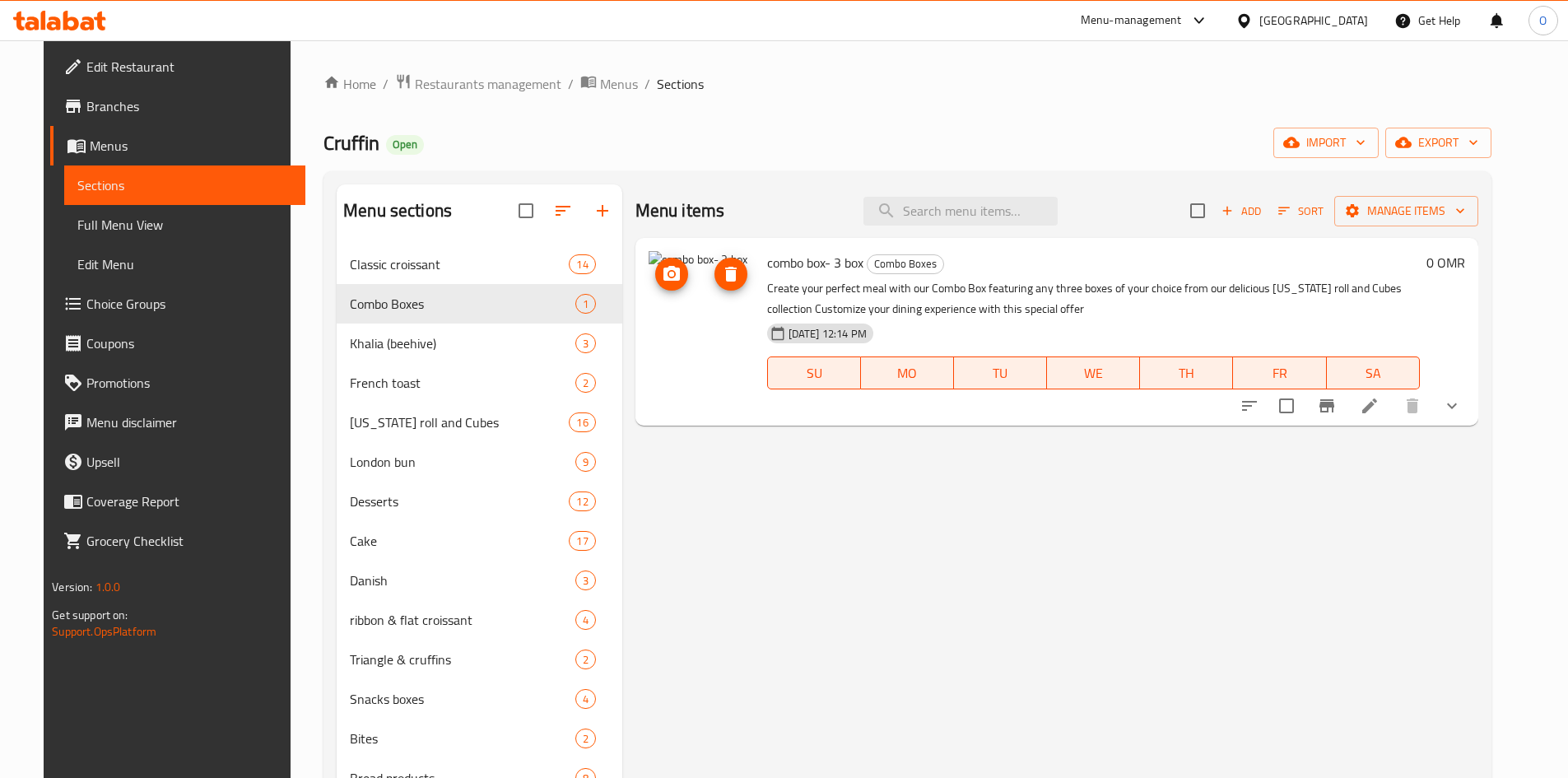
click at [697, 337] on img at bounding box center [701, 304] width 105 height 105
click at [662, 271] on icon "upload picture" at bounding box center [671, 274] width 20 height 20
click at [1182, 23] on div "Menu-management" at bounding box center [1131, 20] width 102 height 20
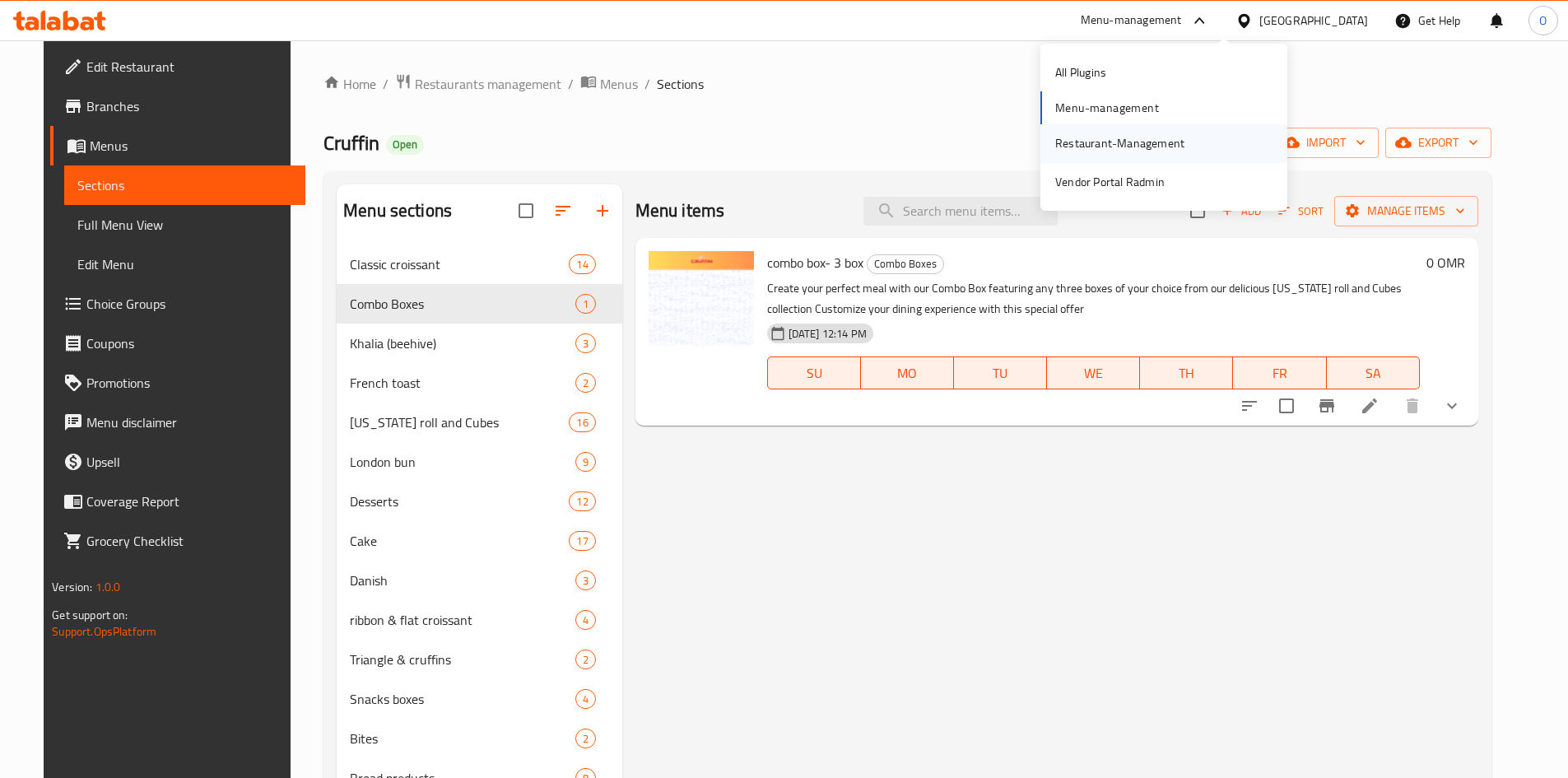
click at [1124, 142] on div "Restaurant-Management" at bounding box center [1120, 143] width 130 height 18
